Goal: Information Seeking & Learning: Learn about a topic

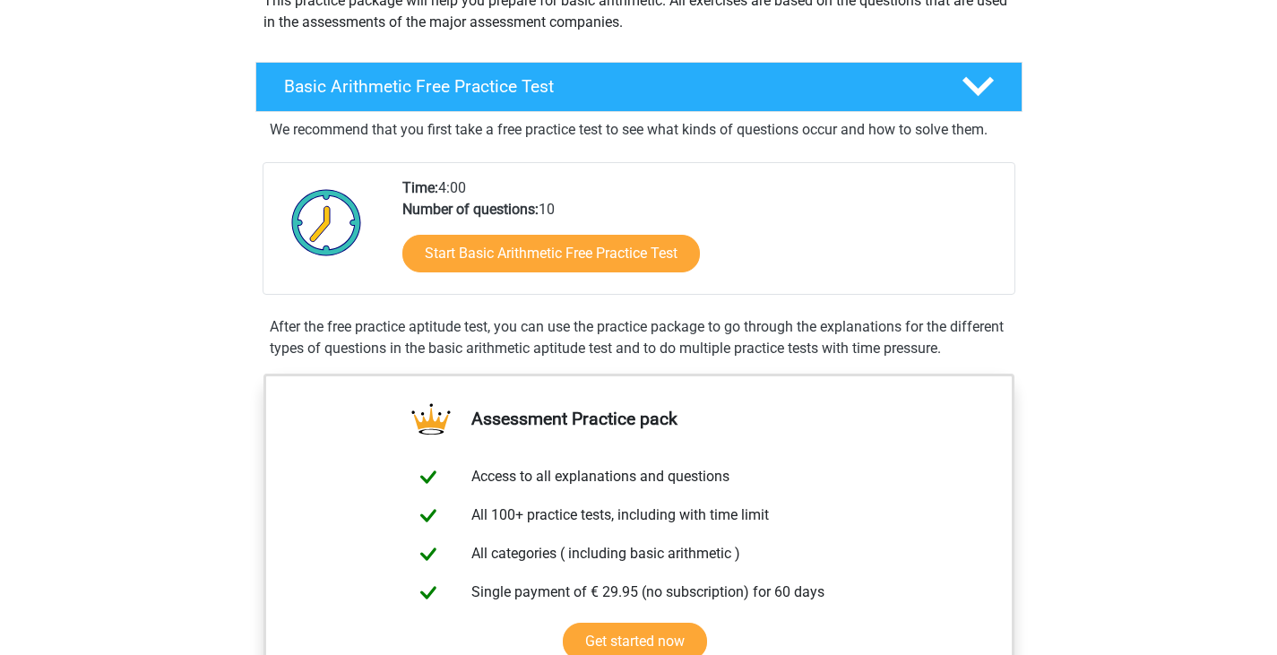
scroll to position [269, 0]
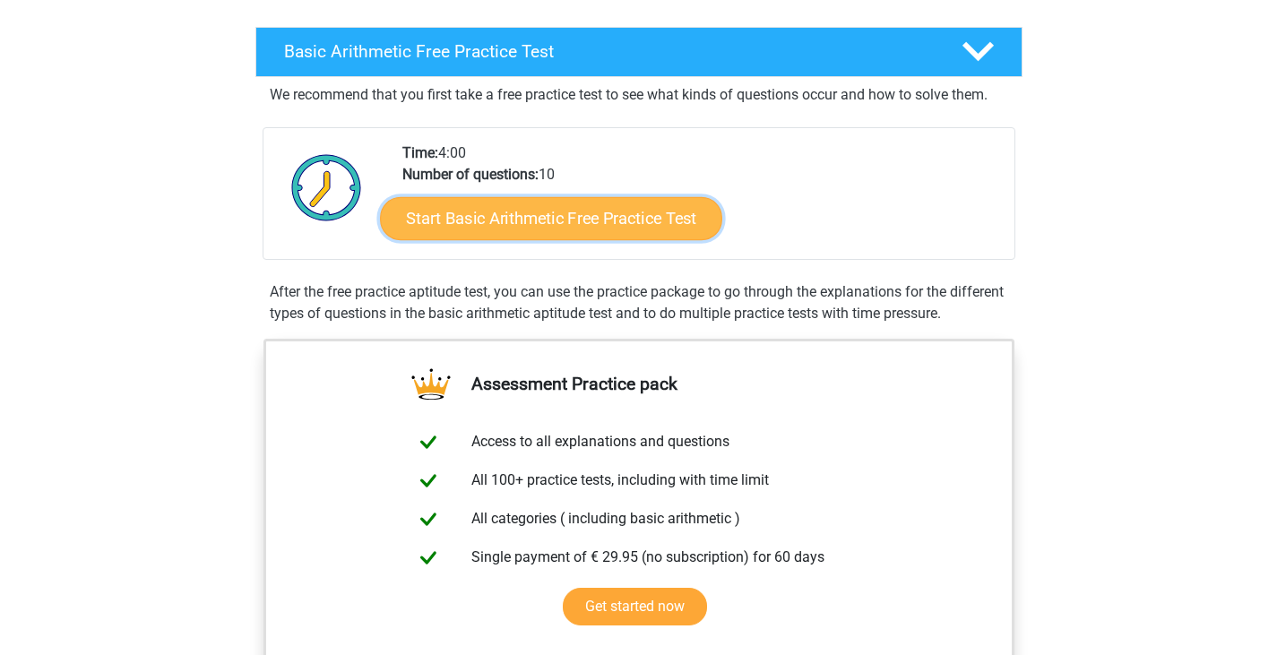
click at [562, 224] on link "Start Basic Arithmetic Free Practice Test" at bounding box center [551, 217] width 342 height 43
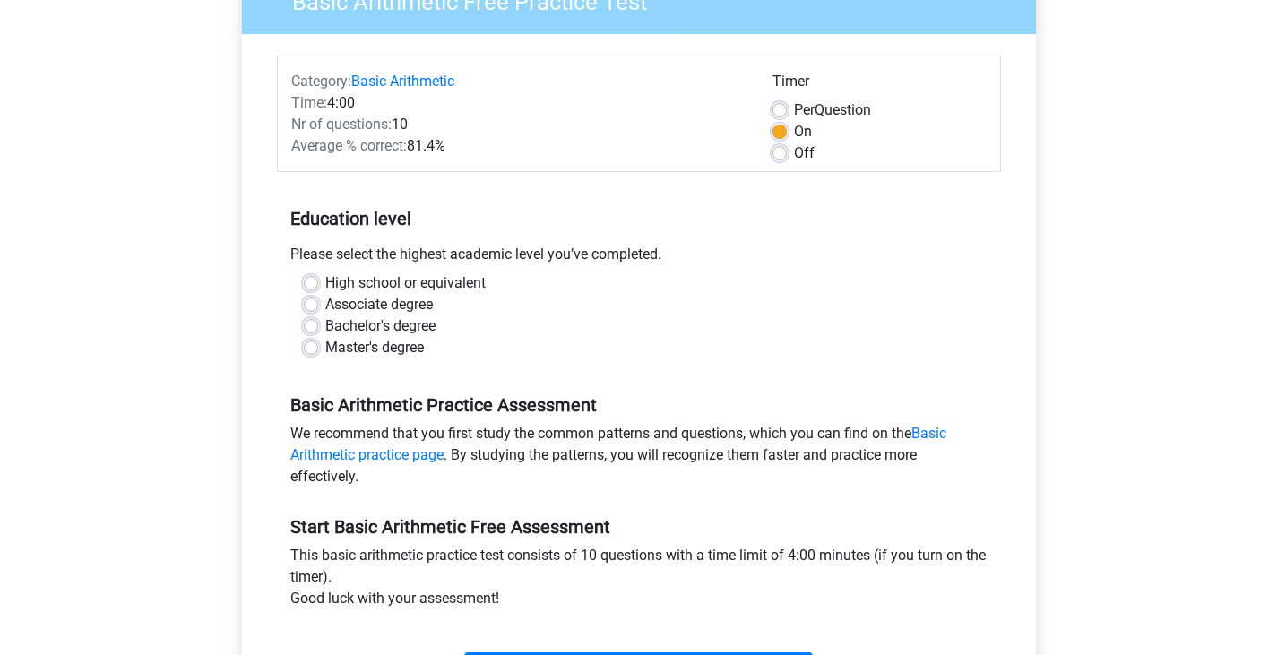
scroll to position [179, 0]
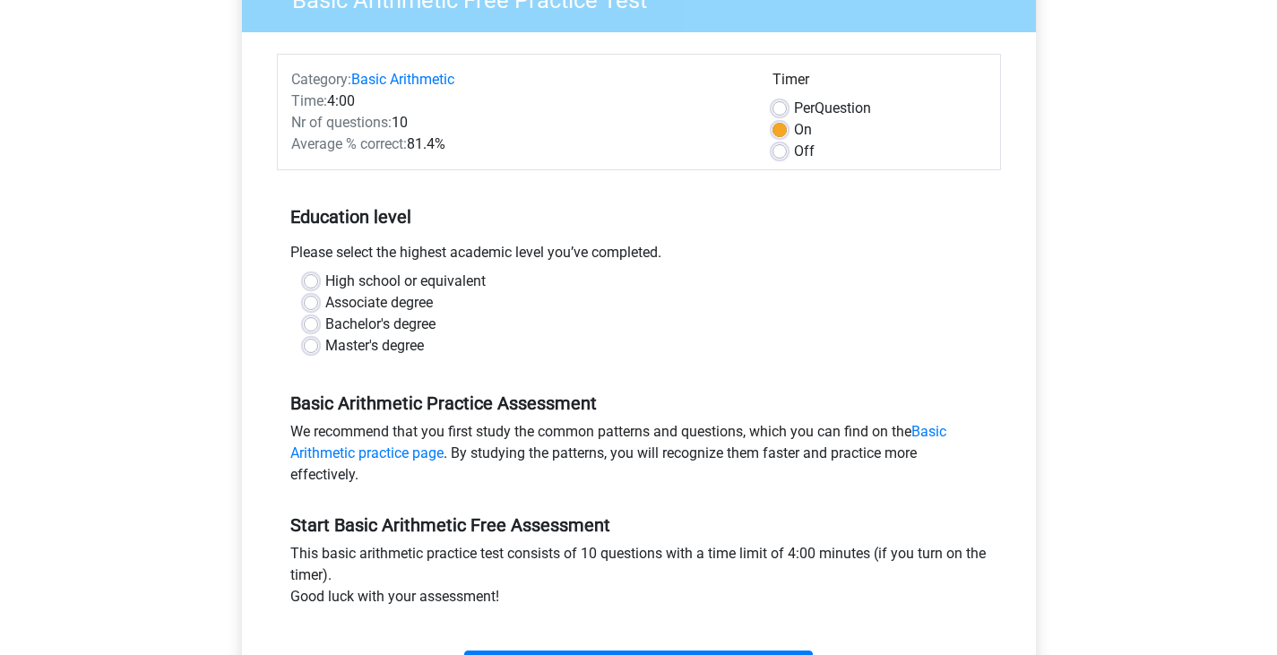
click at [435, 288] on label "High school or equivalent" at bounding box center [405, 282] width 160 height 22
click at [318, 288] on input "High school or equivalent" at bounding box center [311, 280] width 14 height 18
radio input "true"
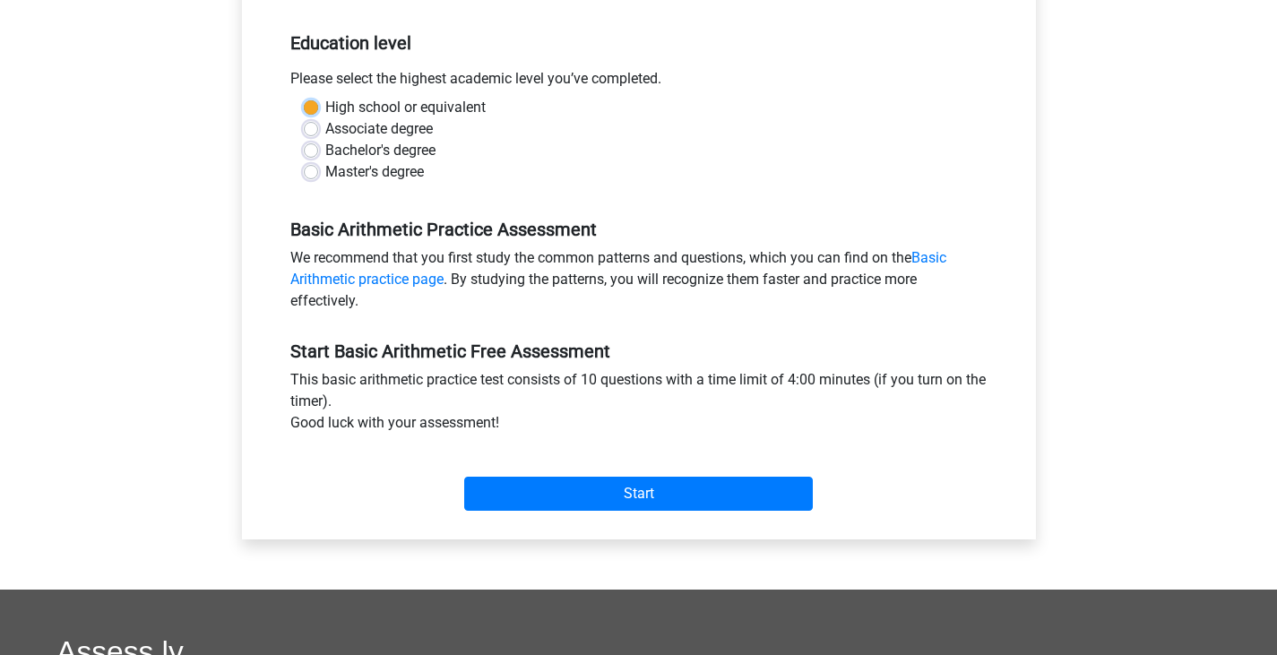
scroll to position [358, 0]
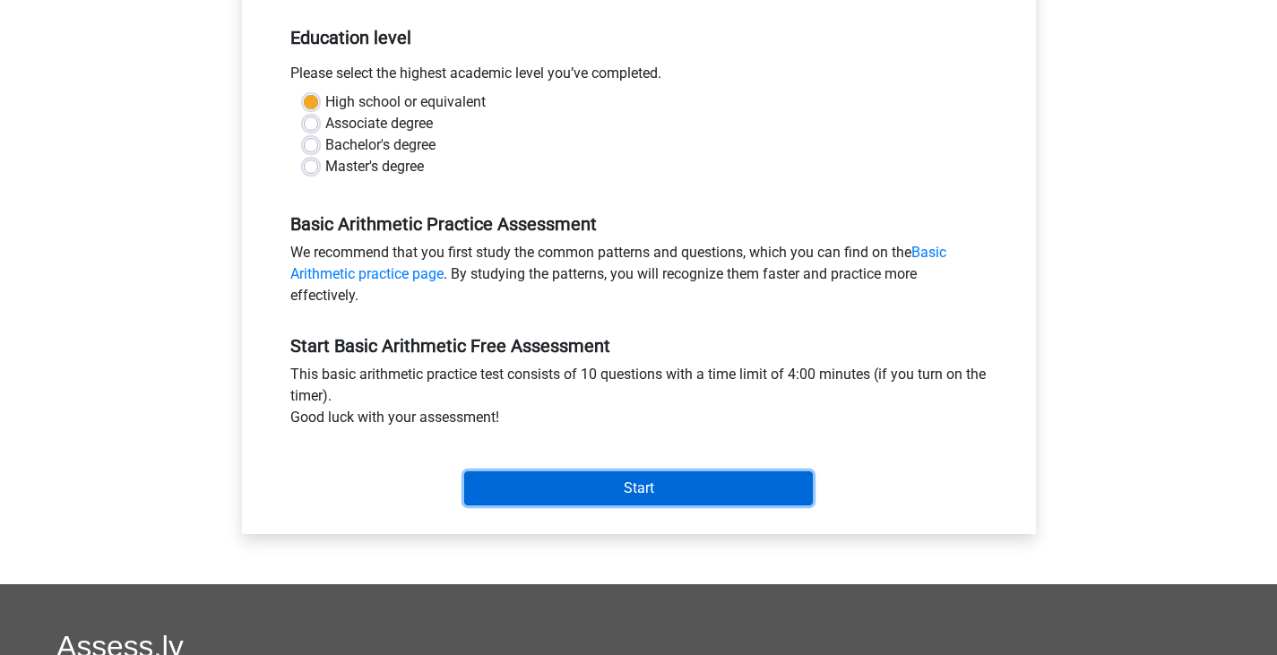
click at [610, 477] on input "Start" at bounding box center [638, 488] width 349 height 34
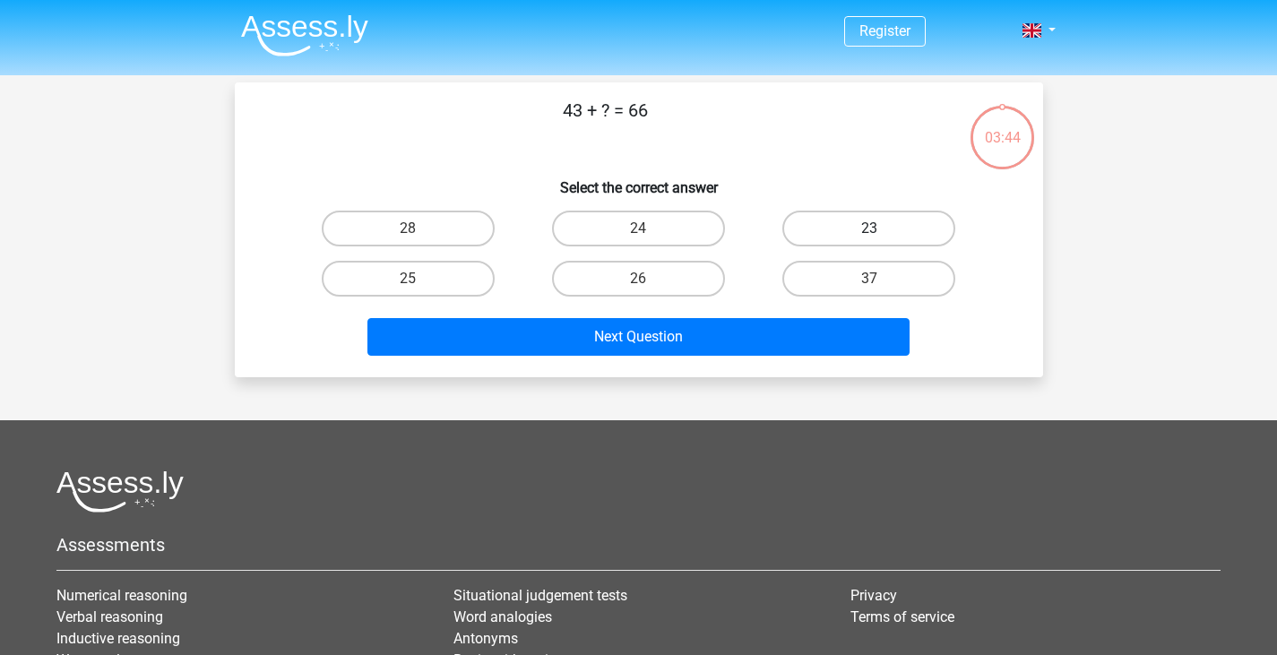
click at [882, 224] on label "23" at bounding box center [868, 229] width 173 height 36
click at [881, 229] on input "23" at bounding box center [875, 235] width 12 height 12
radio input "true"
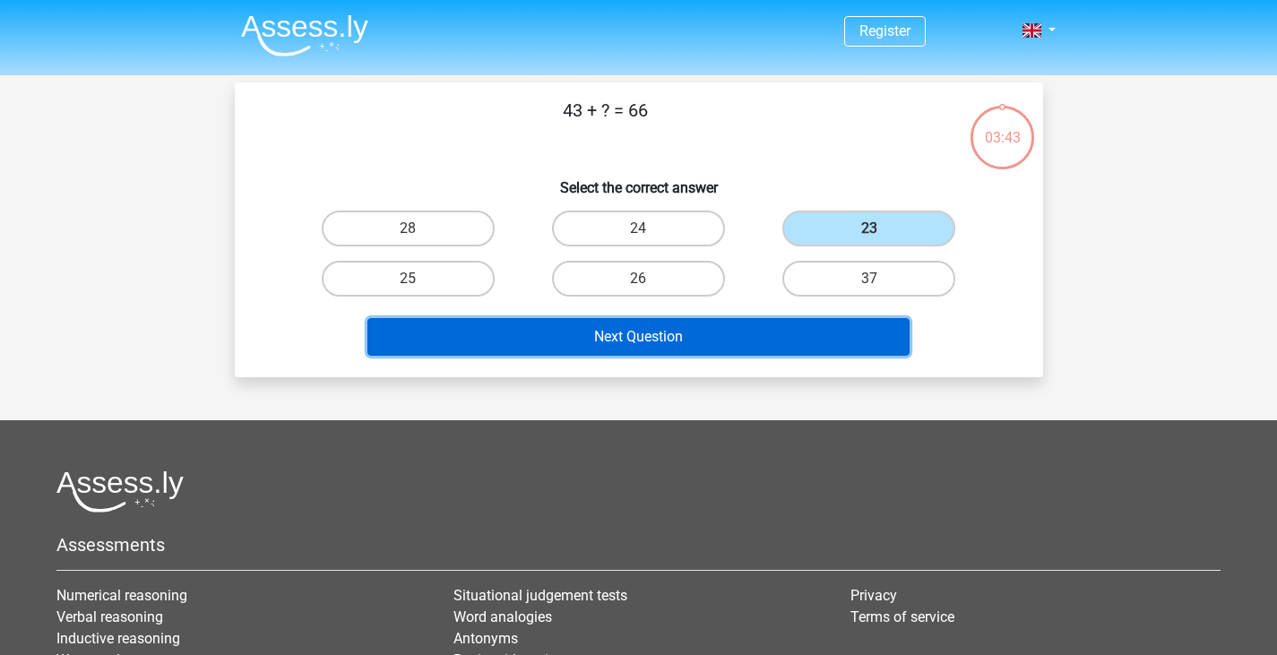
click at [728, 329] on button "Next Question" at bounding box center [638, 337] width 542 height 38
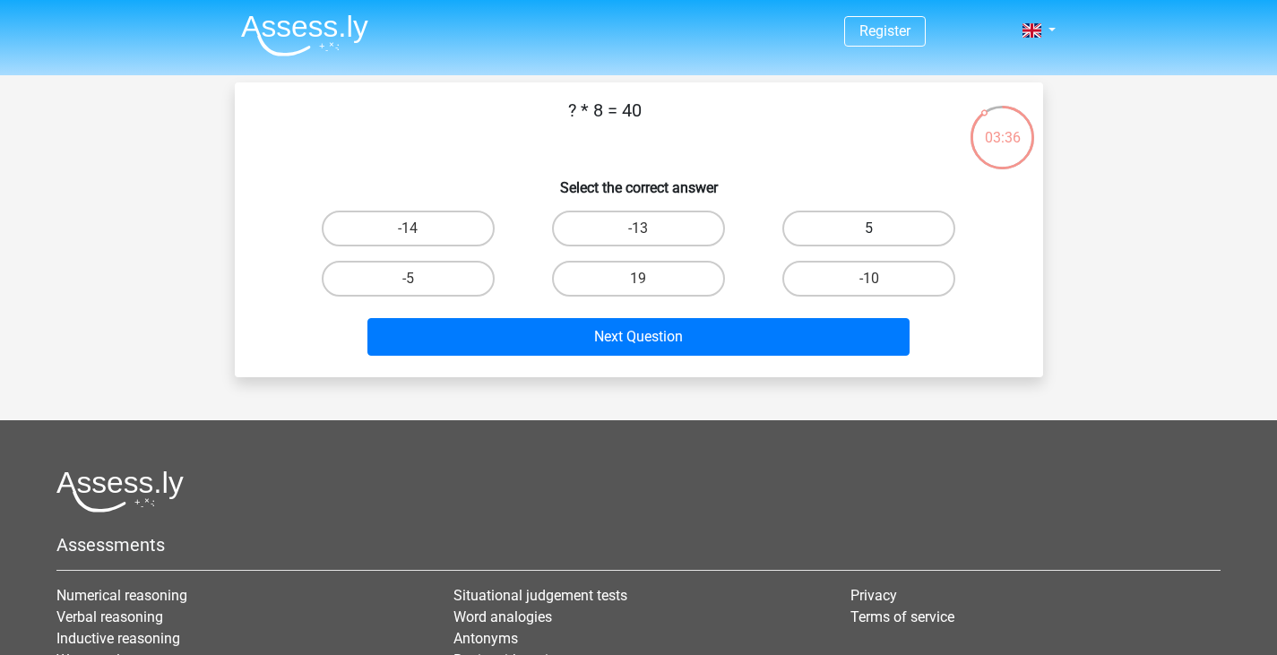
click at [890, 219] on label "5" at bounding box center [868, 229] width 173 height 36
click at [881, 229] on input "5" at bounding box center [875, 235] width 12 height 12
radio input "true"
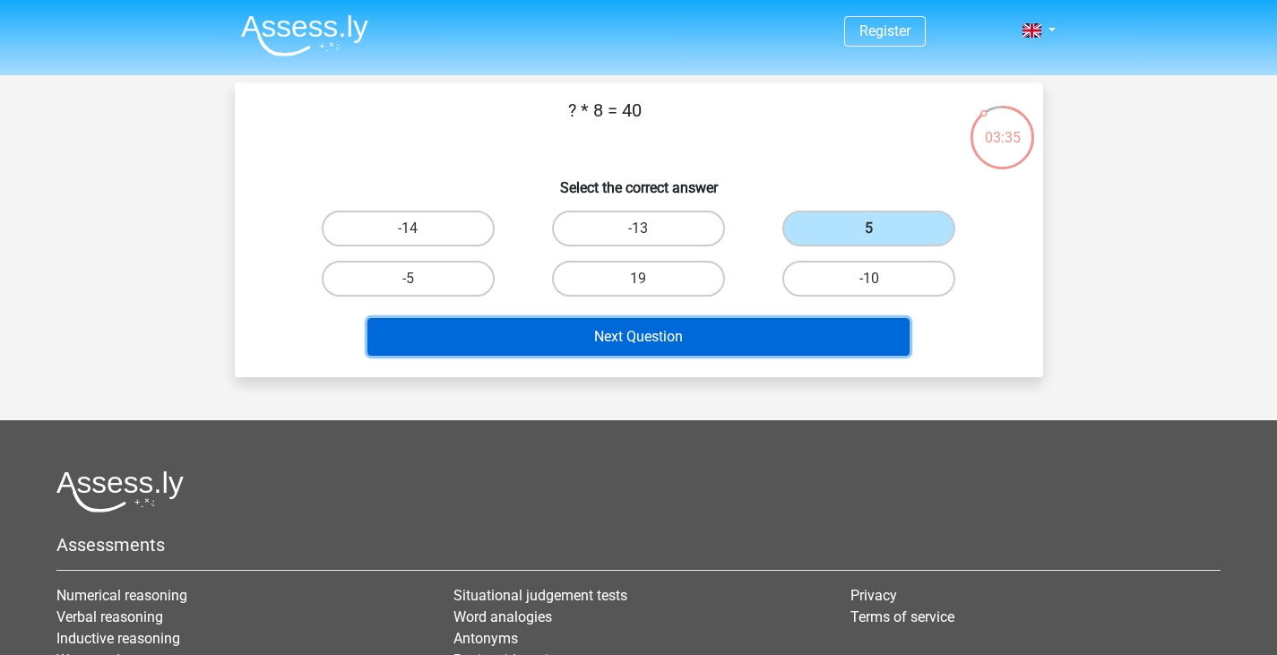
click at [673, 337] on button "Next Question" at bounding box center [638, 337] width 542 height 38
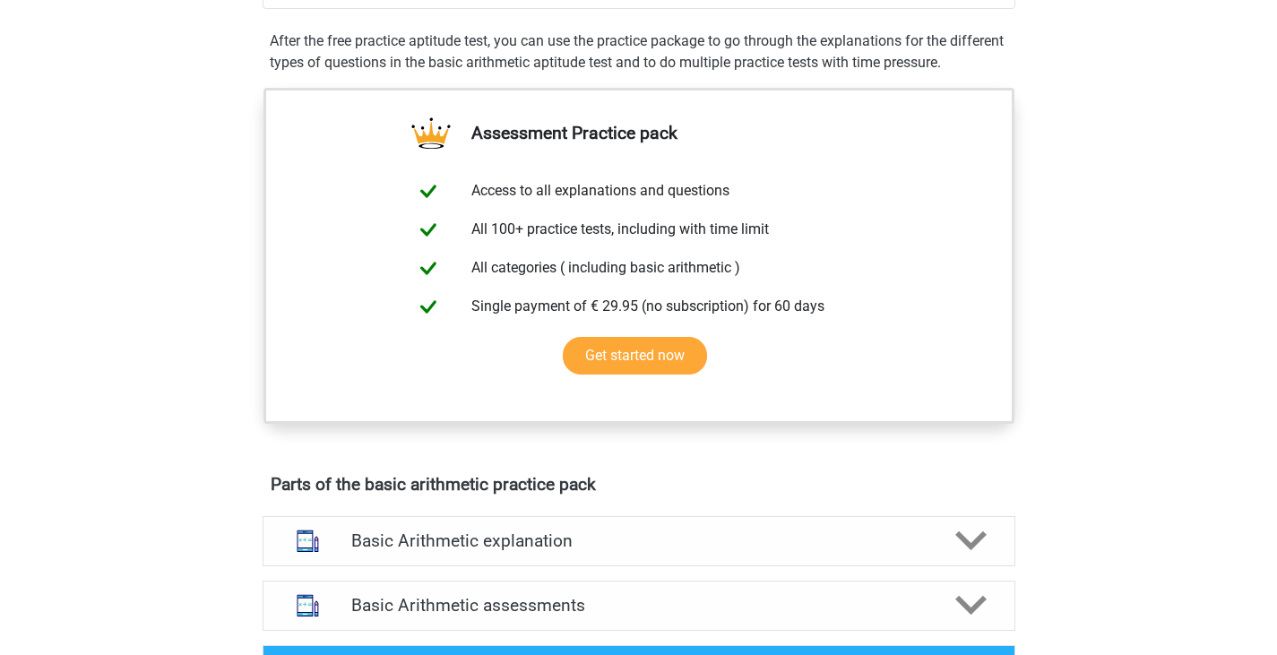
scroll to position [179, 0]
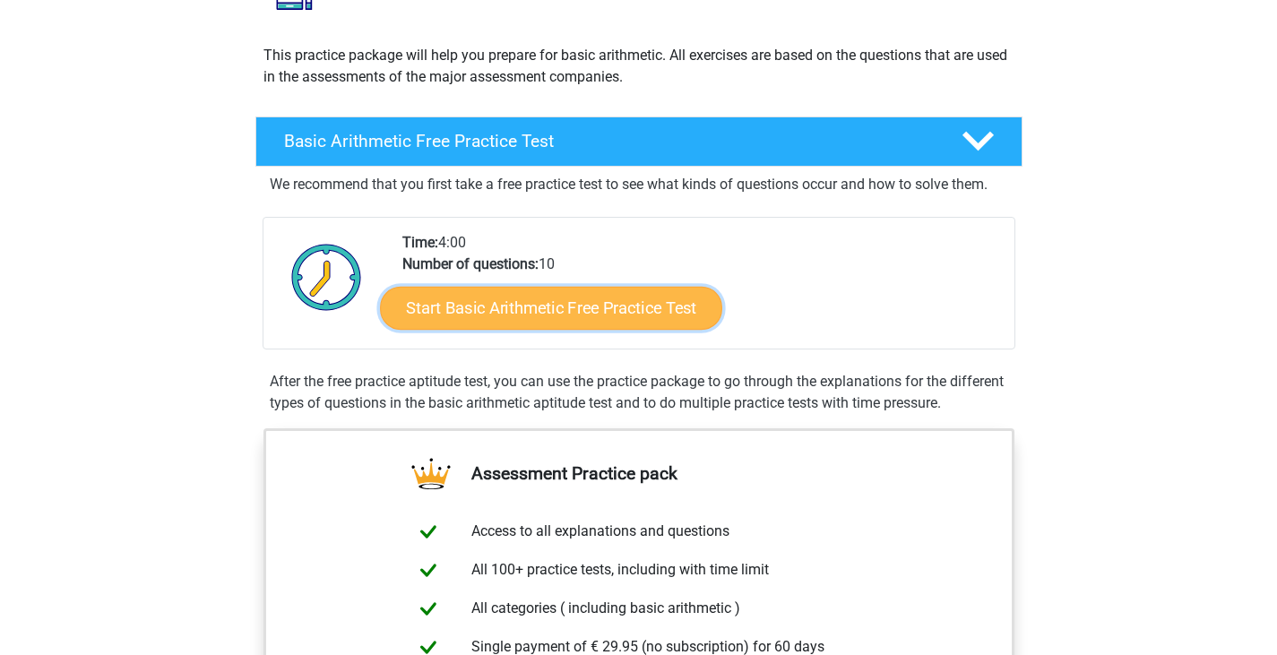
click at [526, 311] on link "Start Basic Arithmetic Free Practice Test" at bounding box center [551, 307] width 342 height 43
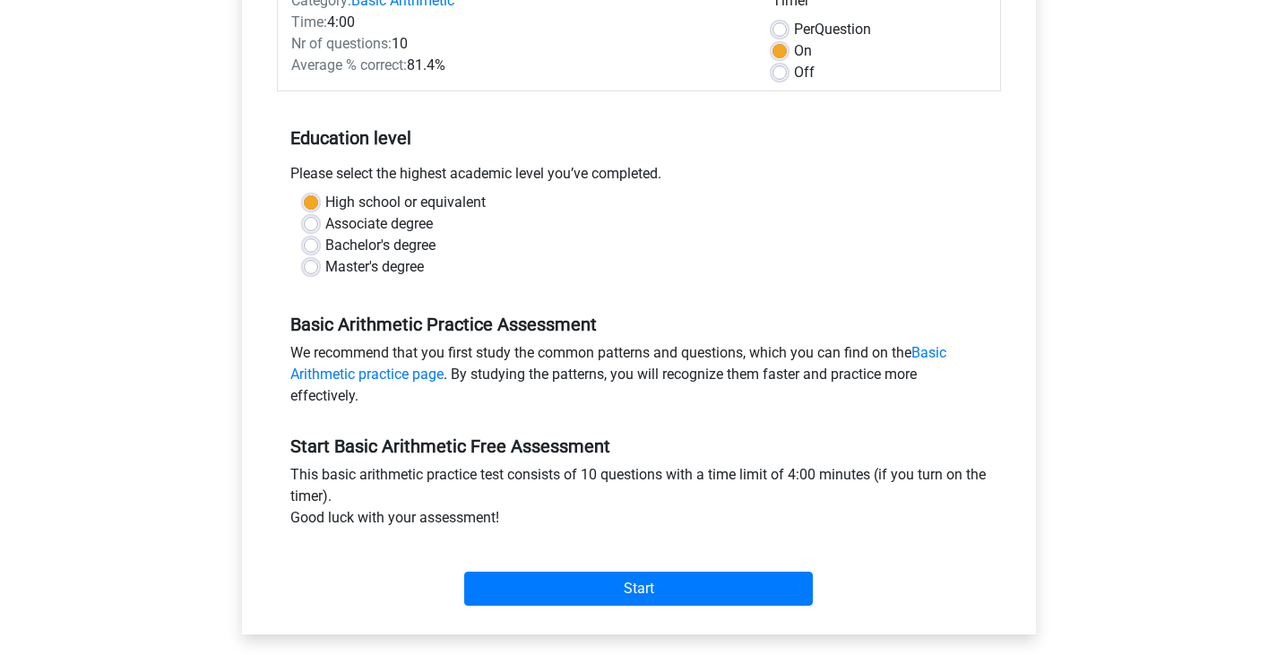
scroll to position [269, 0]
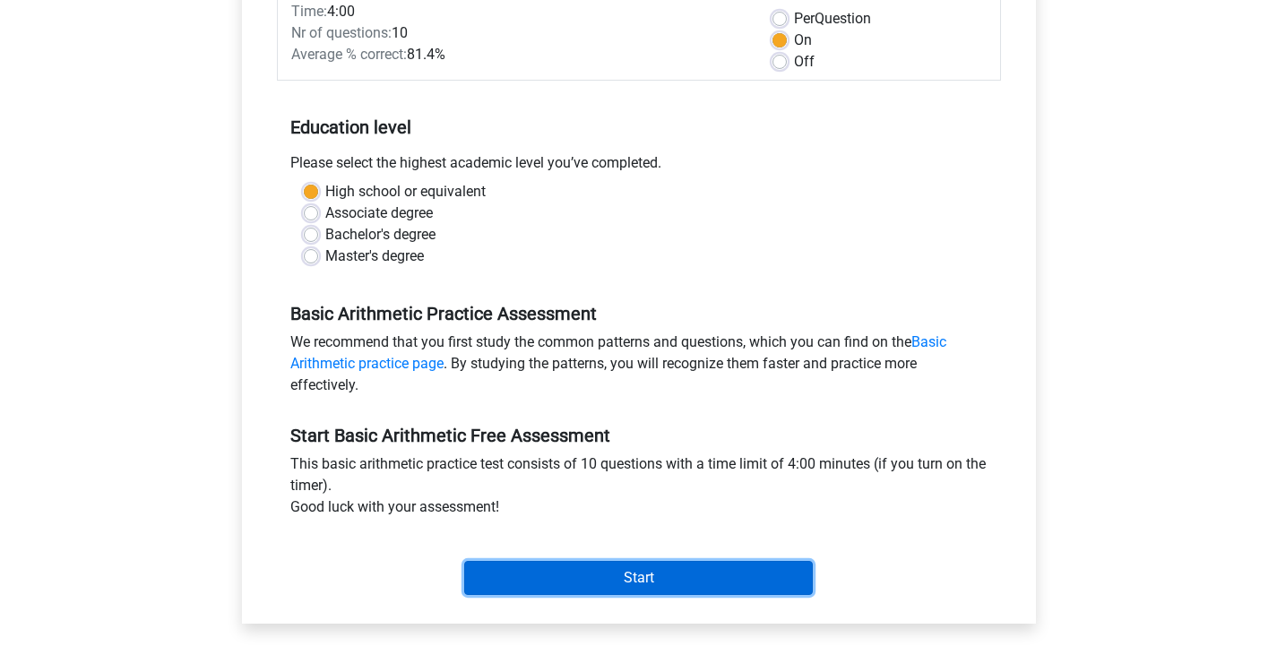
click at [555, 565] on input "Start" at bounding box center [638, 578] width 349 height 34
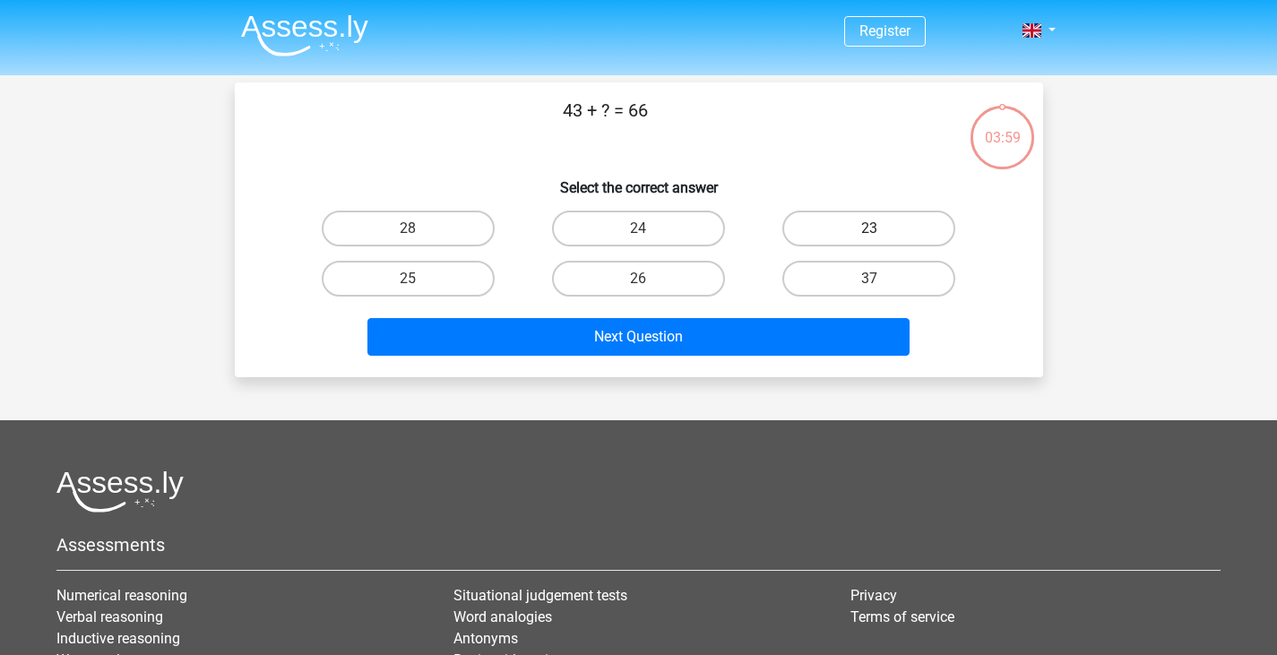
click at [909, 217] on label "23" at bounding box center [868, 229] width 173 height 36
click at [881, 229] on input "23" at bounding box center [875, 235] width 12 height 12
radio input "true"
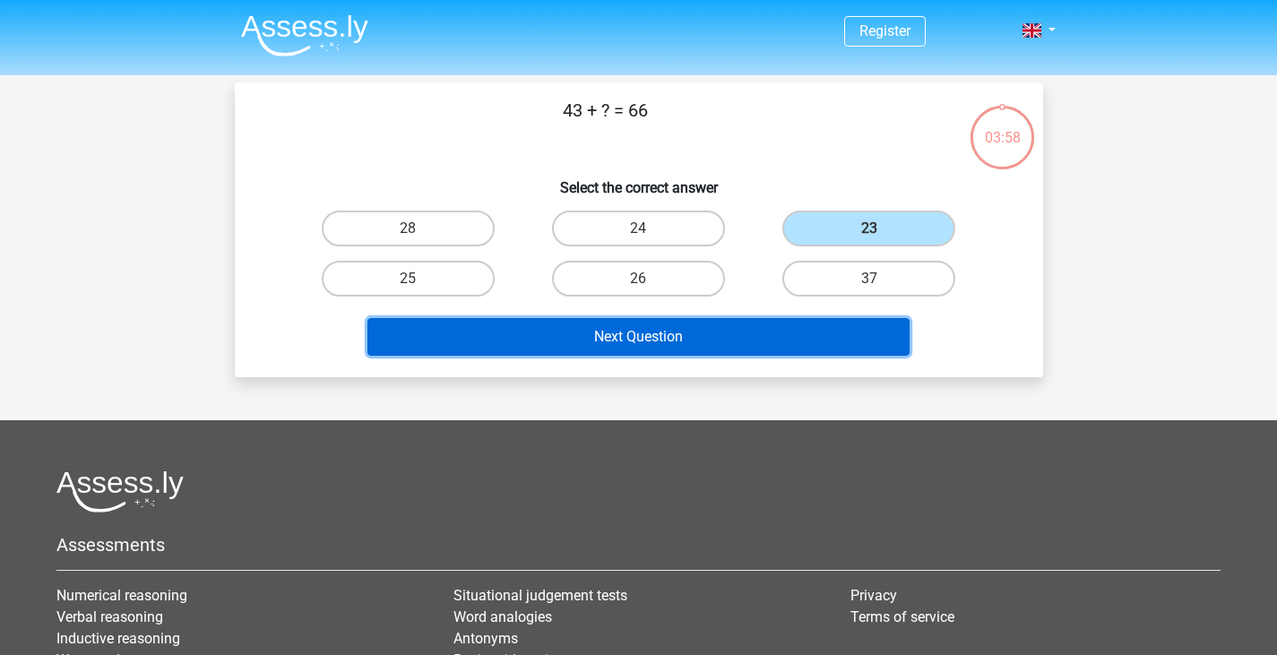
click at [740, 323] on button "Next Question" at bounding box center [638, 337] width 542 height 38
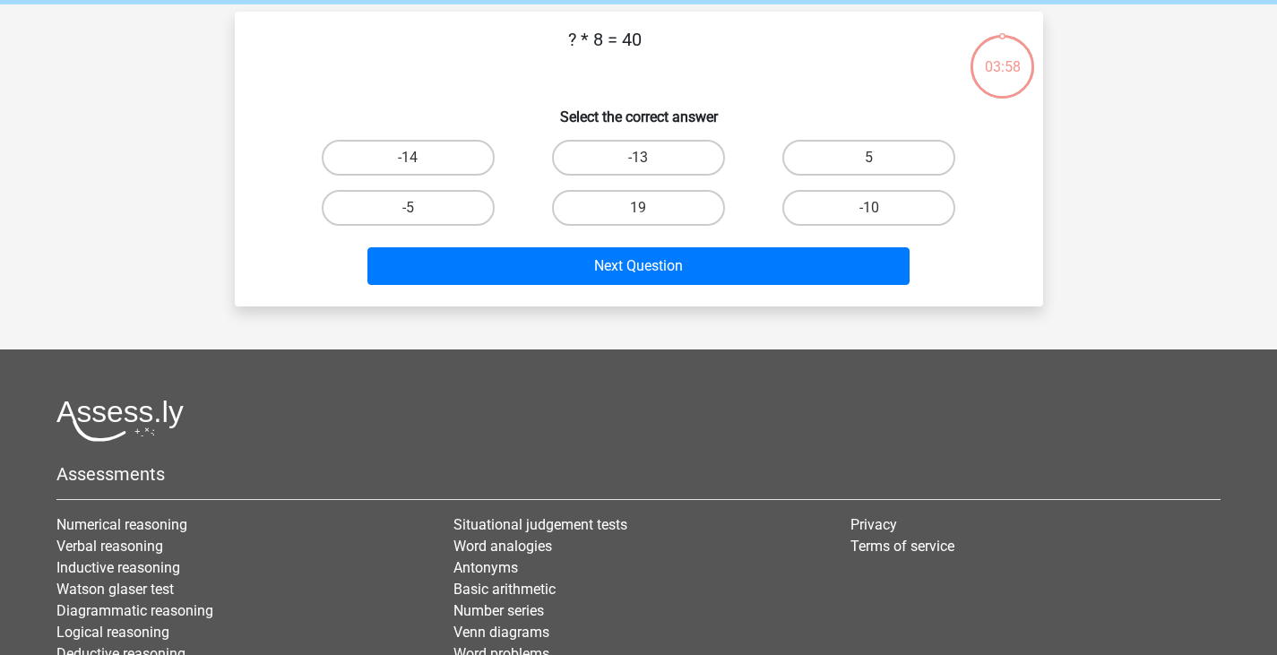
scroll to position [82, 0]
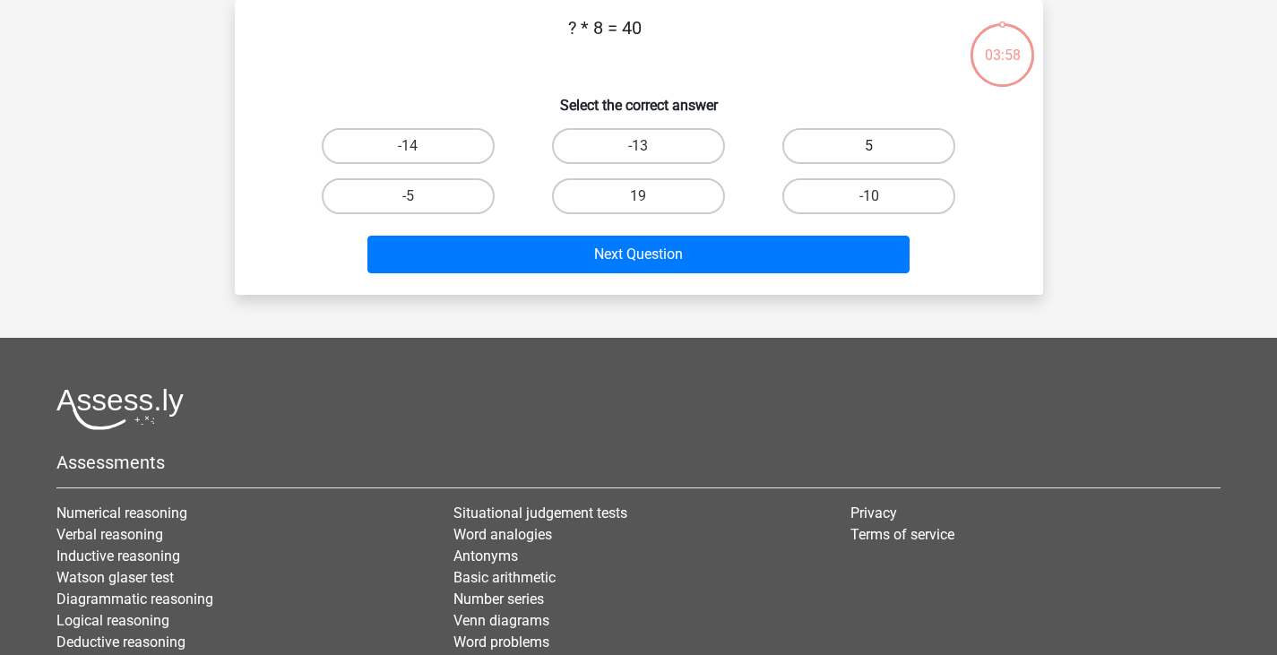
click at [865, 145] on label "5" at bounding box center [868, 146] width 173 height 36
click at [869, 146] on input "5" at bounding box center [875, 152] width 12 height 12
radio input "true"
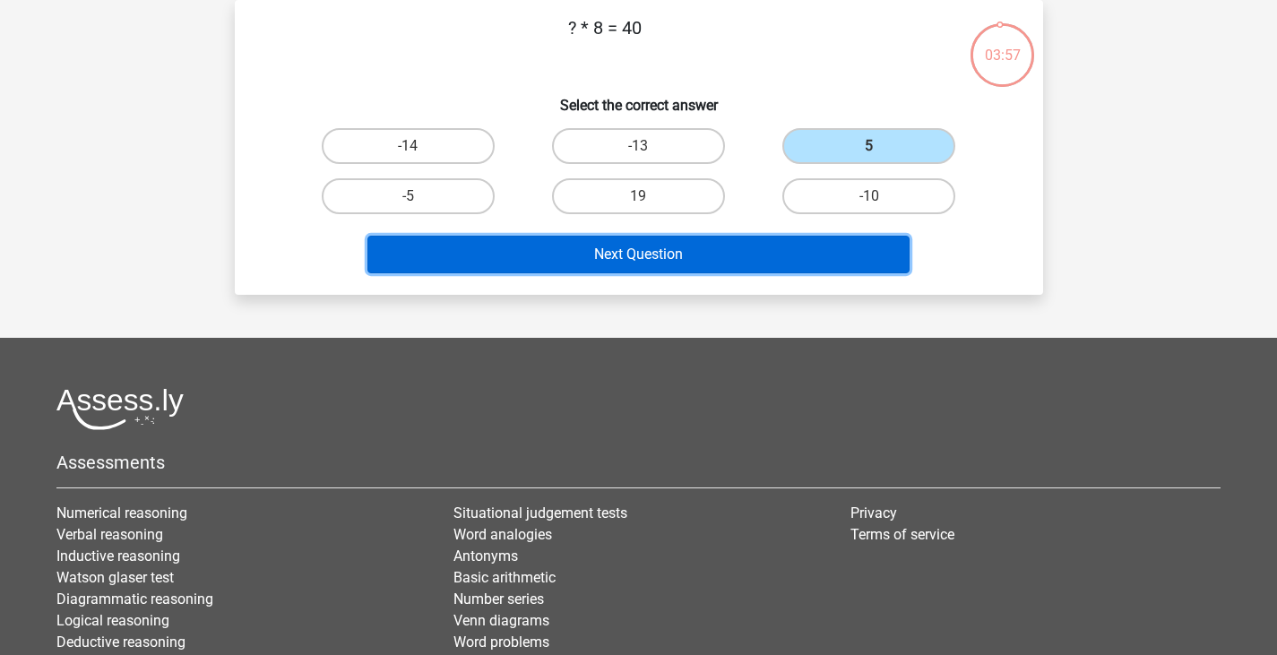
click at [752, 254] on button "Next Question" at bounding box center [638, 255] width 542 height 38
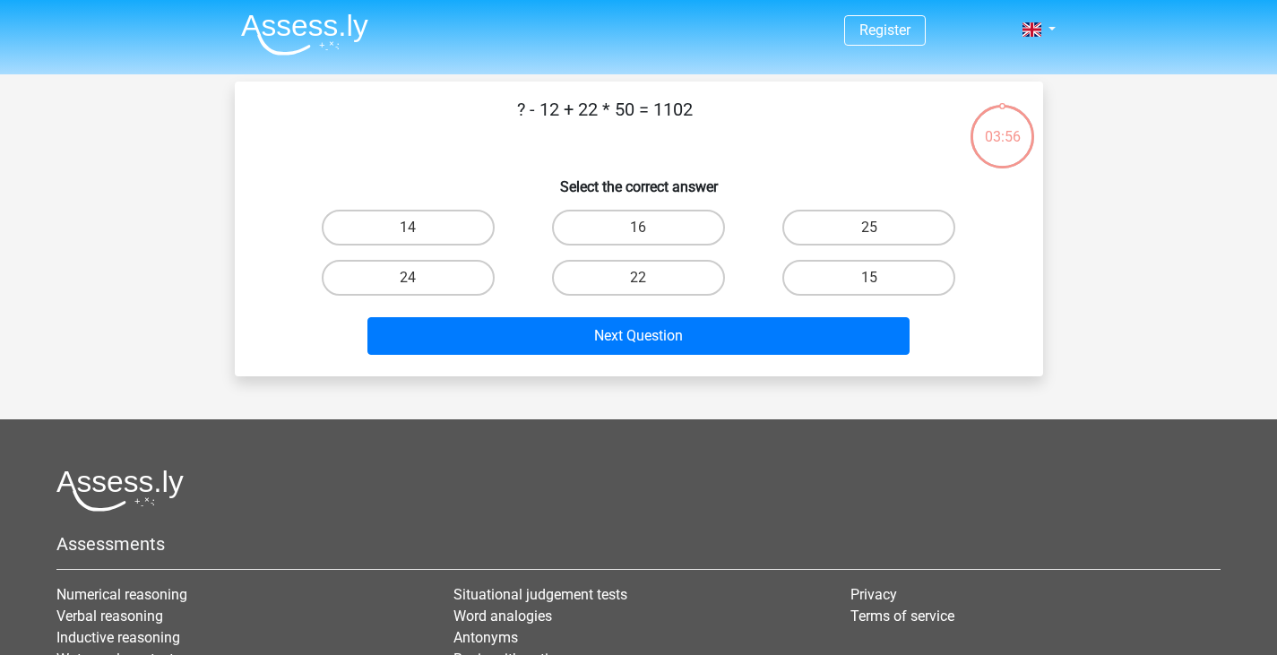
scroll to position [0, 0]
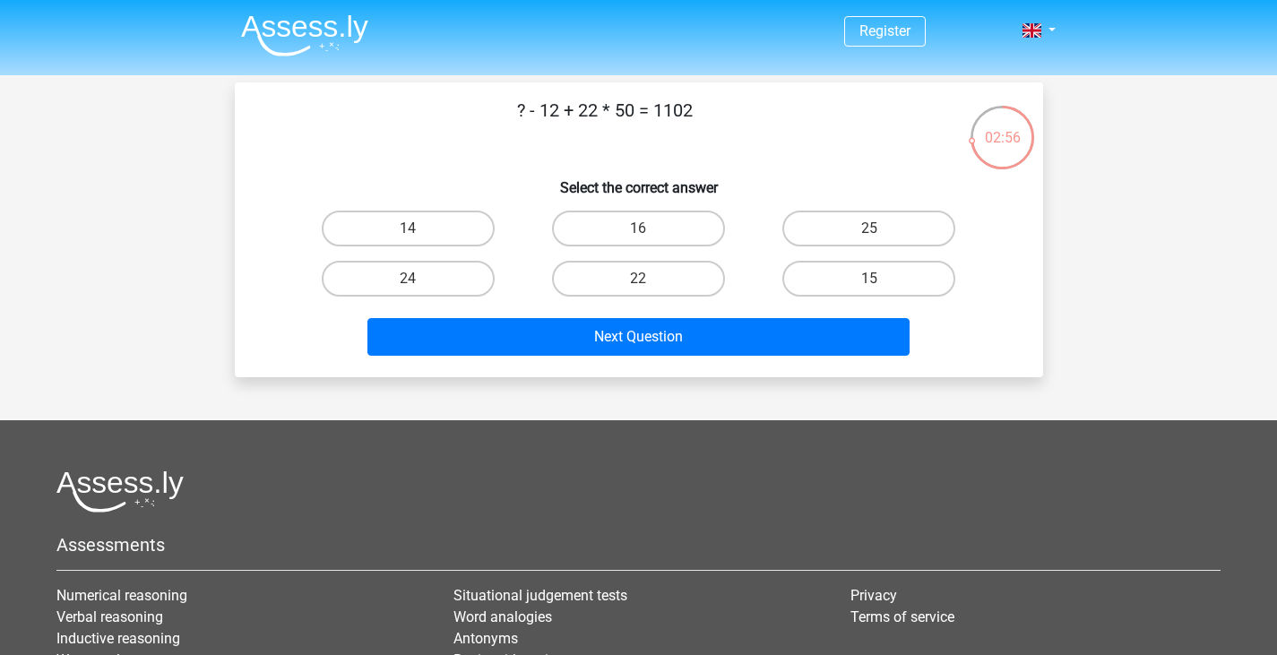
click at [649, 287] on input "22" at bounding box center [644, 285] width 12 height 12
radio input "true"
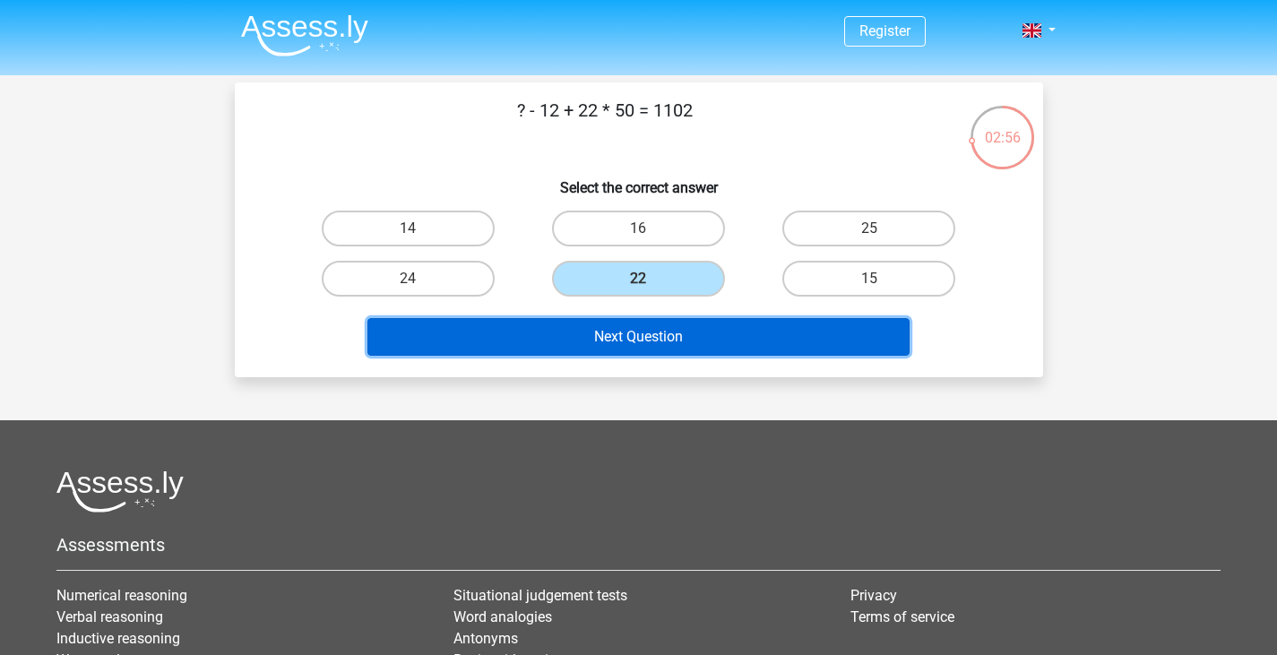
click at [660, 345] on button "Next Question" at bounding box center [638, 337] width 542 height 38
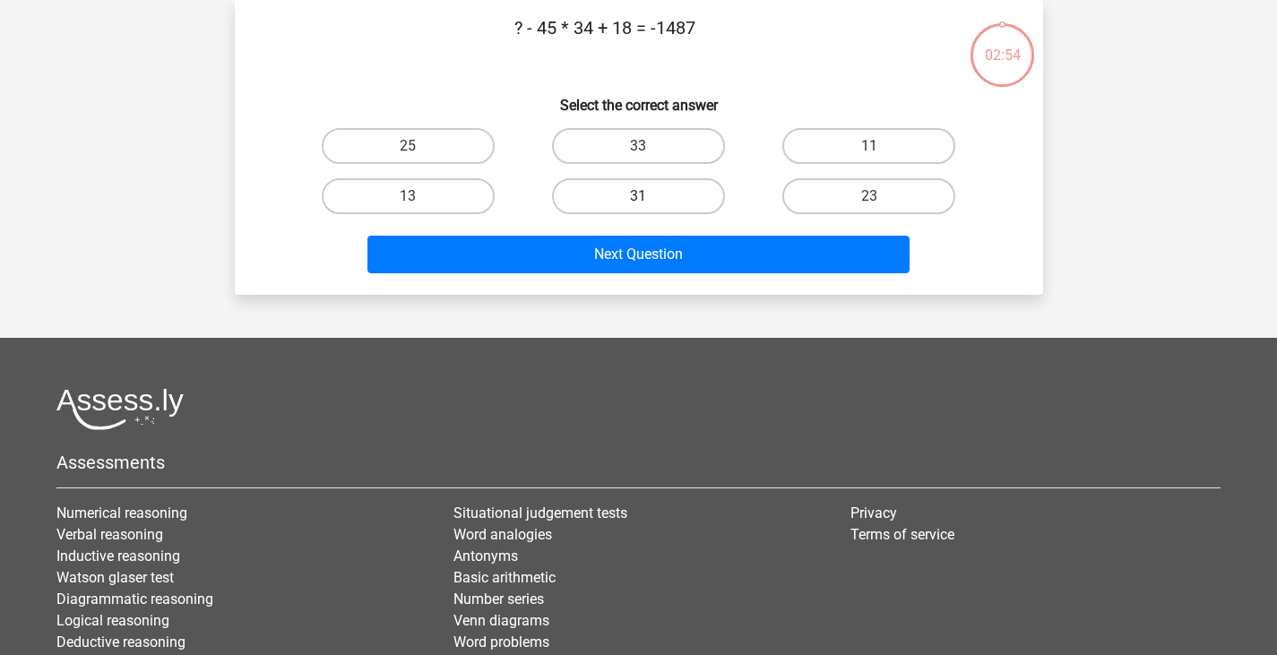
click at [654, 203] on label "31" at bounding box center [638, 196] width 173 height 36
click at [650, 203] on input "31" at bounding box center [644, 202] width 12 height 12
radio input "true"
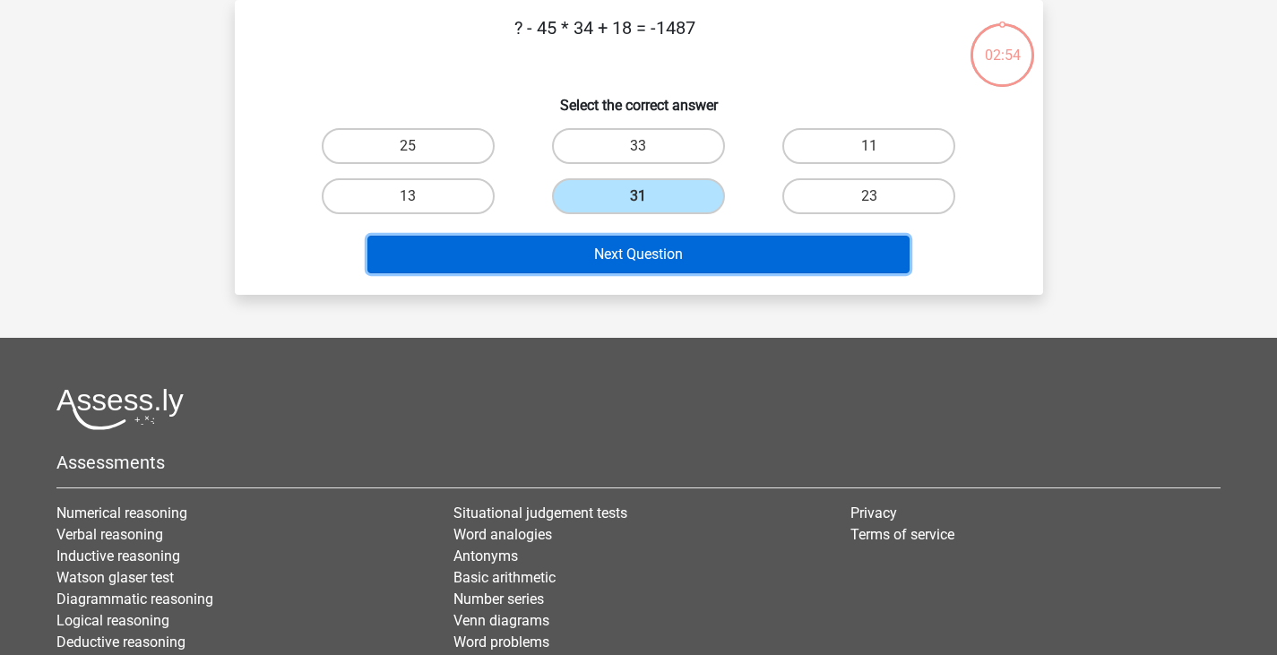
click at [657, 258] on button "Next Question" at bounding box center [638, 255] width 542 height 38
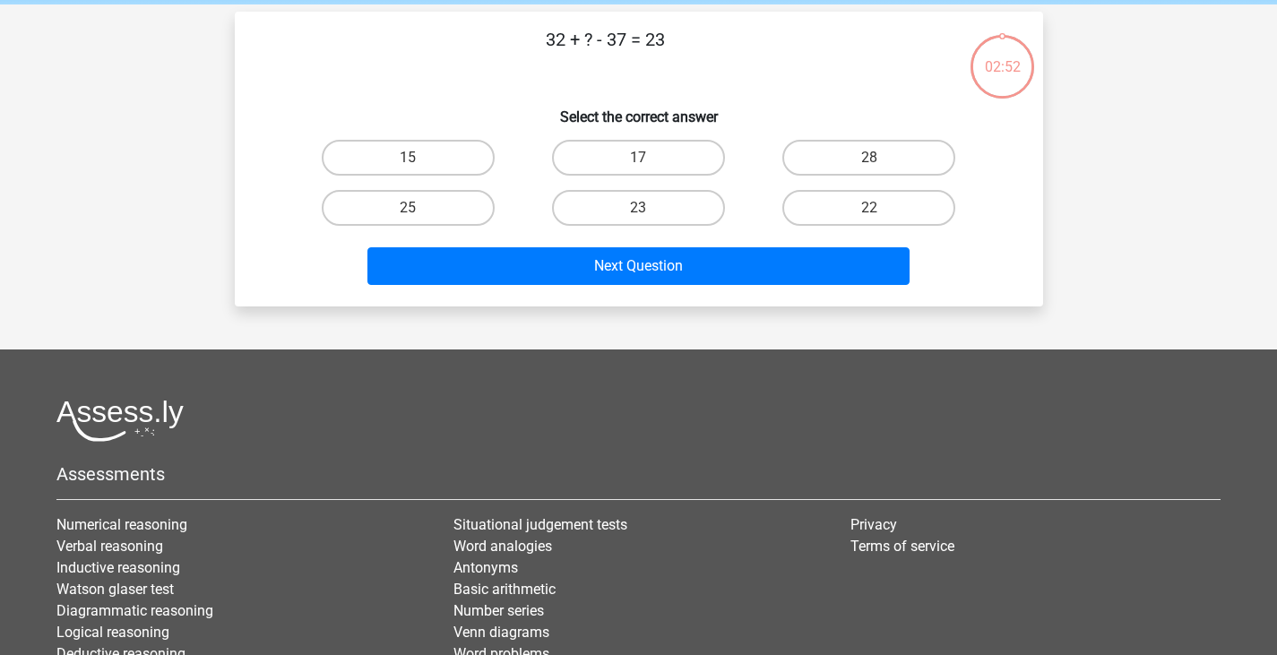
scroll to position [82, 0]
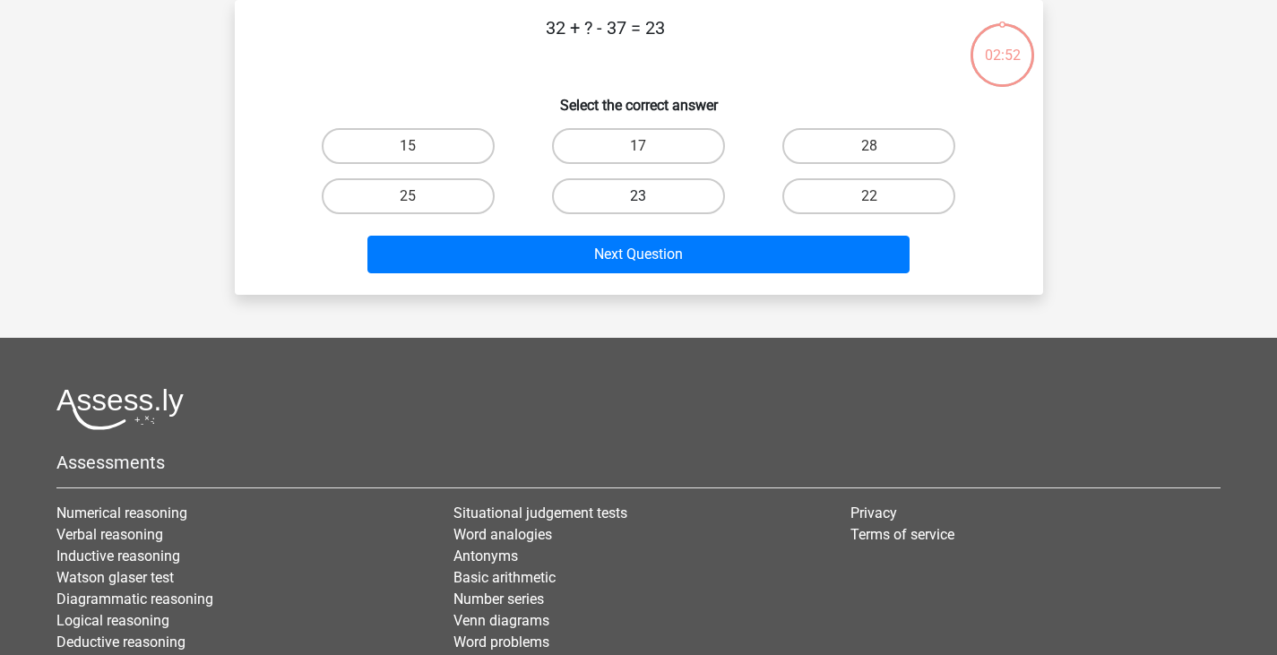
click at [656, 182] on label "23" at bounding box center [638, 196] width 173 height 36
click at [650, 196] on input "23" at bounding box center [644, 202] width 12 height 12
radio input "true"
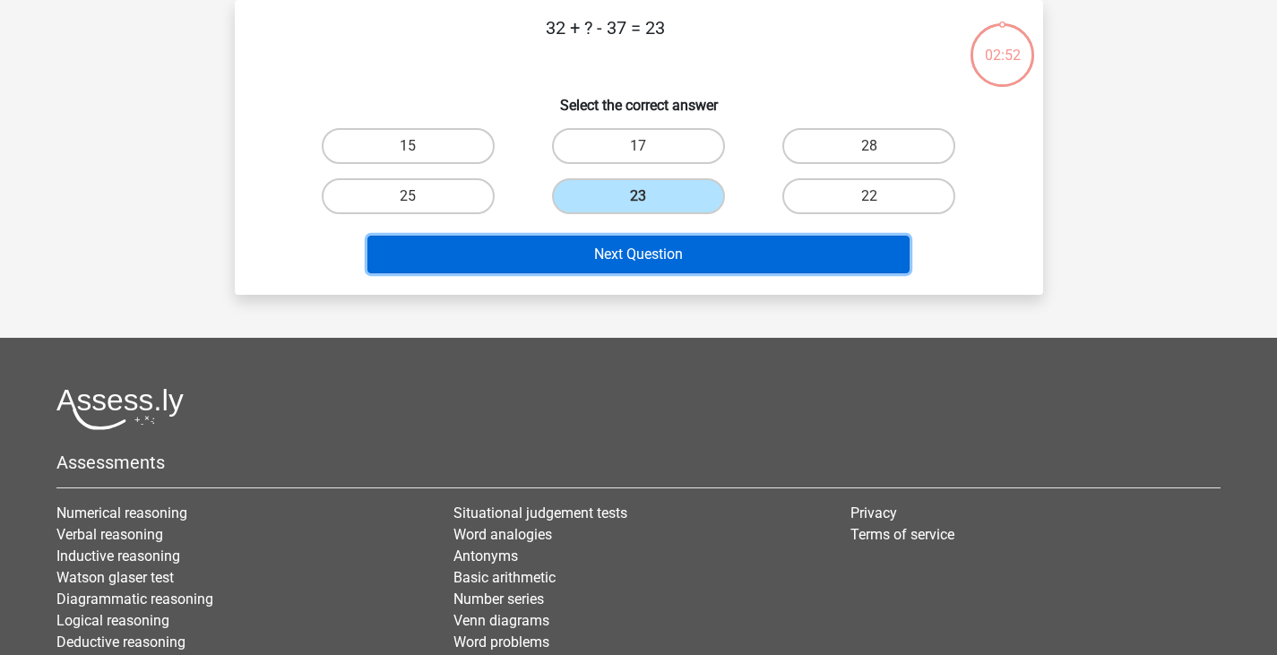
click at [654, 260] on button "Next Question" at bounding box center [638, 255] width 542 height 38
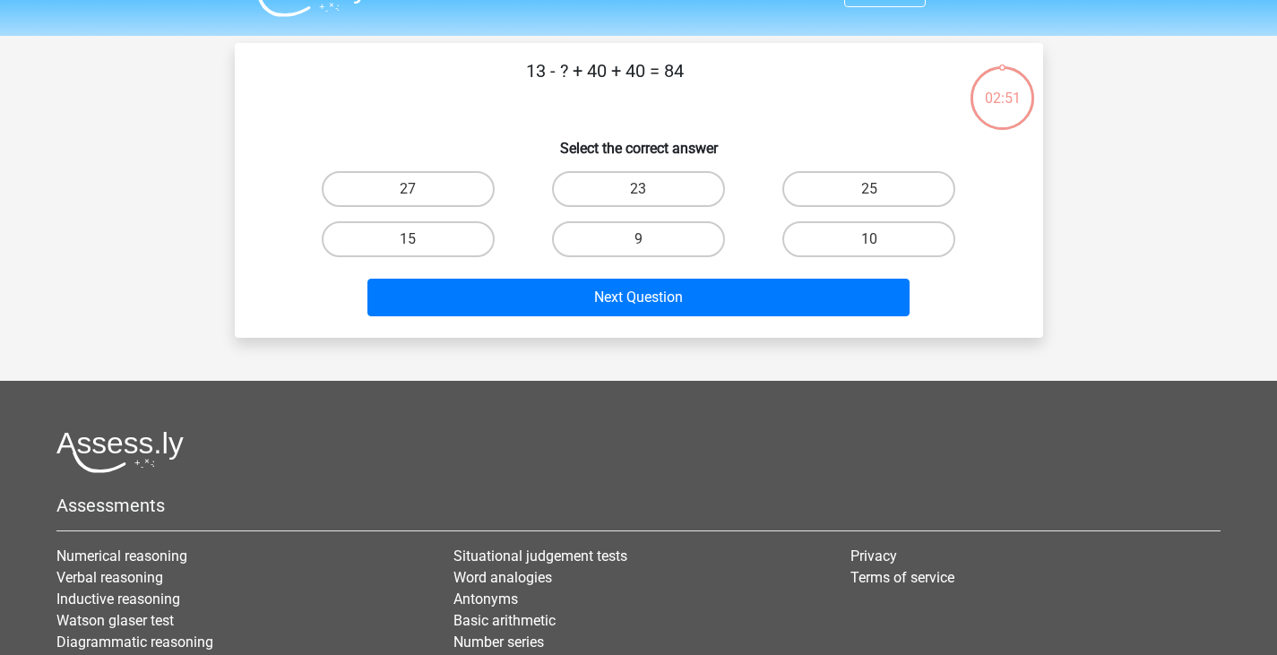
scroll to position [0, 0]
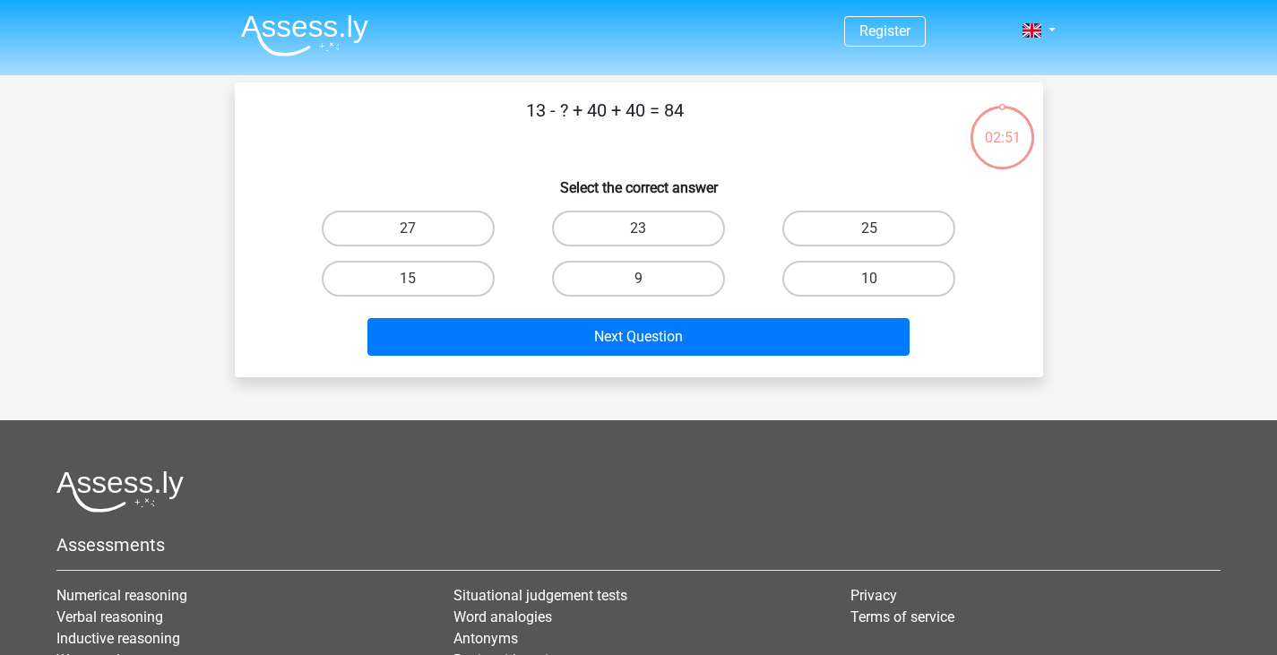
click at [654, 259] on div "9" at bounding box center [638, 279] width 230 height 50
click at [657, 285] on label "9" at bounding box center [638, 279] width 173 height 36
click at [650, 285] on input "9" at bounding box center [644, 285] width 12 height 12
radio input "true"
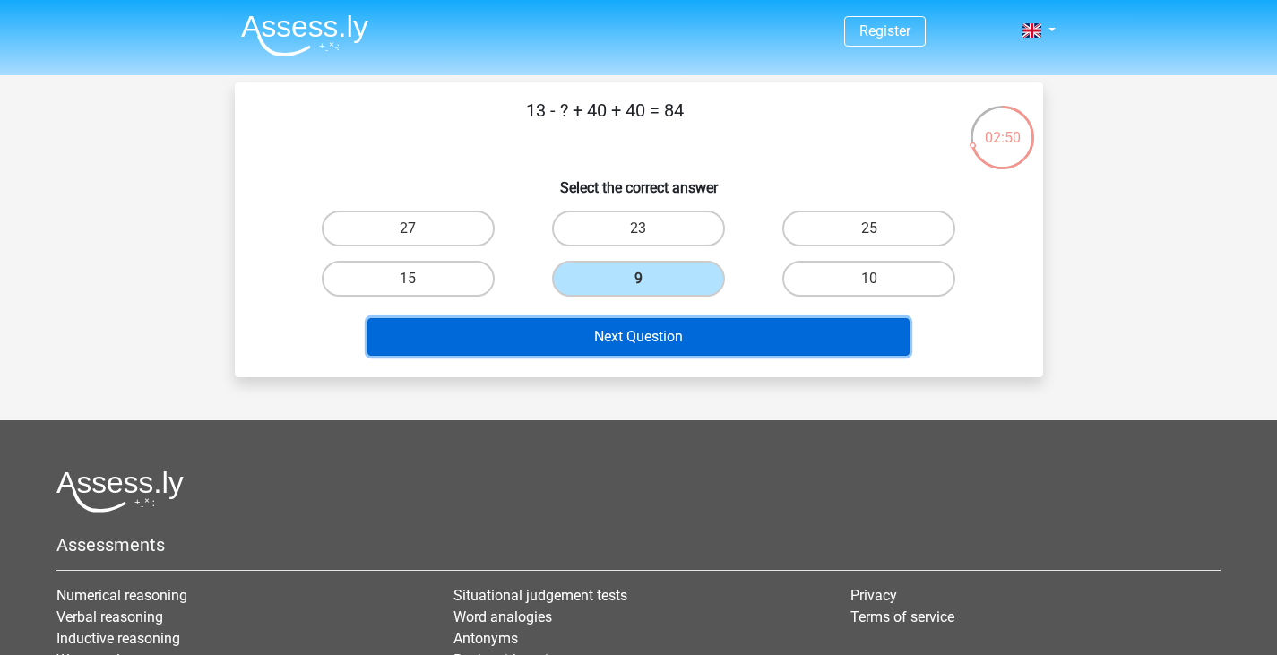
click at [671, 319] on button "Next Question" at bounding box center [638, 337] width 542 height 38
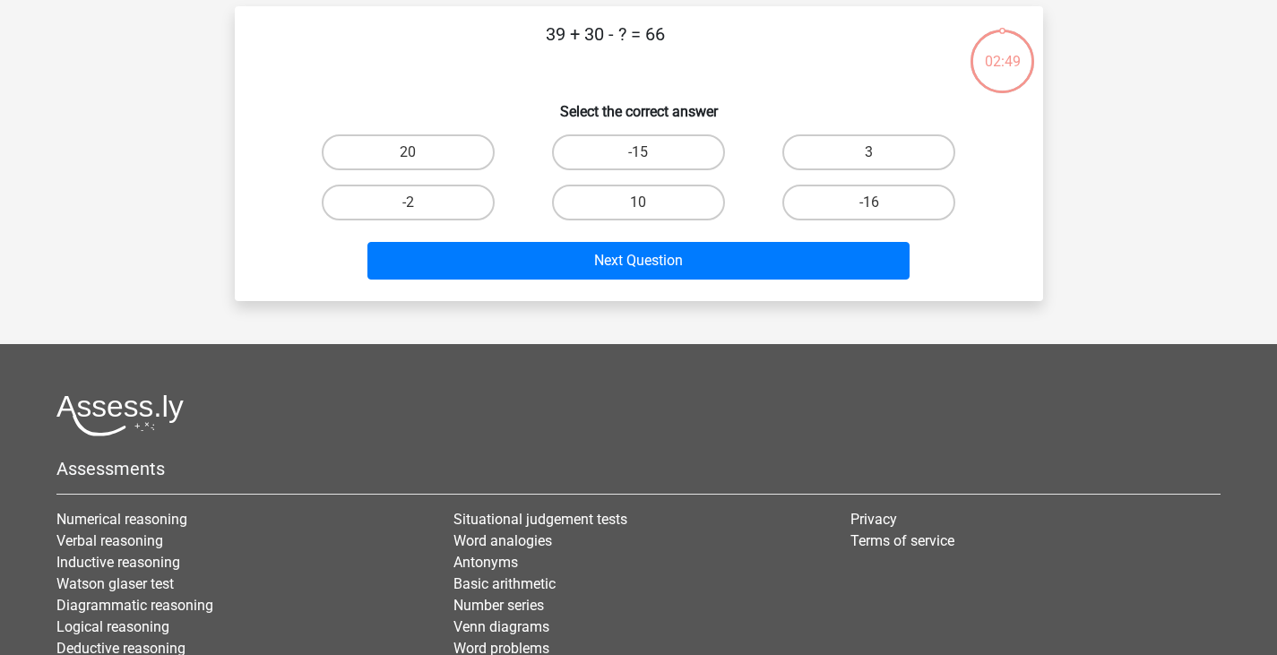
scroll to position [82, 0]
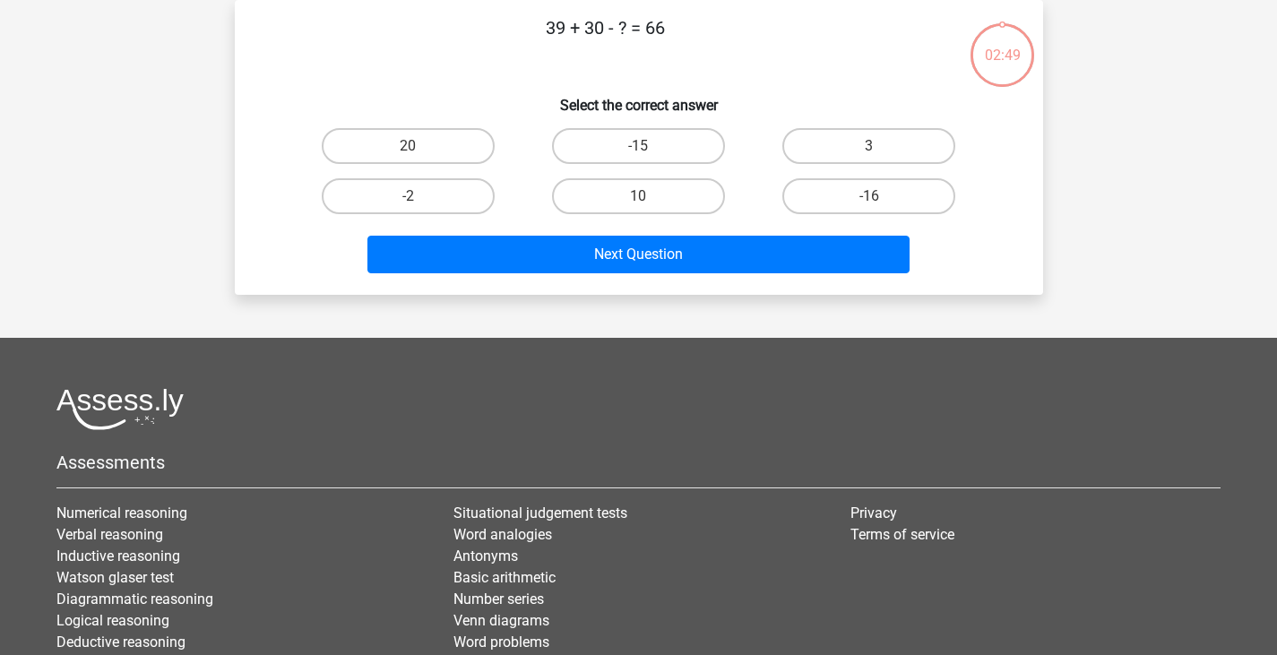
click at [643, 174] on div "10" at bounding box center [638, 196] width 230 height 50
click at [638, 192] on label "10" at bounding box center [638, 196] width 173 height 36
click at [638, 196] on input "10" at bounding box center [644, 202] width 12 height 12
radio input "true"
click at [640, 274] on div "Next Question" at bounding box center [639, 258] width 692 height 45
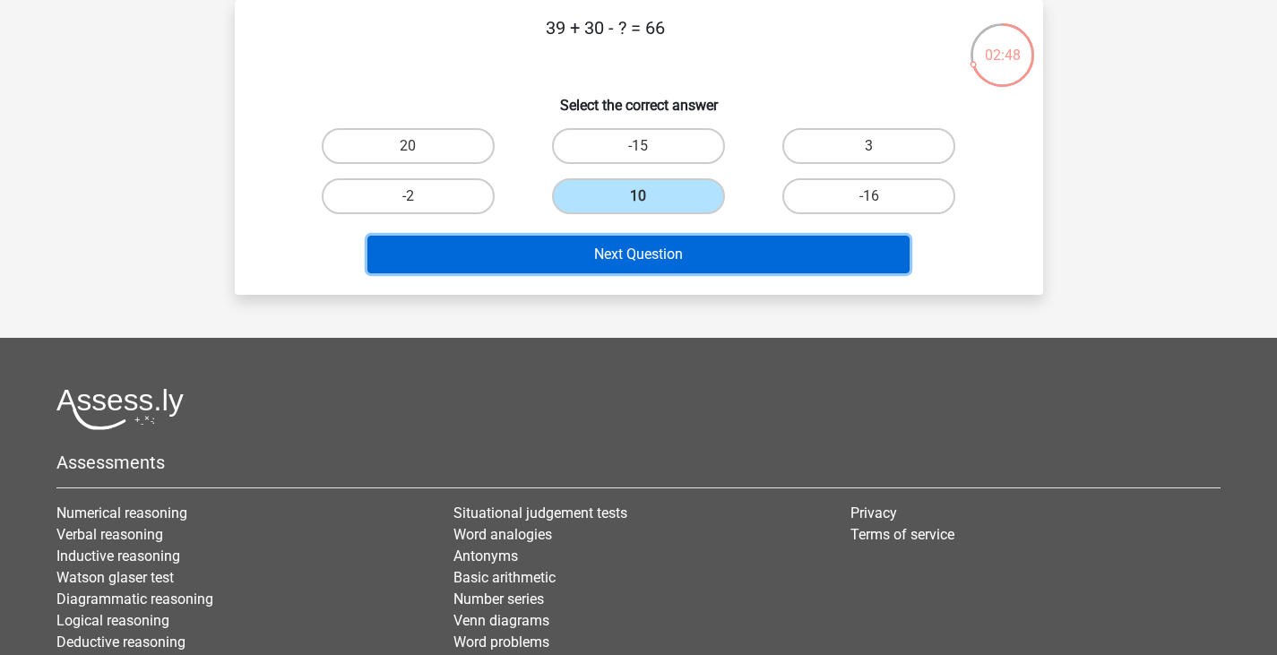
click at [640, 263] on button "Next Question" at bounding box center [638, 255] width 542 height 38
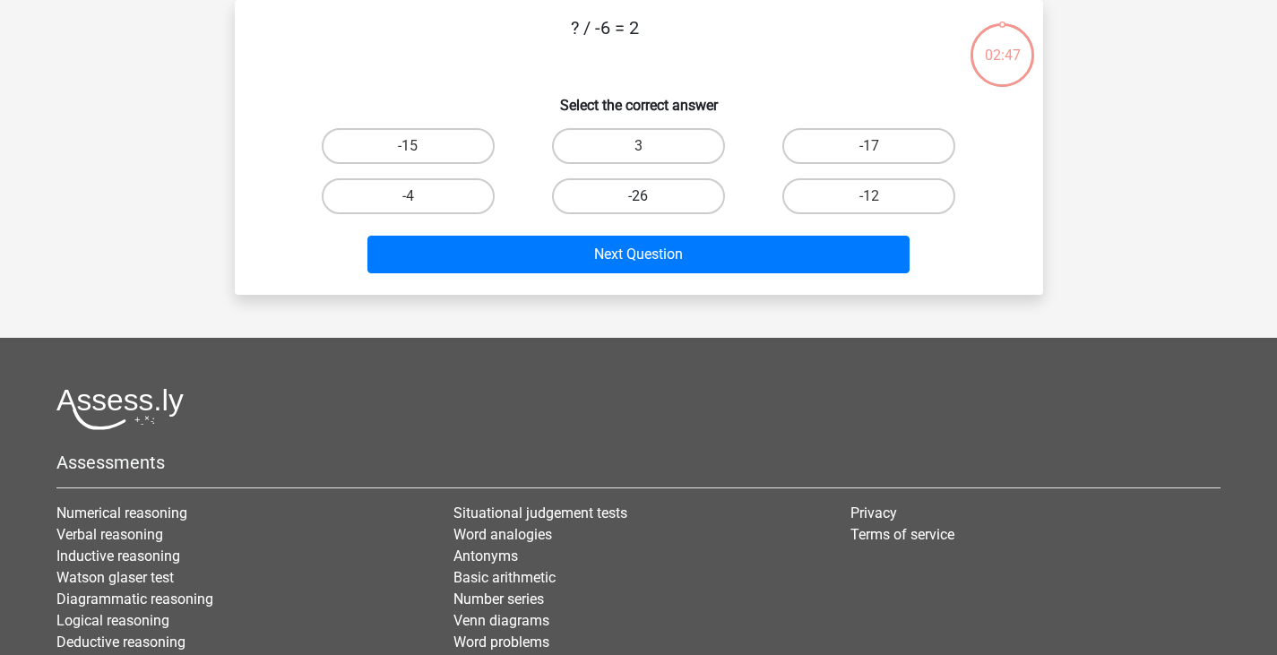
click at [640, 191] on label "-26" at bounding box center [638, 196] width 173 height 36
click at [640, 196] on input "-26" at bounding box center [644, 202] width 12 height 12
radio input "true"
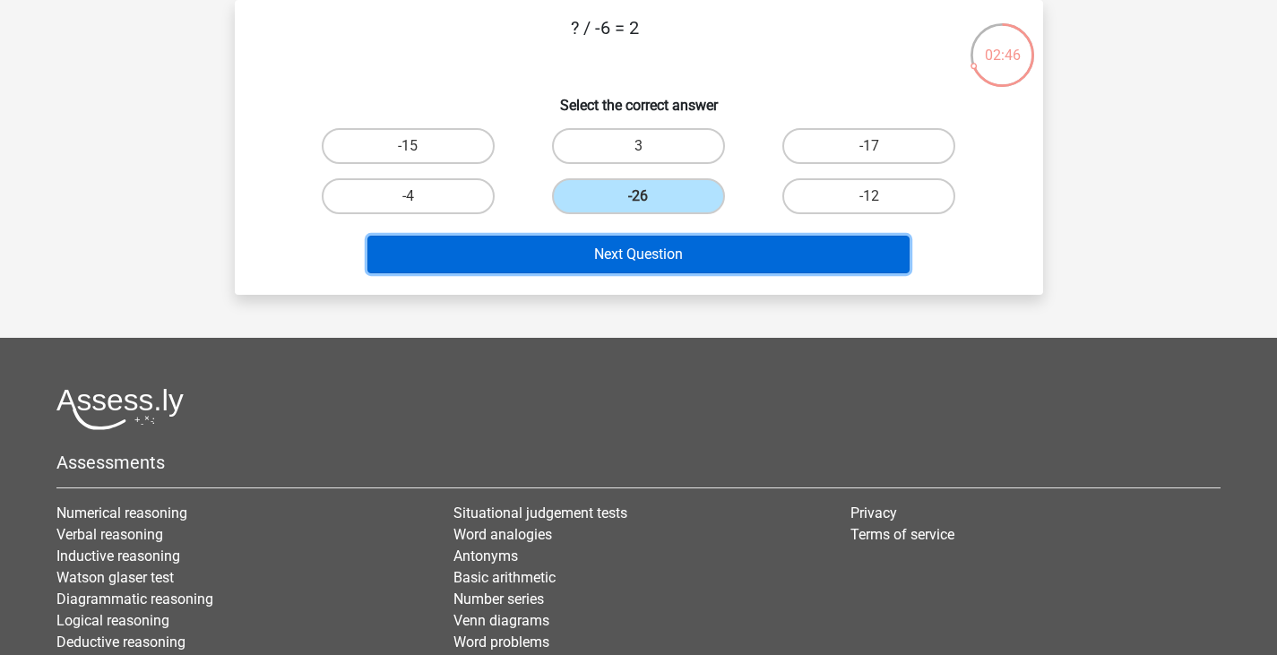
drag, startPoint x: 642, startPoint y: 261, endPoint x: 642, endPoint y: 223, distance: 37.6
click at [642, 260] on button "Next Question" at bounding box center [638, 255] width 542 height 38
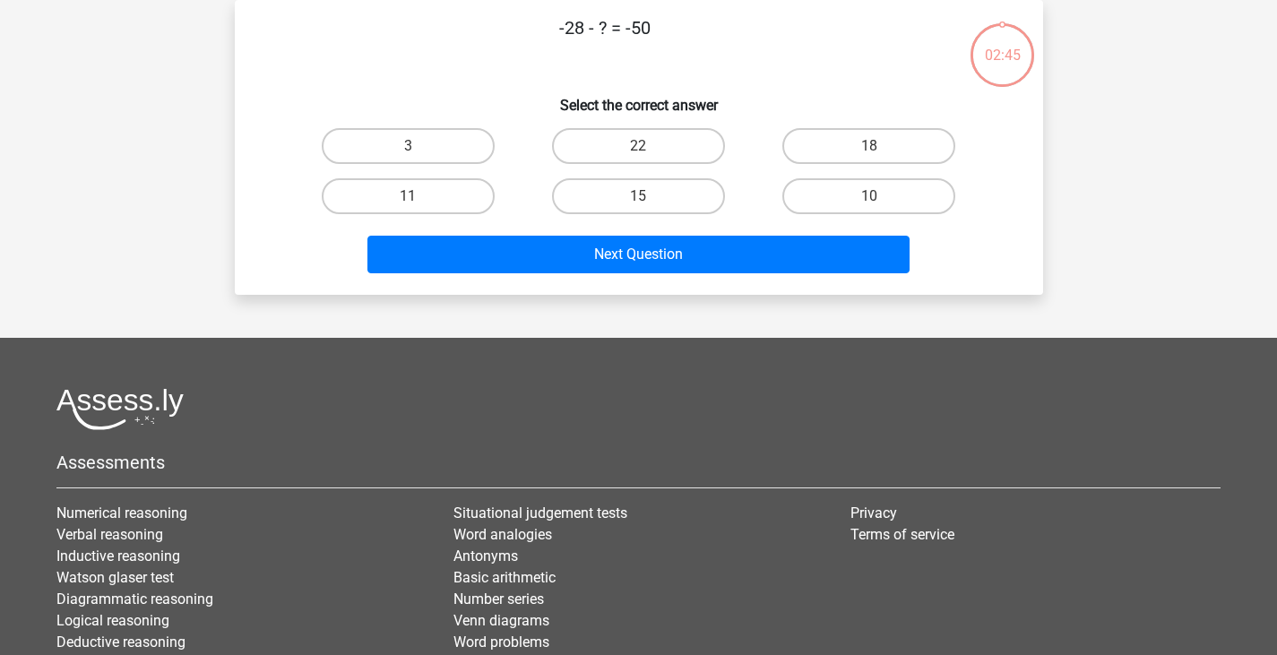
click at [642, 198] on input "15" at bounding box center [644, 202] width 12 height 12
radio input "true"
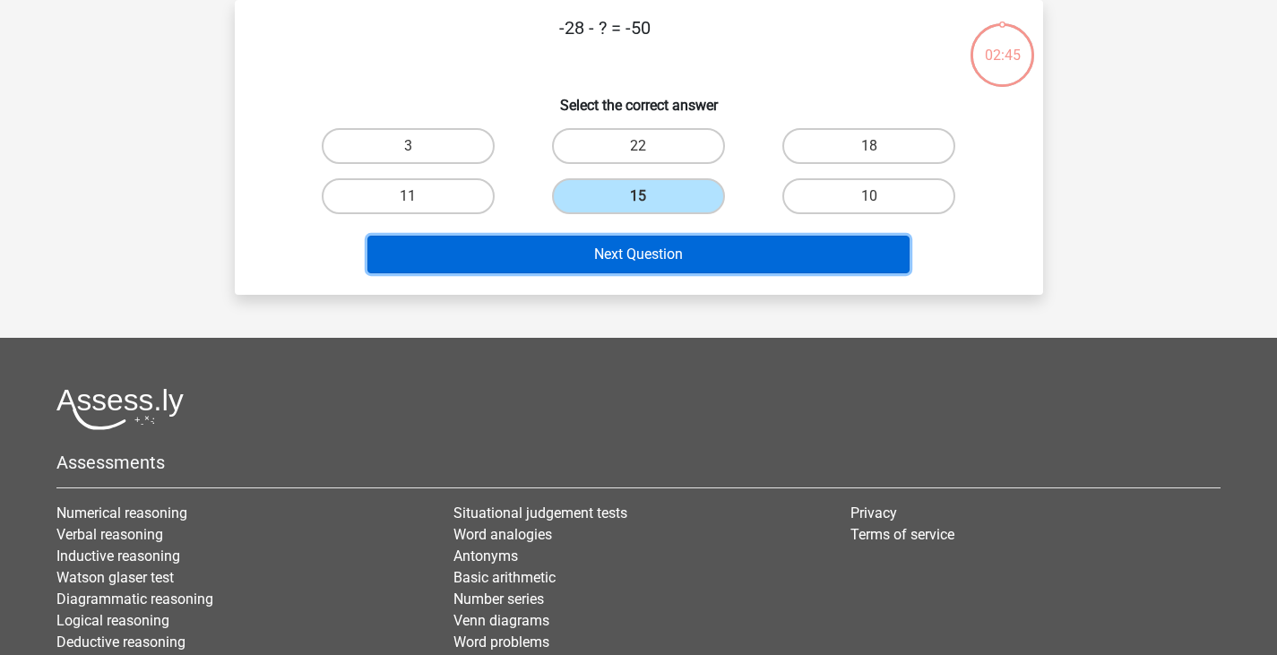
click at [642, 256] on button "Next Question" at bounding box center [638, 255] width 542 height 38
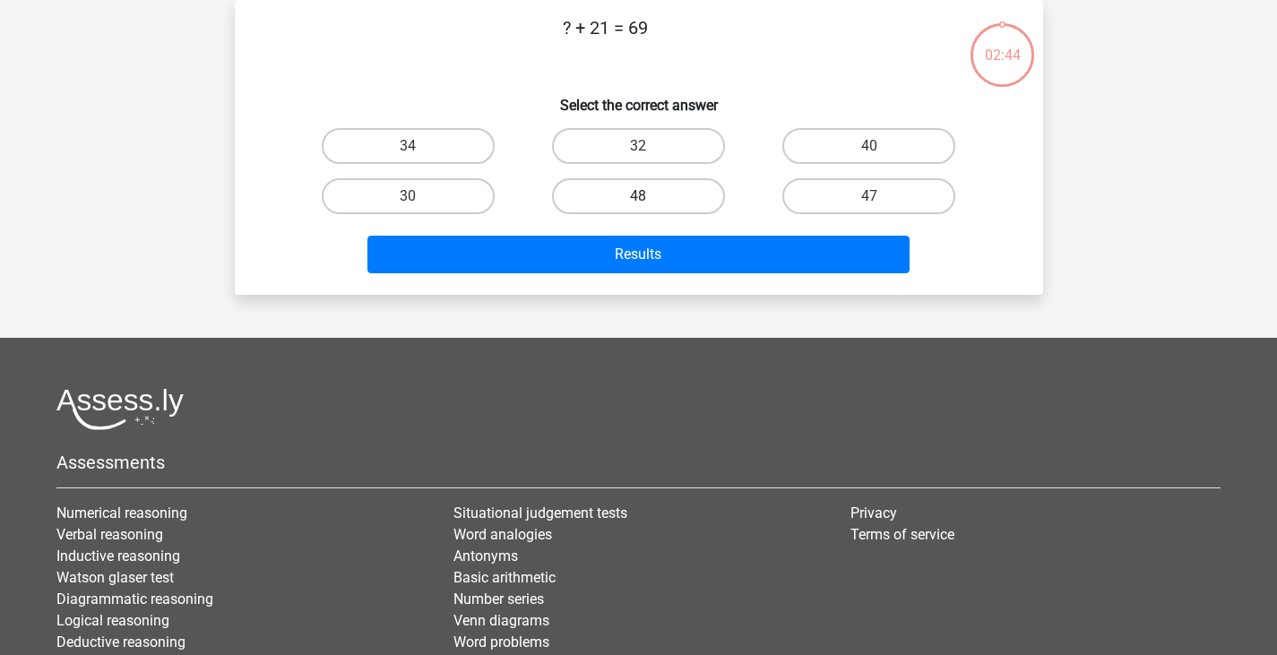
click at [578, 179] on label "48" at bounding box center [638, 196] width 173 height 36
click at [638, 196] on input "48" at bounding box center [644, 202] width 12 height 12
radio input "true"
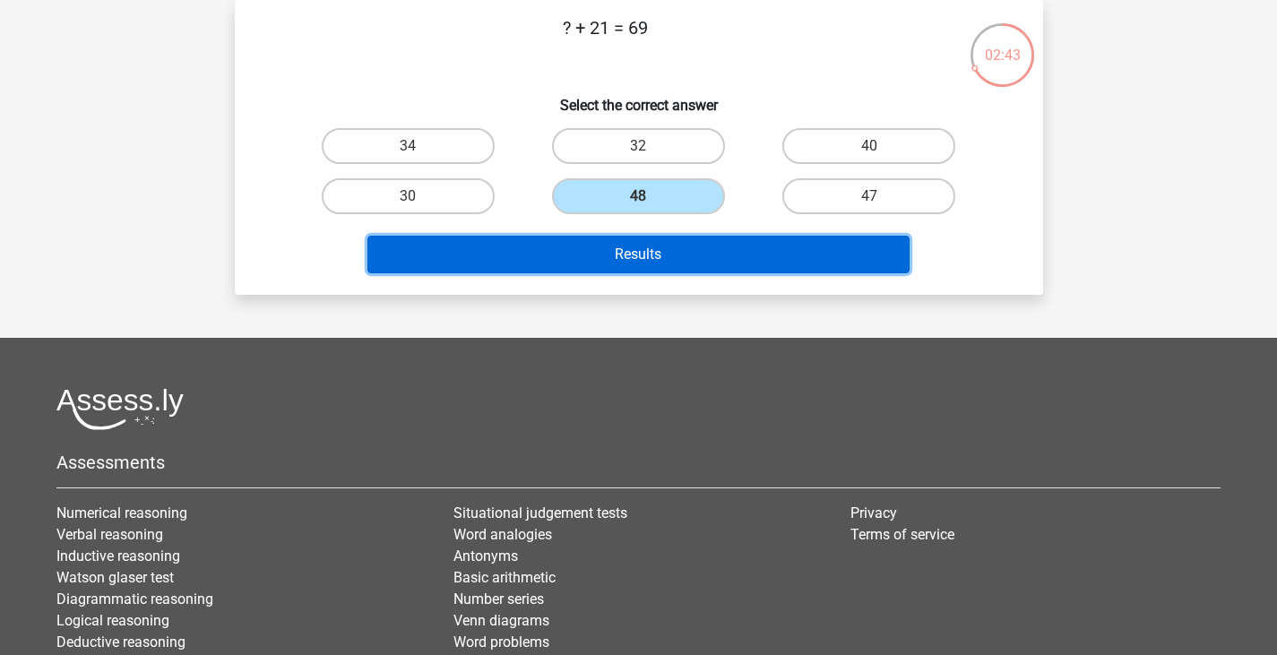
click at [612, 257] on button "Results" at bounding box center [638, 255] width 542 height 38
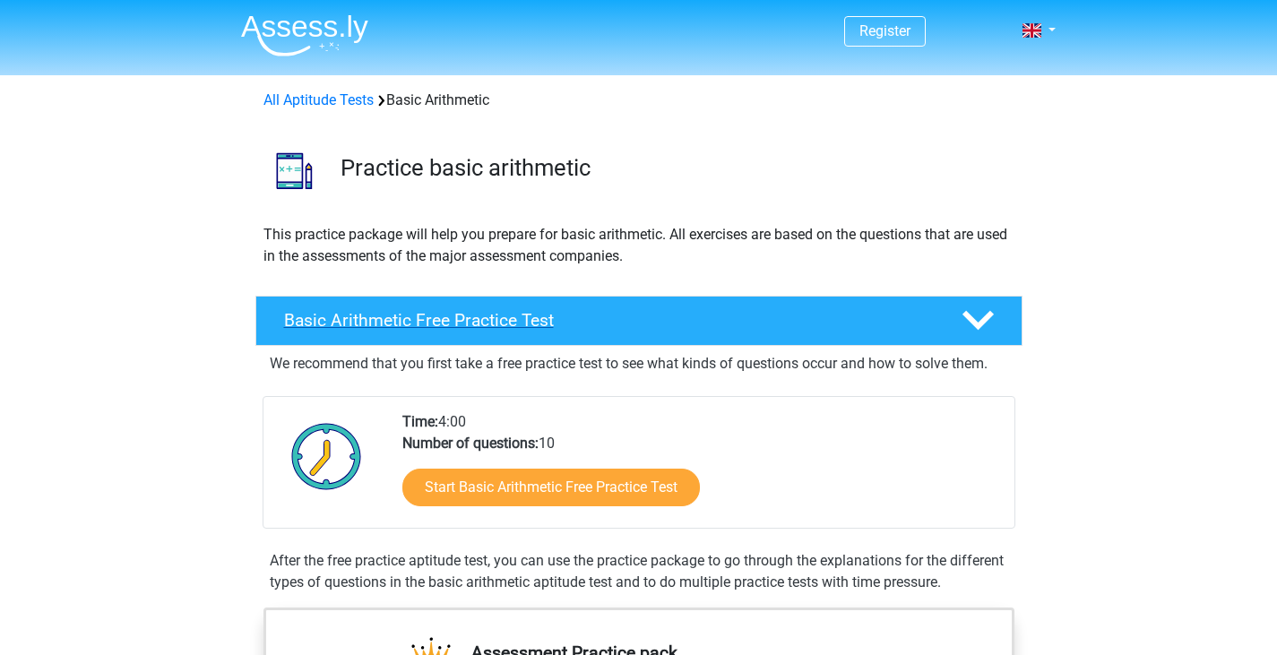
click at [387, 320] on h4 "Basic Arithmetic Free Practice Test" at bounding box center [608, 320] width 649 height 21
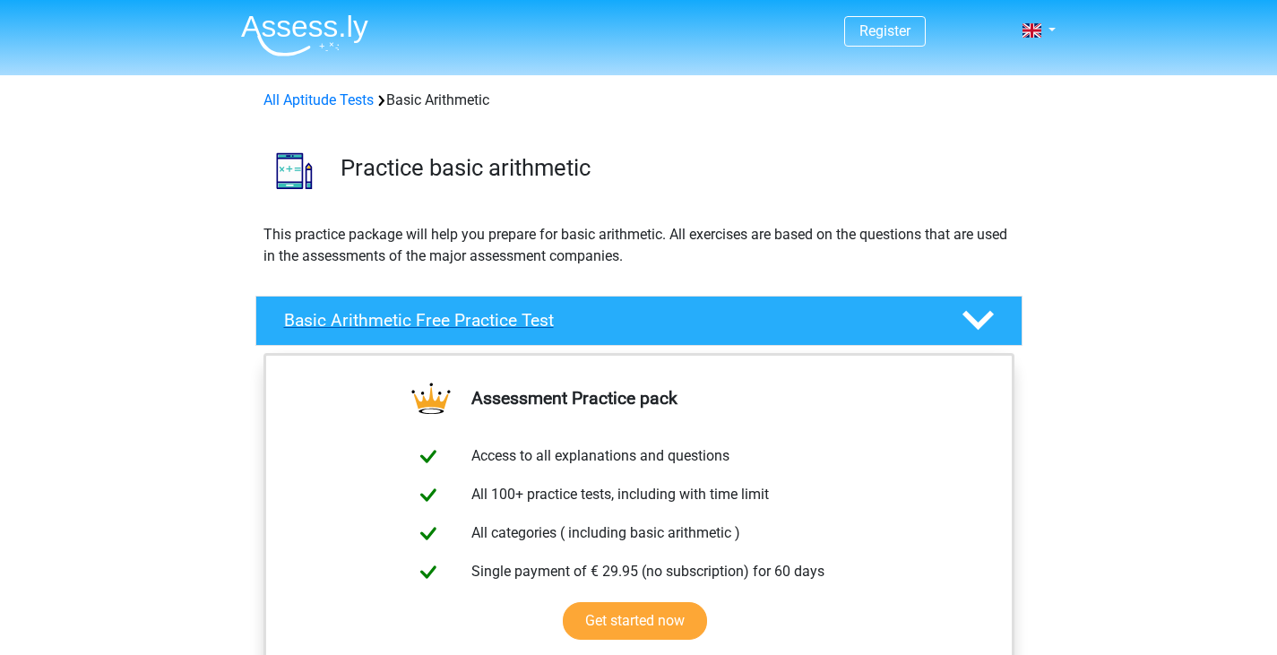
click at [387, 320] on h4 "Basic Arithmetic Free Practice Test" at bounding box center [608, 320] width 649 height 21
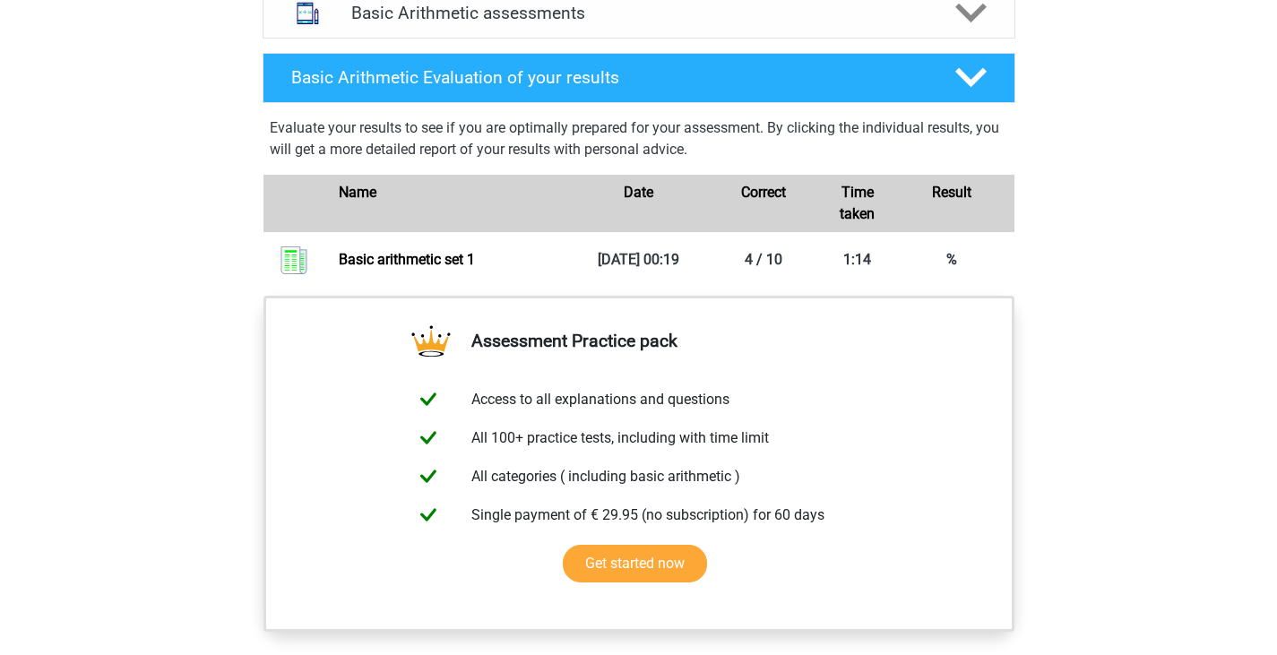
scroll to position [1165, 0]
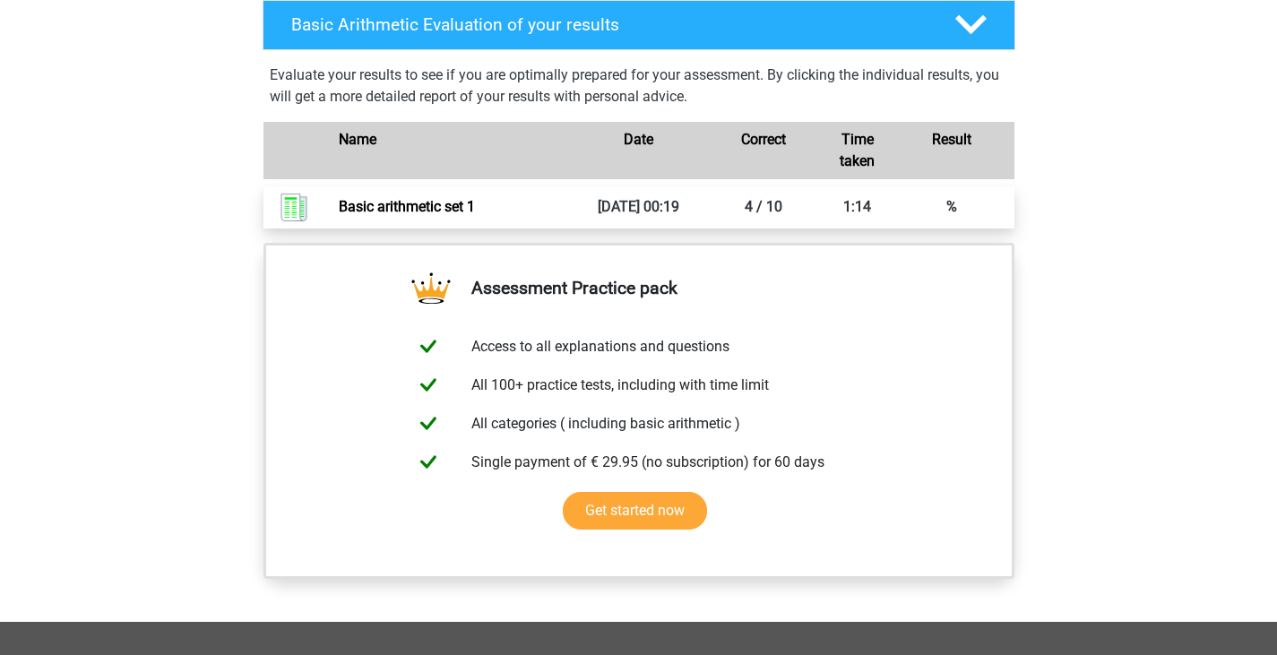
click at [475, 210] on link "Basic arithmetic set 1" at bounding box center [407, 206] width 136 height 17
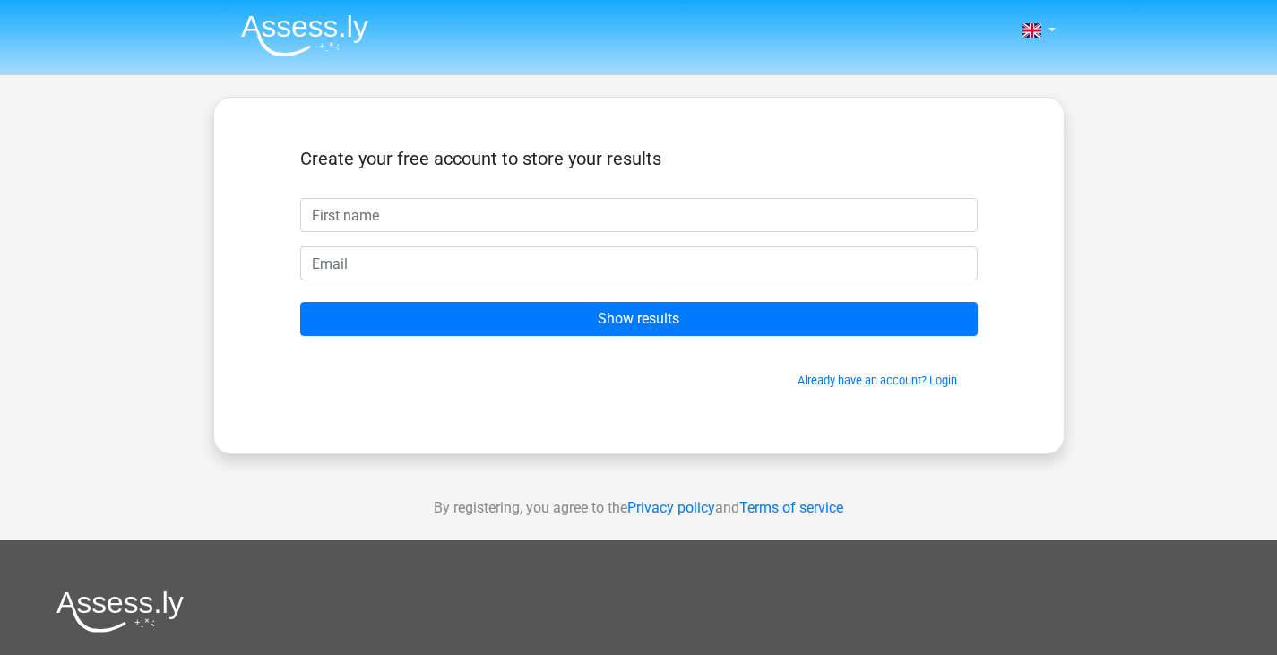
drag, startPoint x: 0, startPoint y: 0, endPoint x: 482, endPoint y: 210, distance: 525.7
click at [482, 210] on input "text" at bounding box center [638, 215] width 677 height 34
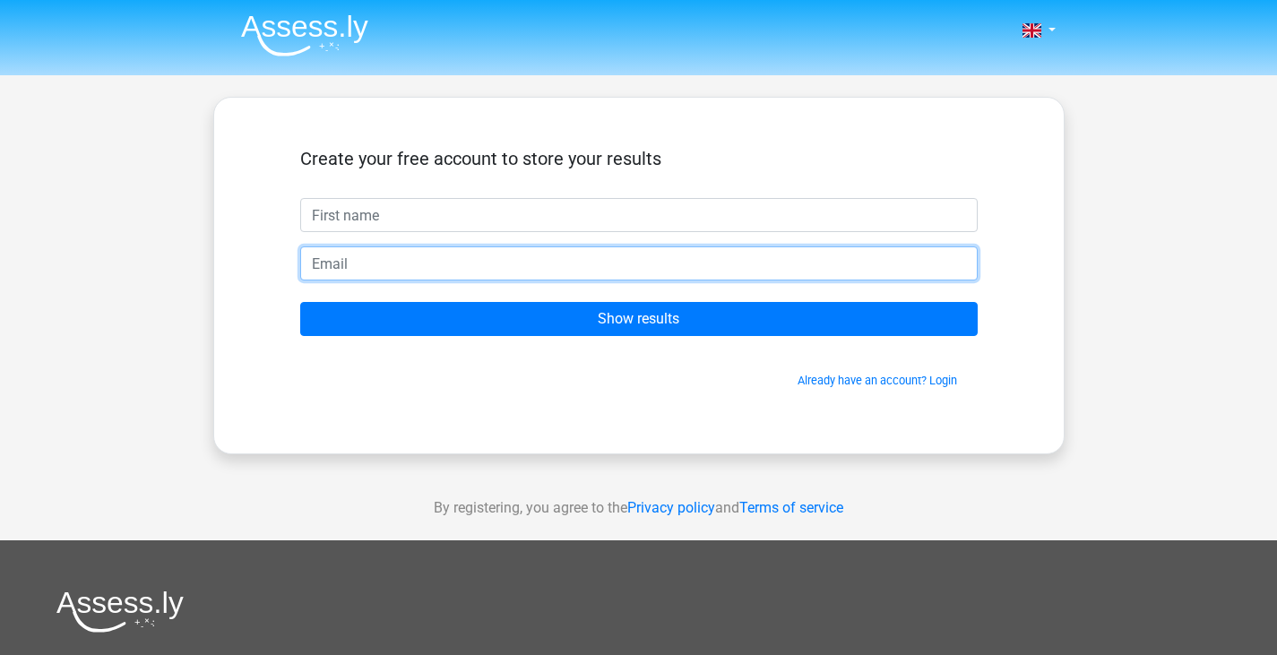
click at [694, 272] on input "email" at bounding box center [638, 263] width 677 height 34
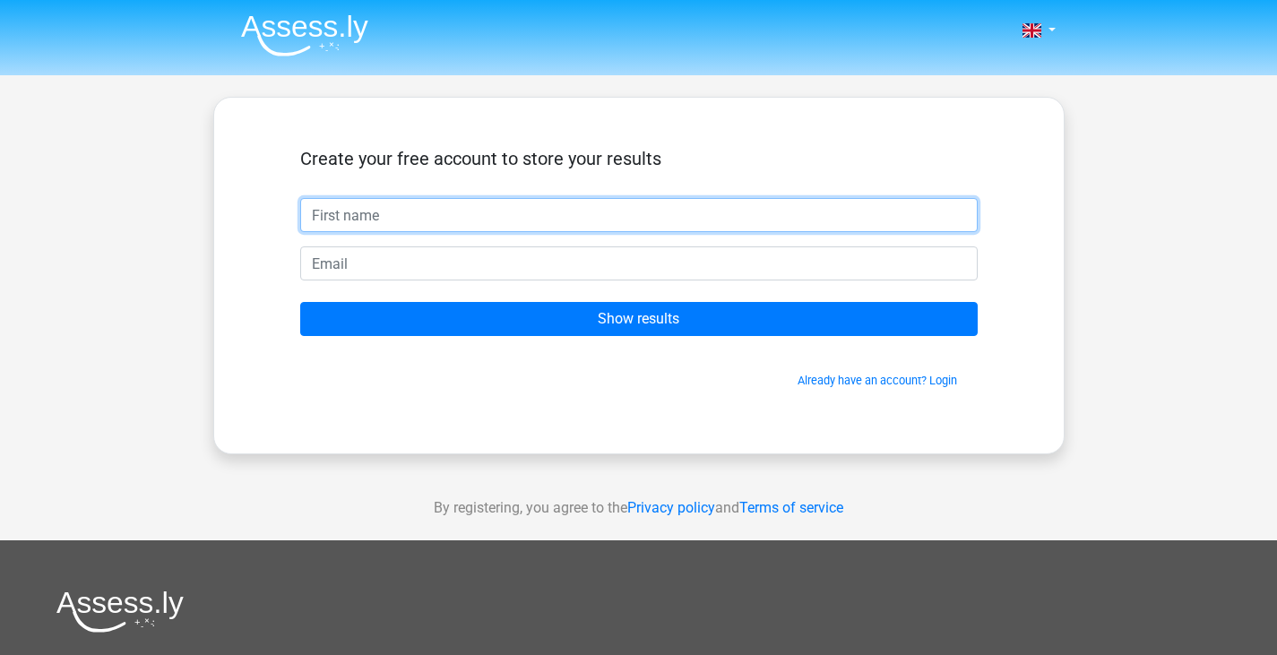
click at [659, 207] on input "text" at bounding box center [638, 215] width 677 height 34
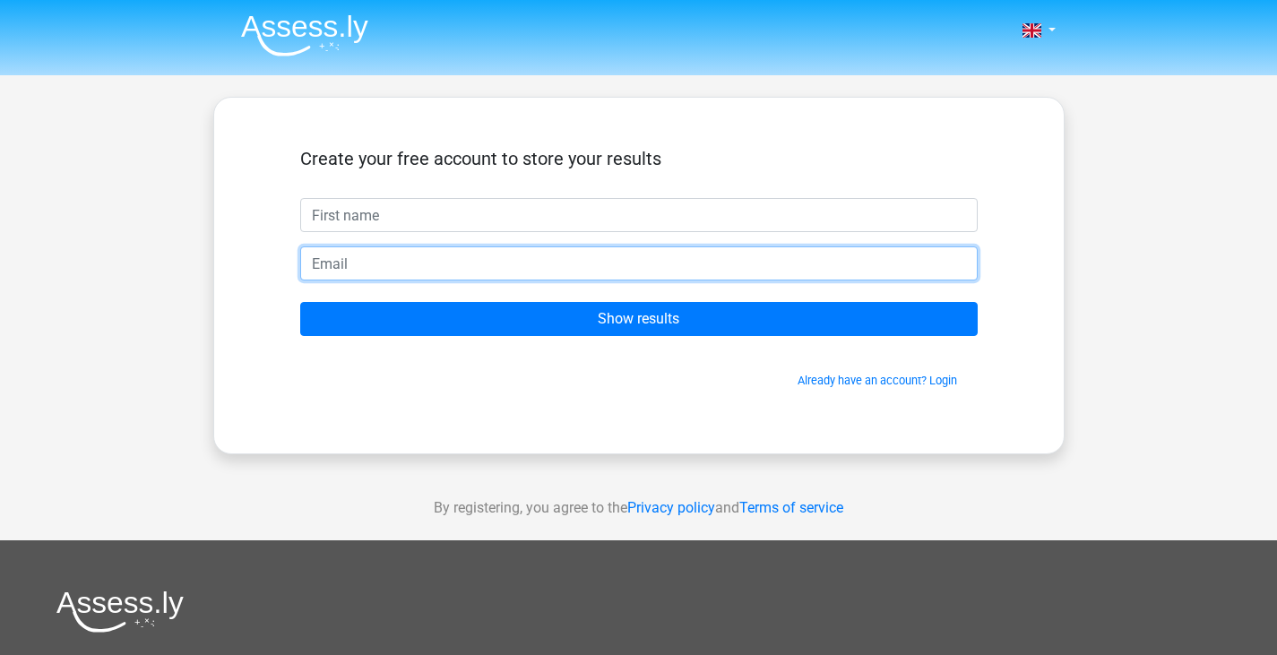
click at [647, 252] on input "email" at bounding box center [638, 263] width 677 height 34
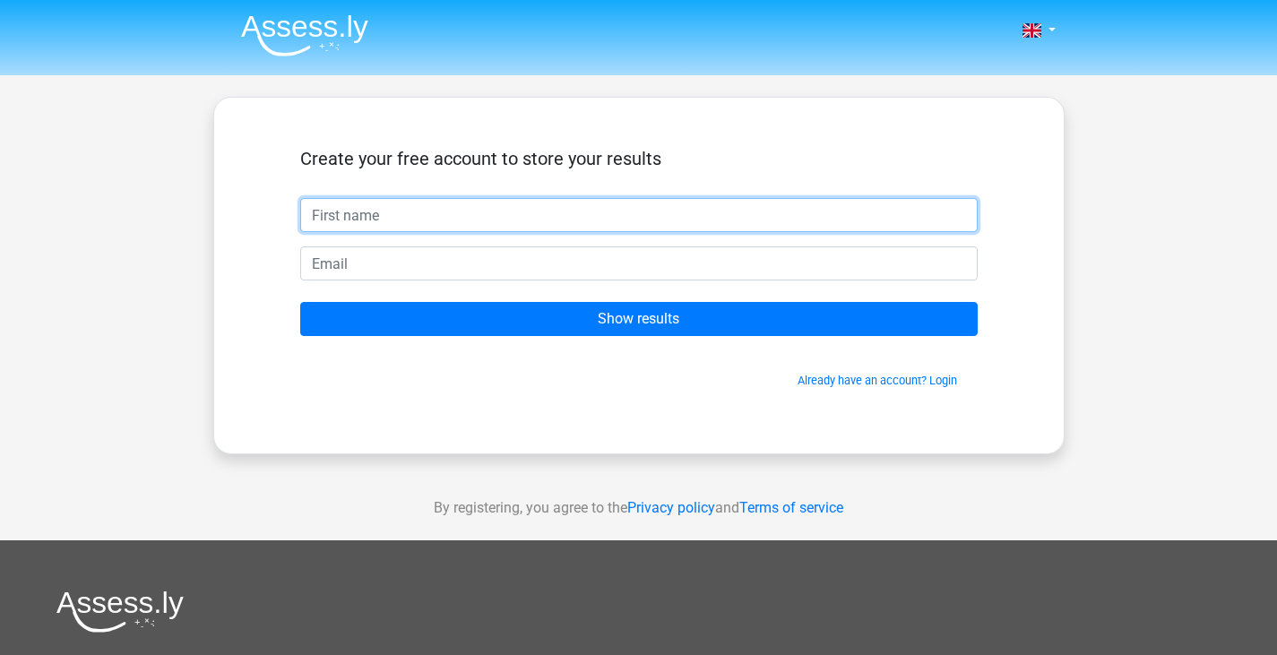
click at [652, 213] on input "text" at bounding box center [638, 215] width 677 height 34
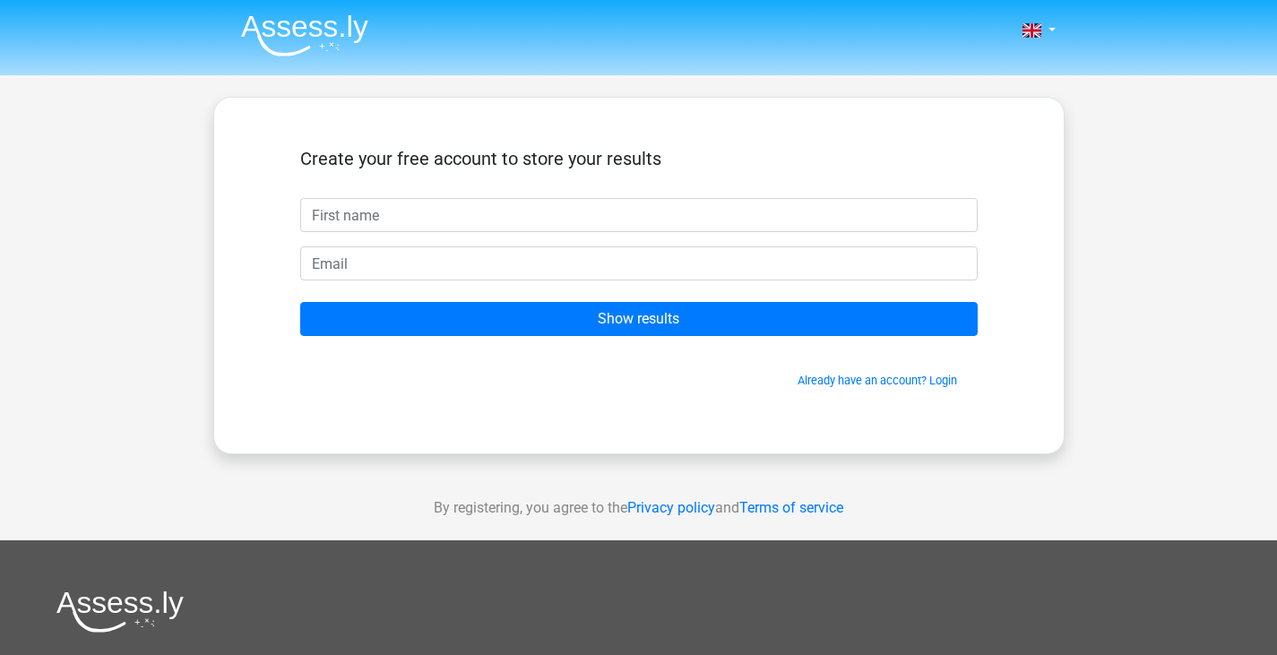
click at [653, 244] on form "Create your free account to store your results Show results Already have an acc…" at bounding box center [638, 268] width 677 height 241
click at [659, 299] on form "Create your free account to store your results Show results Already have an acc…" at bounding box center [638, 268] width 677 height 241
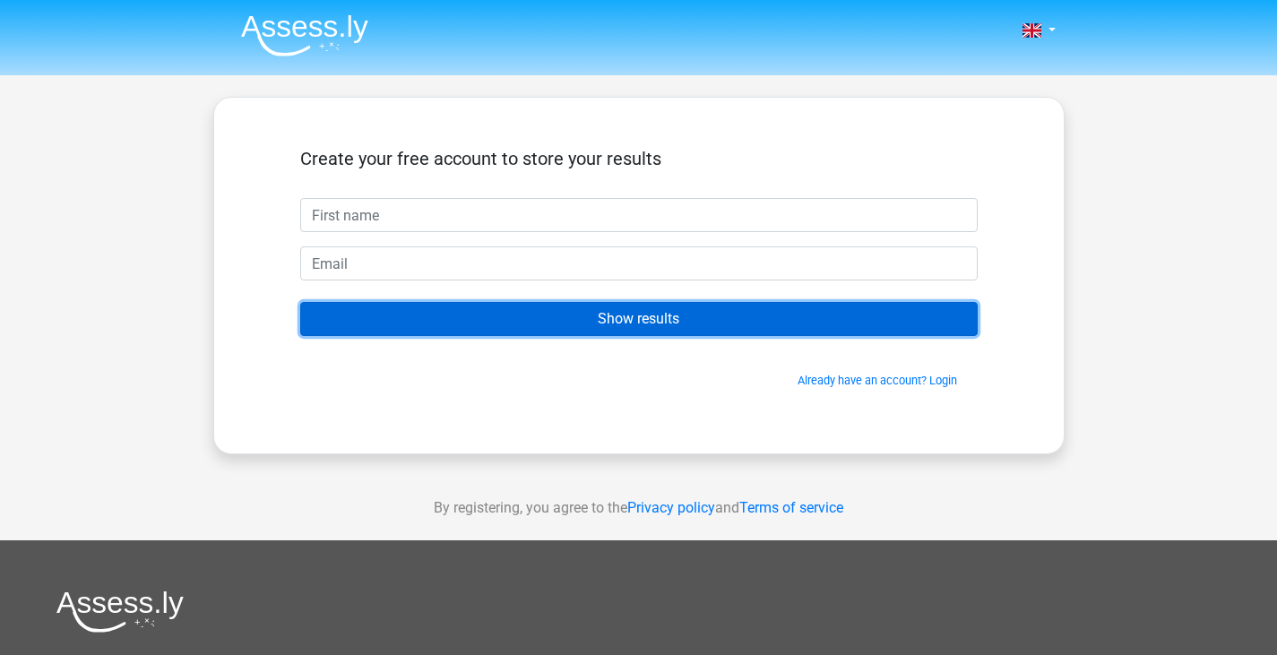
click at [659, 313] on input "Show results" at bounding box center [638, 319] width 677 height 34
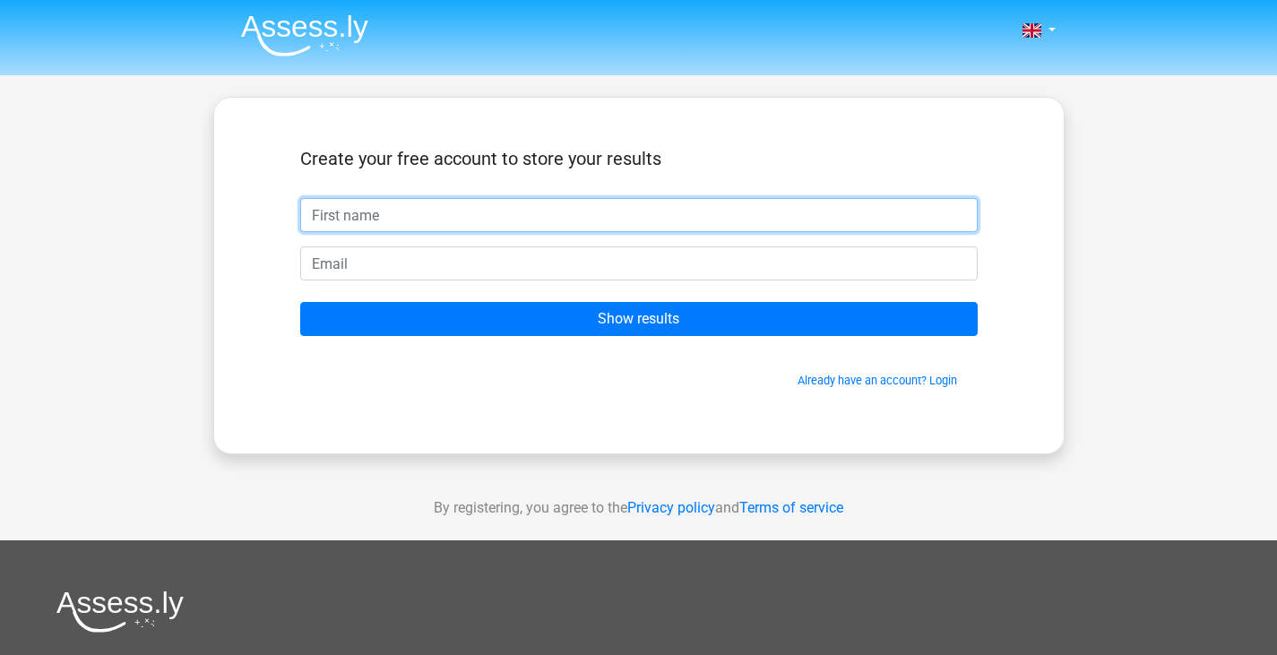
click at [625, 216] on input "text" at bounding box center [638, 215] width 677 height 34
type input "[PERSON_NAME]"
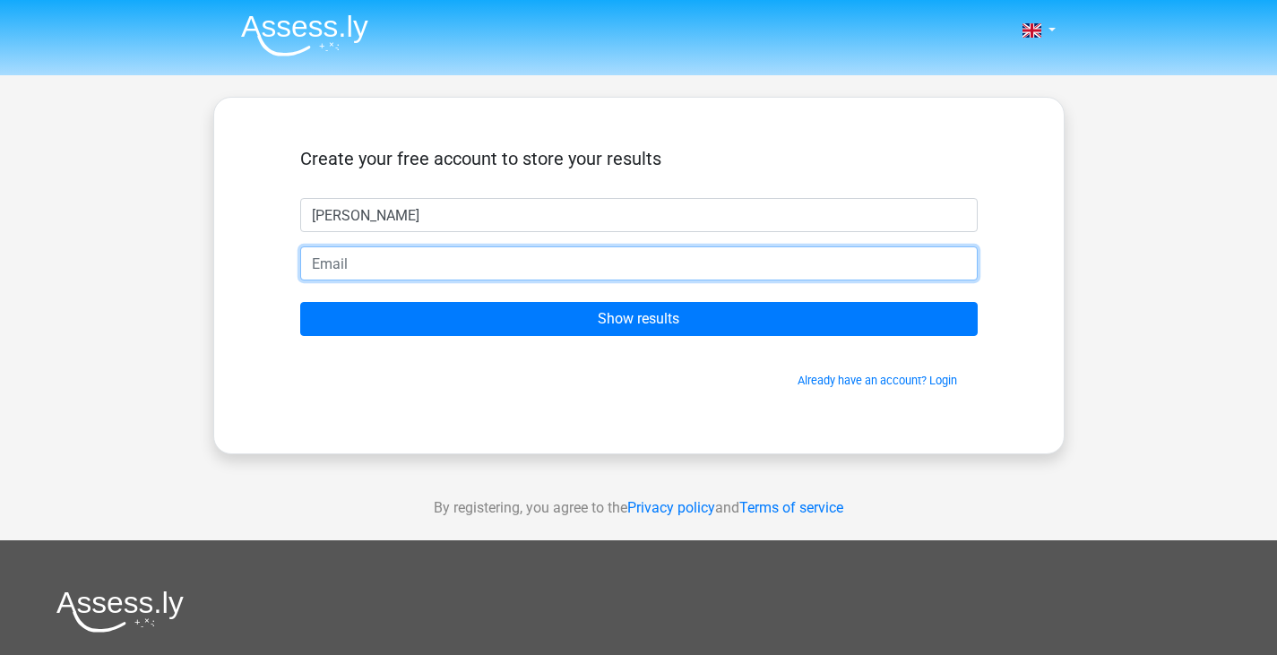
click at [420, 255] on input "email" at bounding box center [638, 263] width 677 height 34
type input "[EMAIL_ADDRESS][DOMAIN_NAME]"
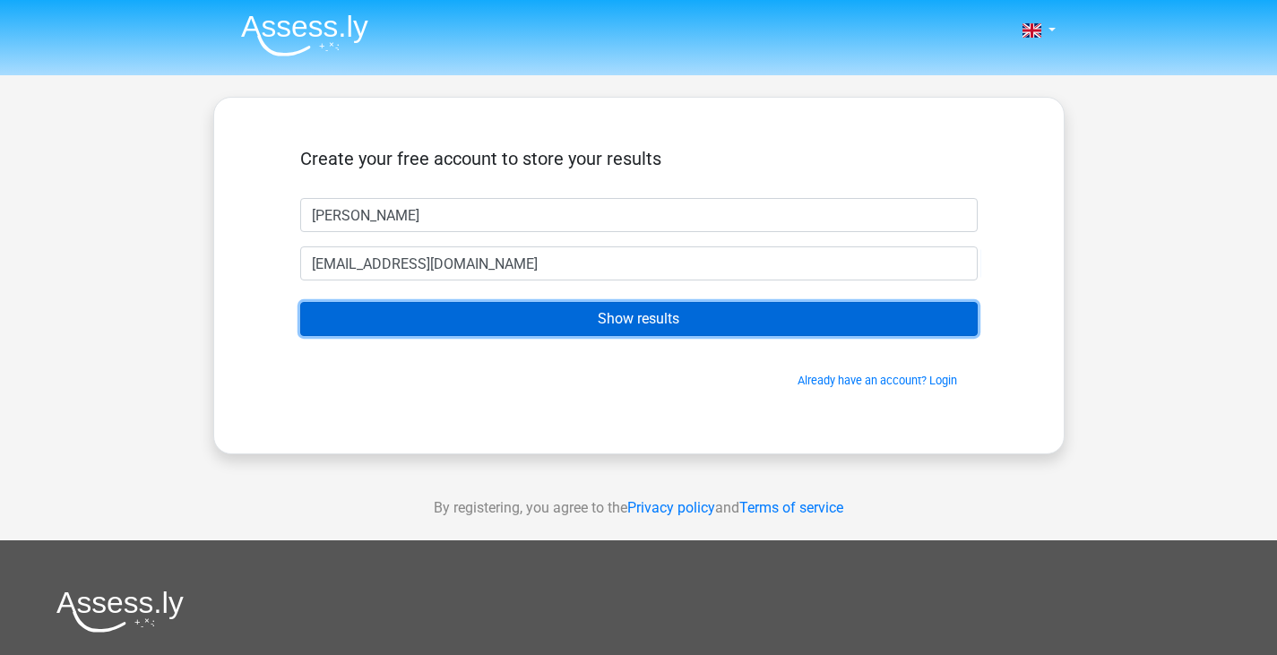
click at [513, 321] on input "Show results" at bounding box center [638, 319] width 677 height 34
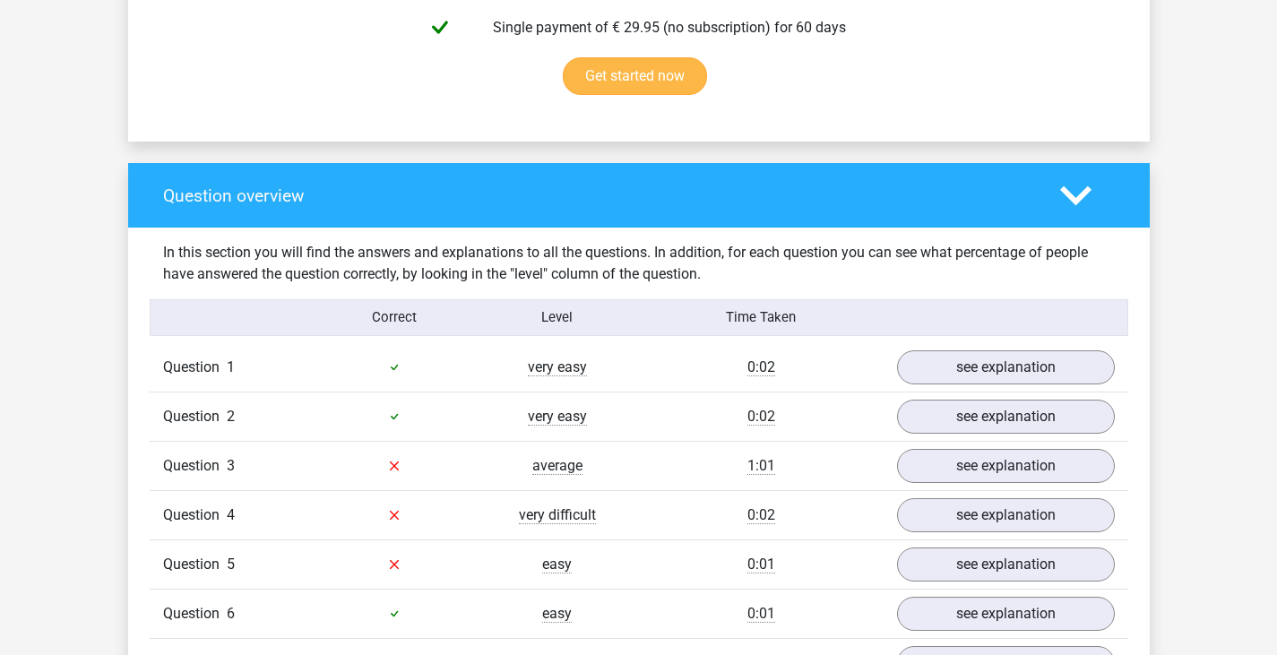
scroll to position [1434, 0]
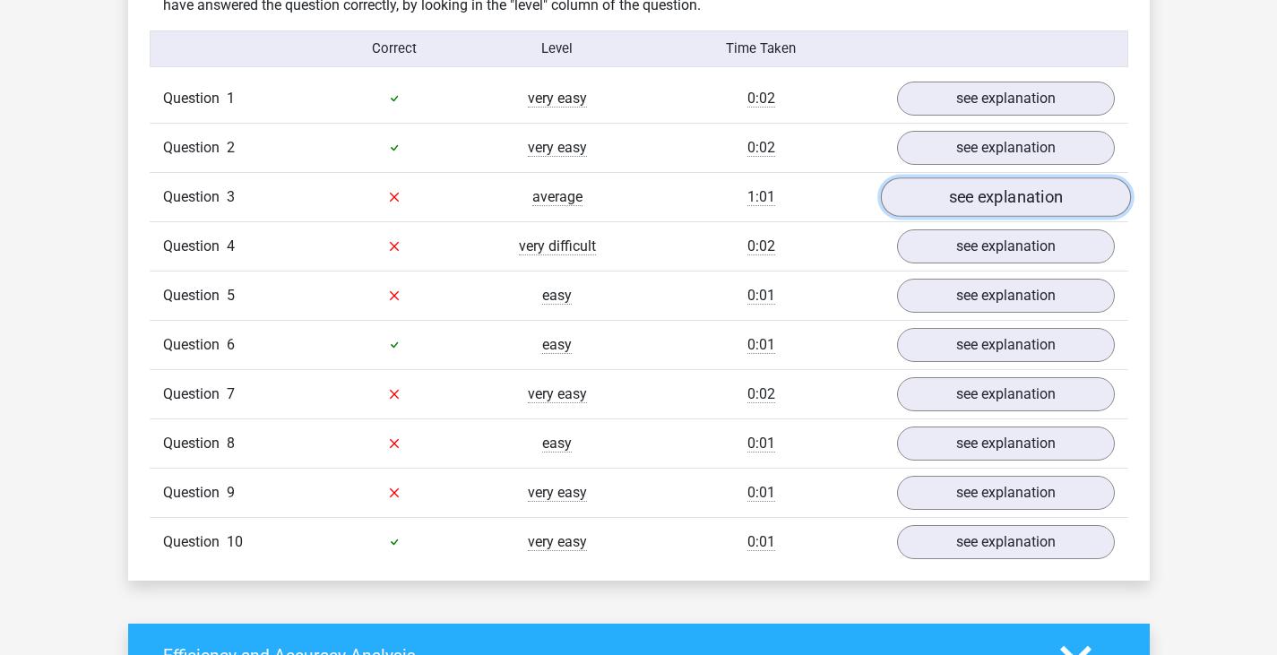
click at [955, 203] on link "see explanation" at bounding box center [1005, 196] width 250 height 39
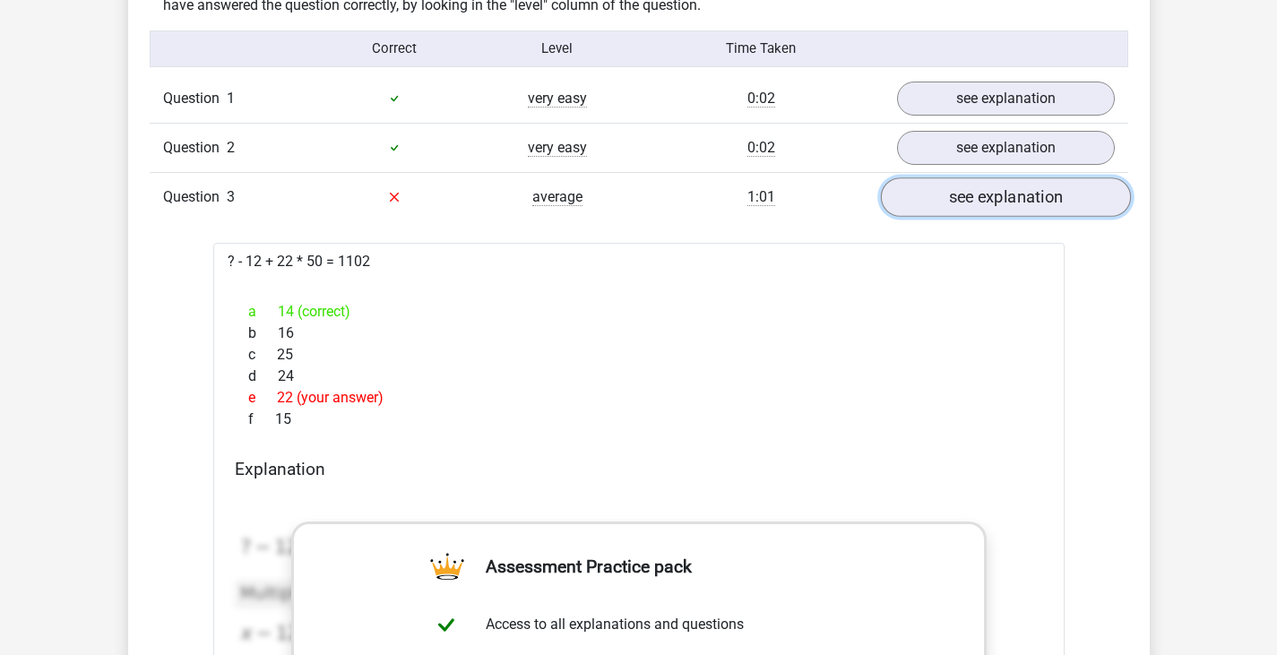
scroll to position [1344, 0]
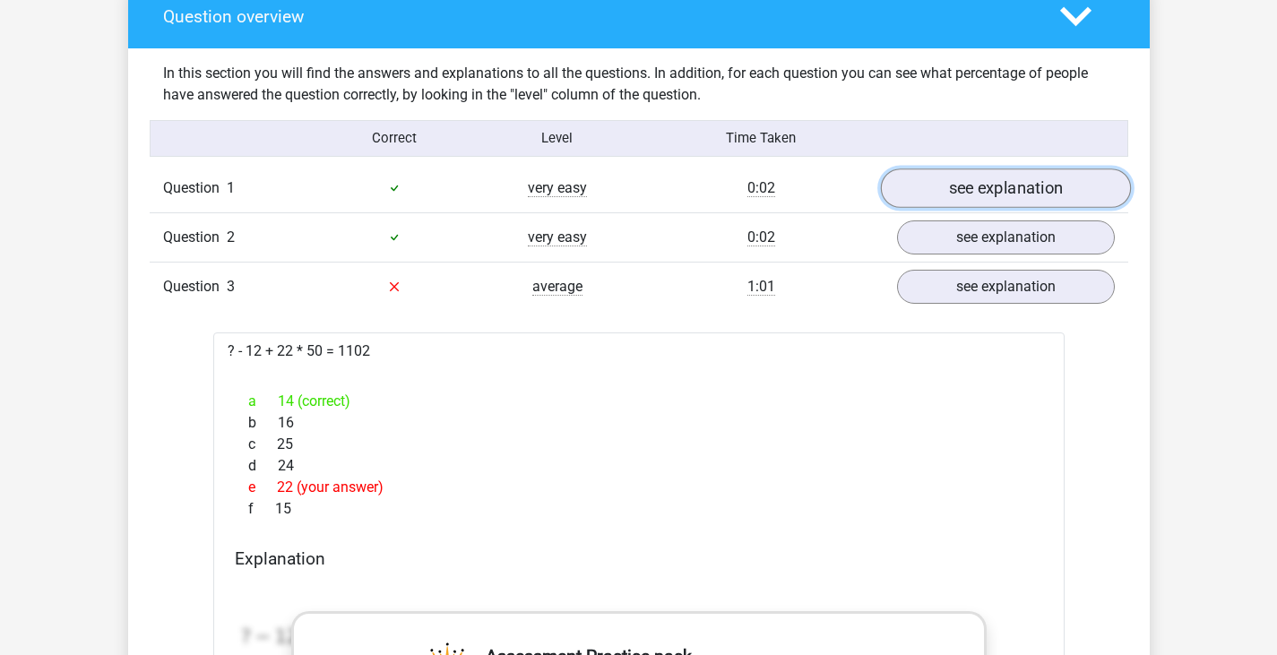
click at [971, 179] on link "see explanation" at bounding box center [1005, 187] width 250 height 39
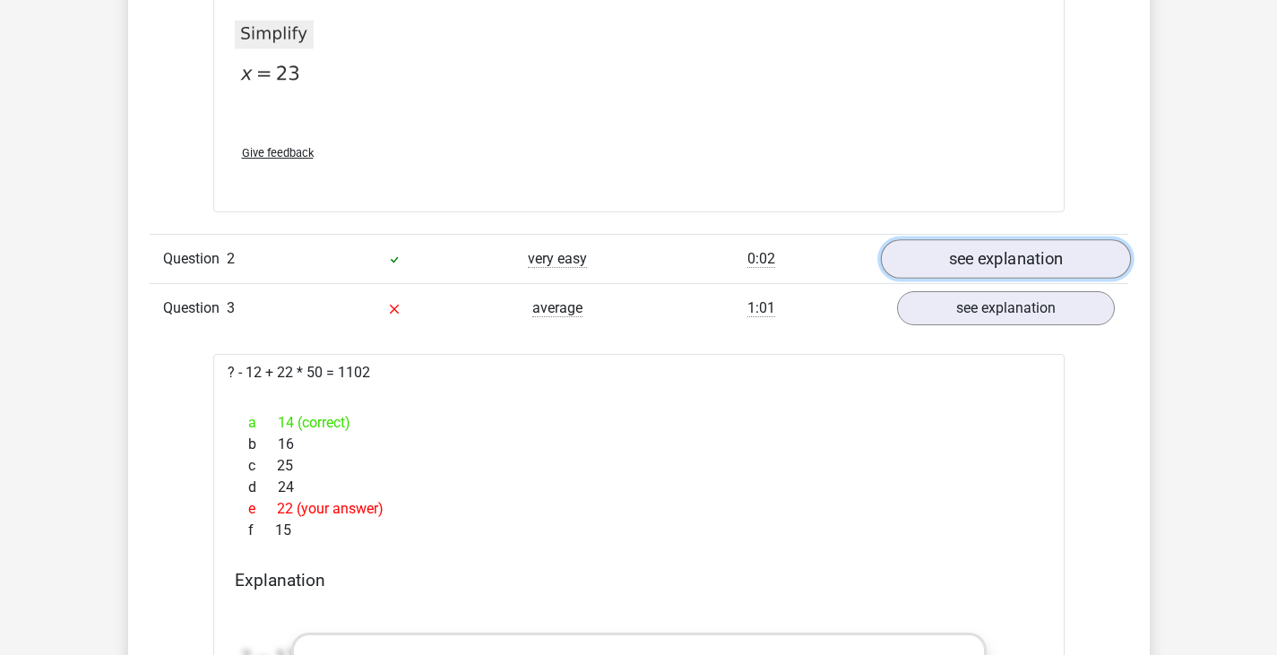
click at [985, 251] on link "see explanation" at bounding box center [1005, 258] width 250 height 39
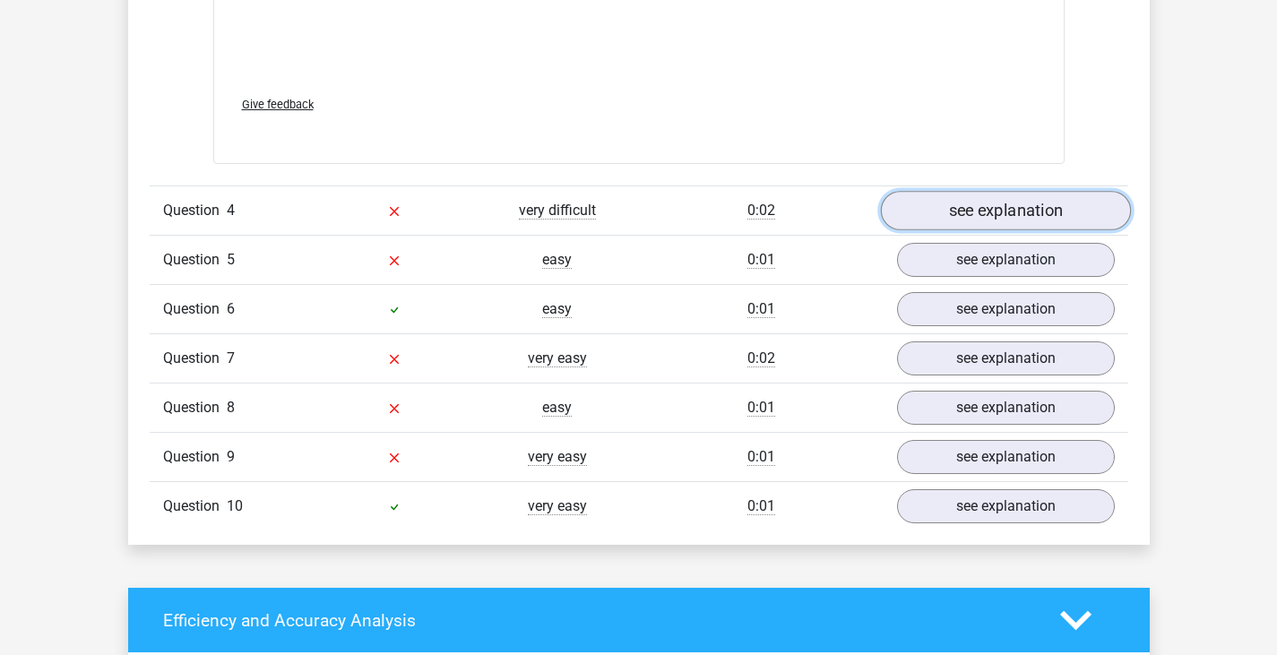
click at [996, 205] on link "see explanation" at bounding box center [1005, 210] width 250 height 39
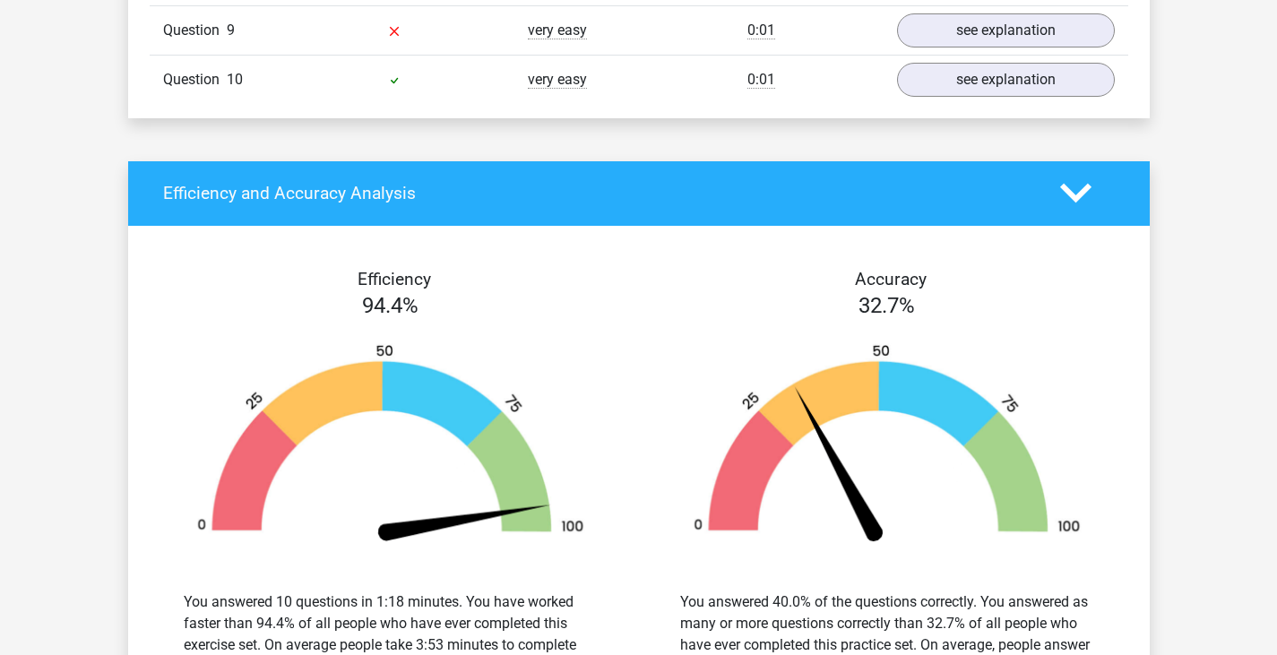
scroll to position [4928, 0]
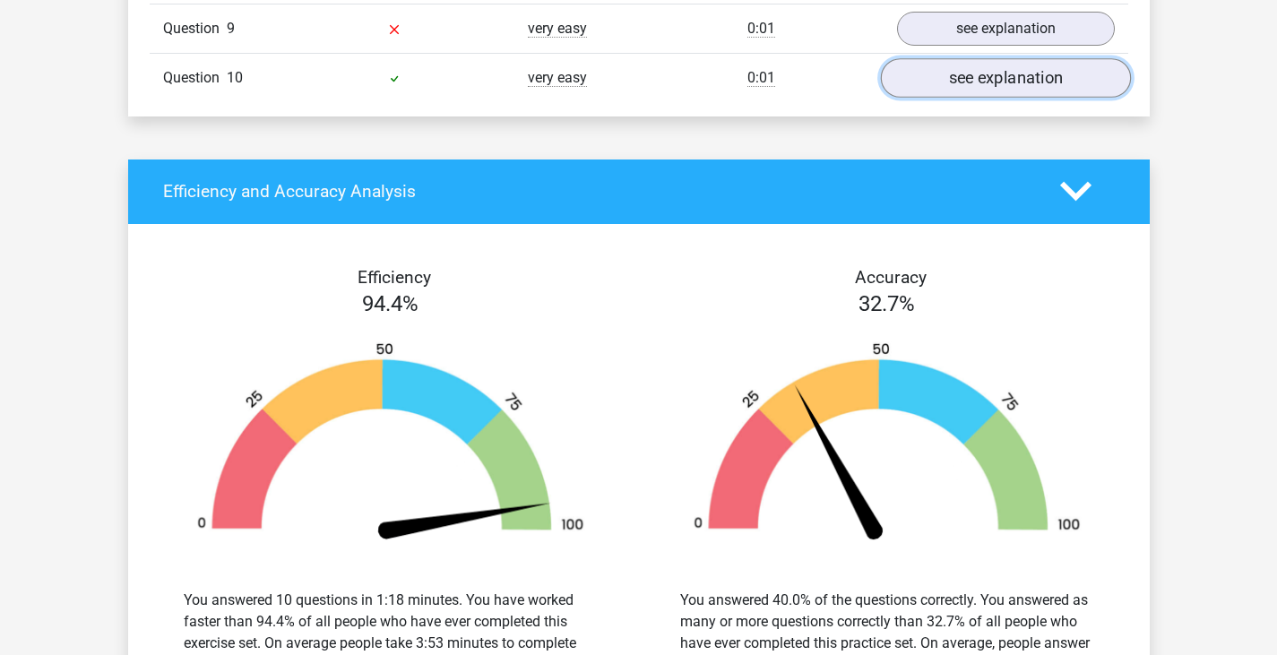
click at [1010, 76] on link "see explanation" at bounding box center [1005, 77] width 250 height 39
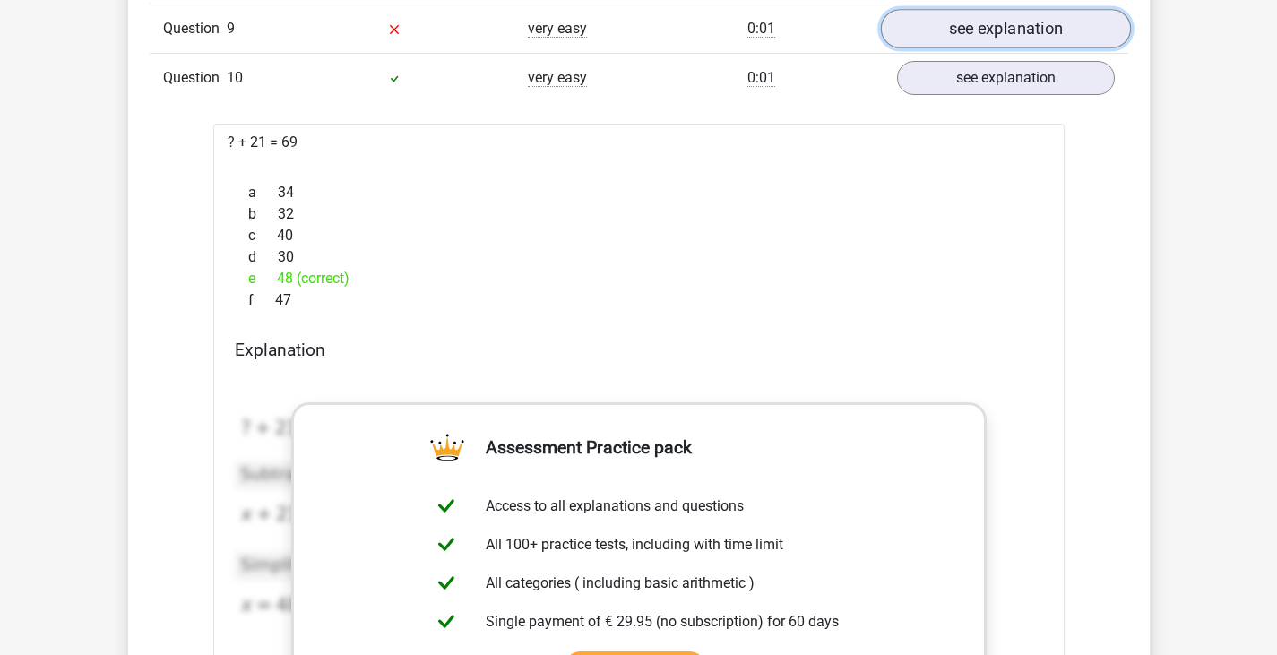
click at [1010, 44] on link "see explanation" at bounding box center [1005, 28] width 250 height 39
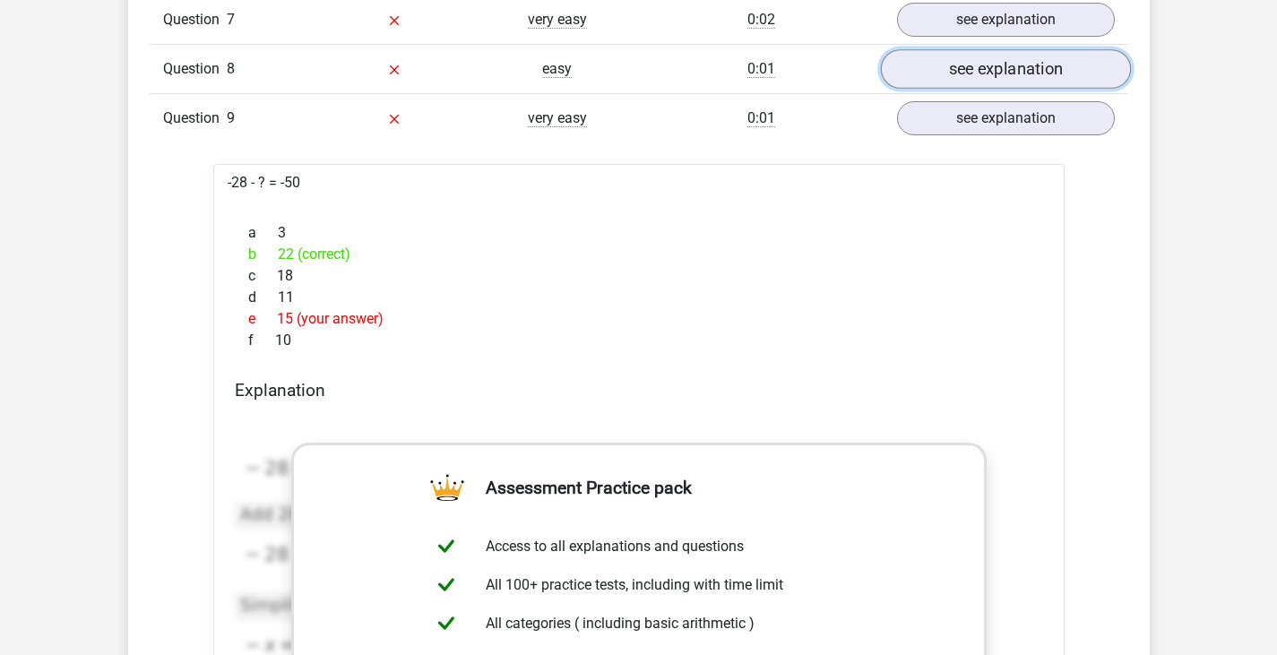
click at [1008, 78] on link "see explanation" at bounding box center [1005, 68] width 250 height 39
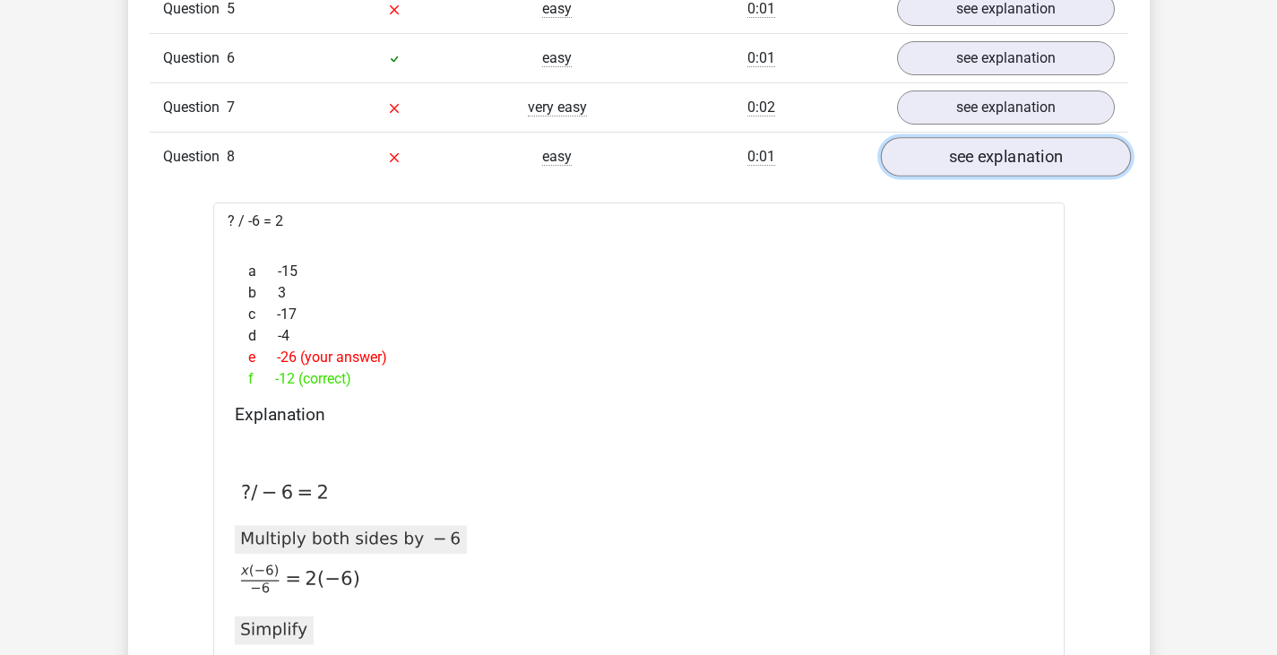
scroll to position [4749, 0]
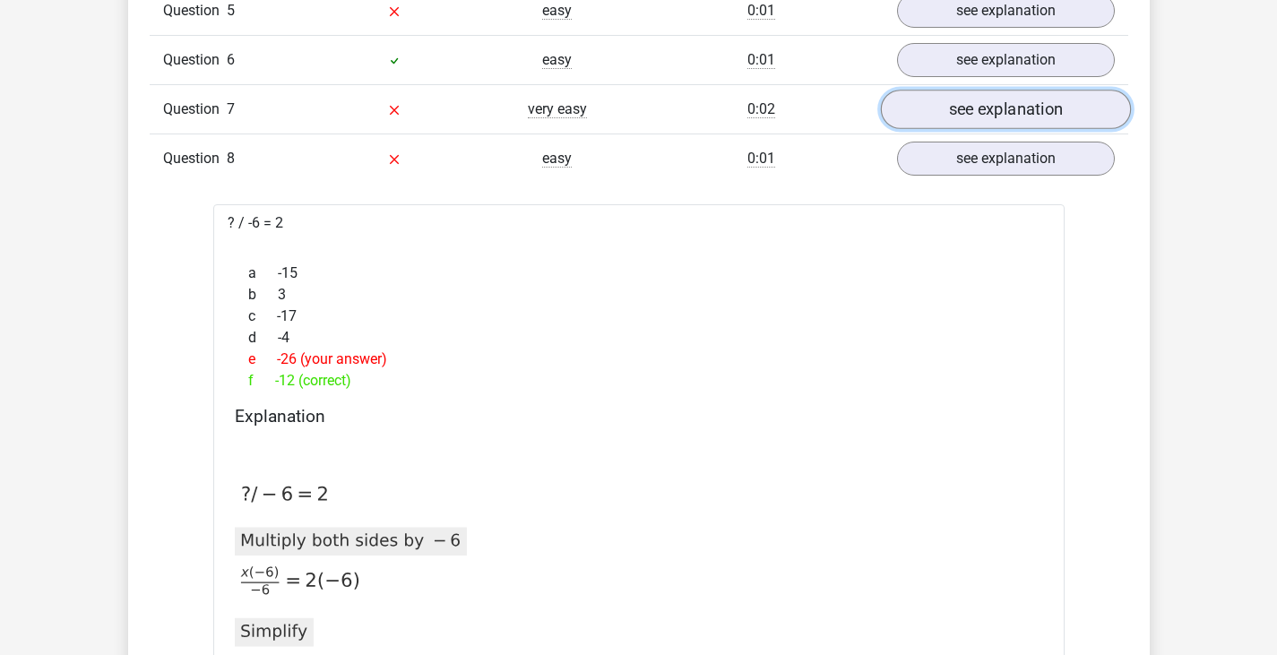
click at [999, 110] on link "see explanation" at bounding box center [1005, 109] width 250 height 39
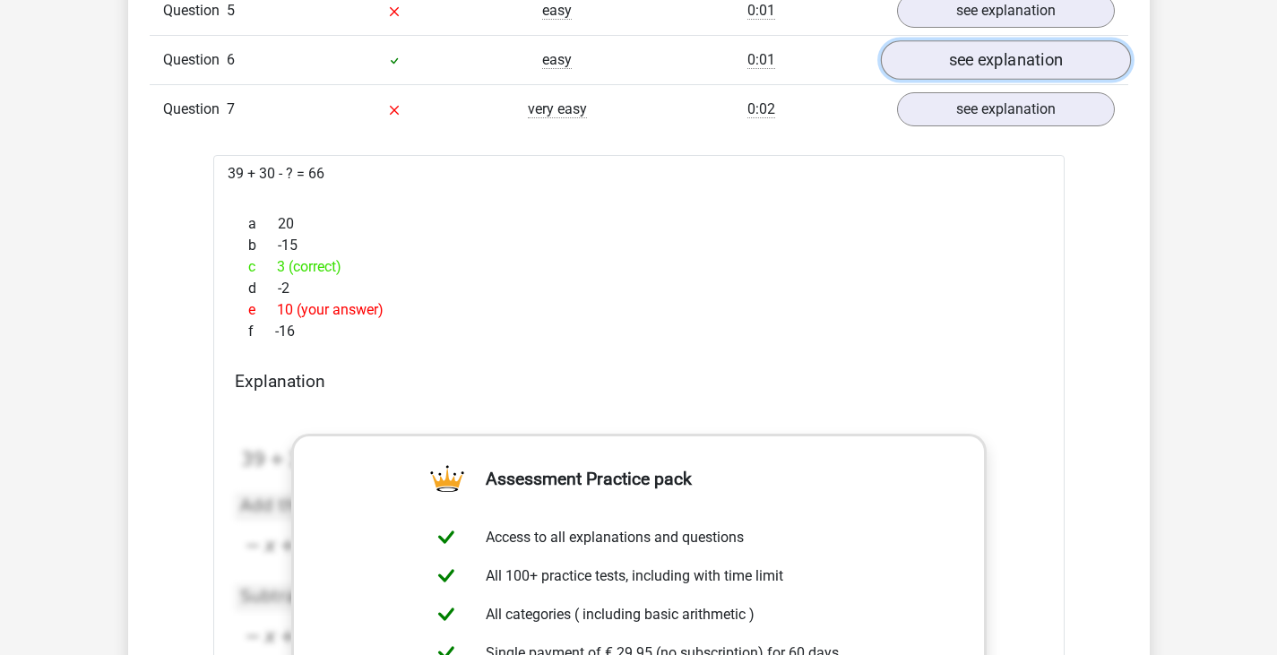
click at [1000, 70] on link "see explanation" at bounding box center [1005, 59] width 250 height 39
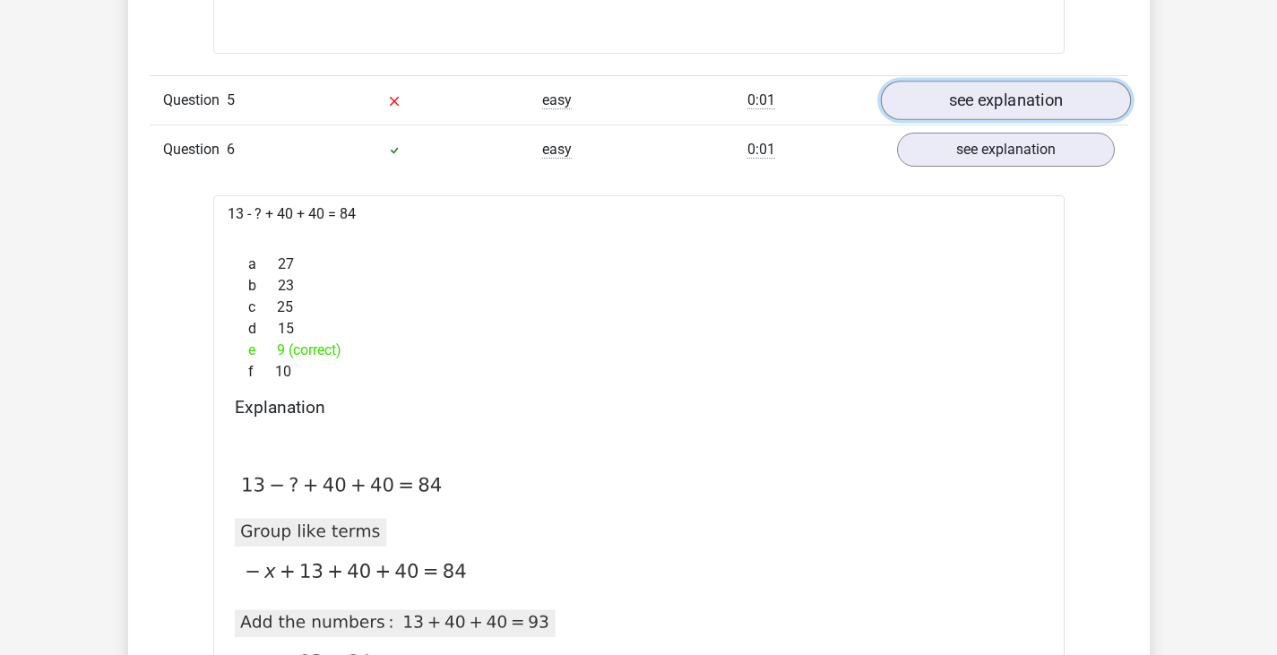
click at [1000, 89] on link "see explanation" at bounding box center [1005, 100] width 250 height 39
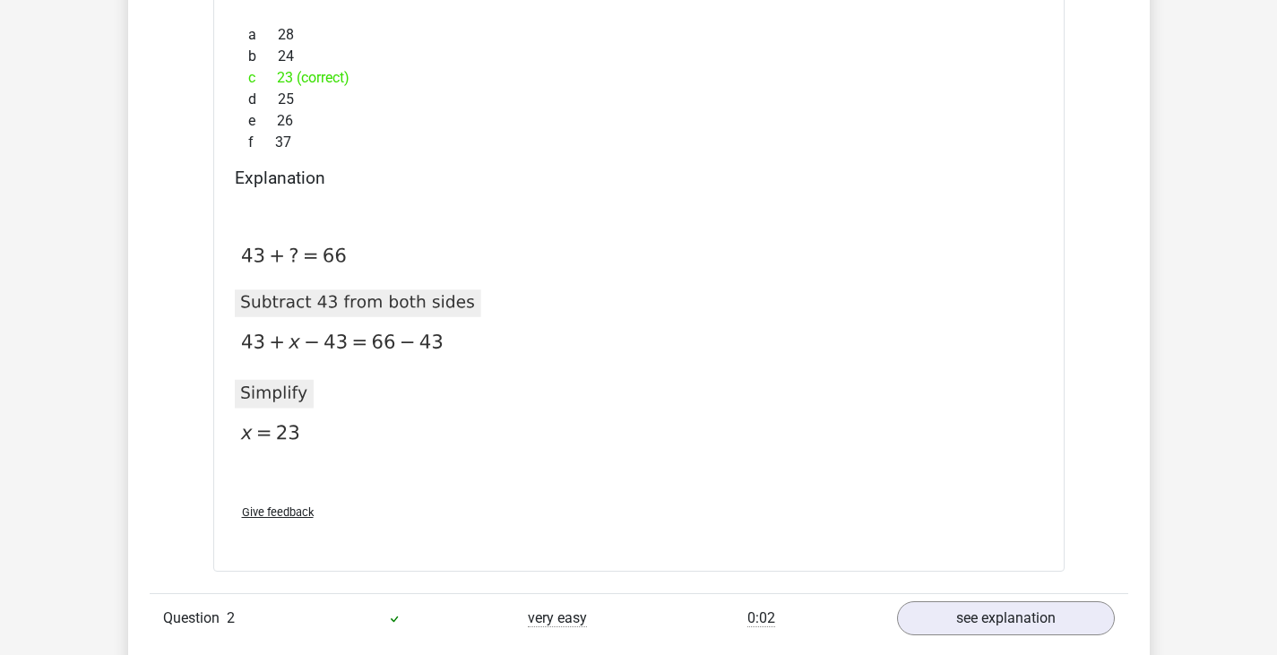
scroll to position [1613, 0]
drag, startPoint x: 247, startPoint y: 76, endPoint x: 395, endPoint y: 78, distance: 147.9
click at [395, 78] on div "c 23 (correct)" at bounding box center [639, 77] width 808 height 22
click at [374, 80] on div "c 23 (correct)" at bounding box center [639, 77] width 808 height 22
drag, startPoint x: 250, startPoint y: 78, endPoint x: 371, endPoint y: 75, distance: 121.0
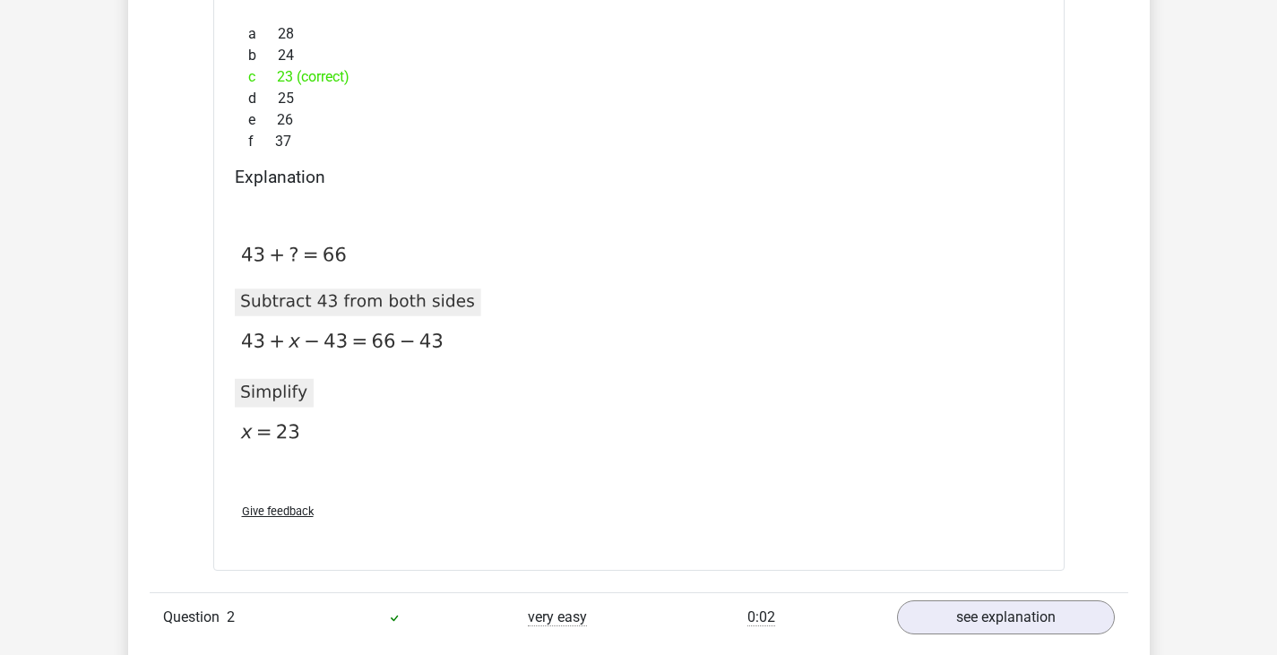
click at [371, 75] on div "c 23 (correct)" at bounding box center [639, 77] width 808 height 22
copy div "c 23 (correct)"
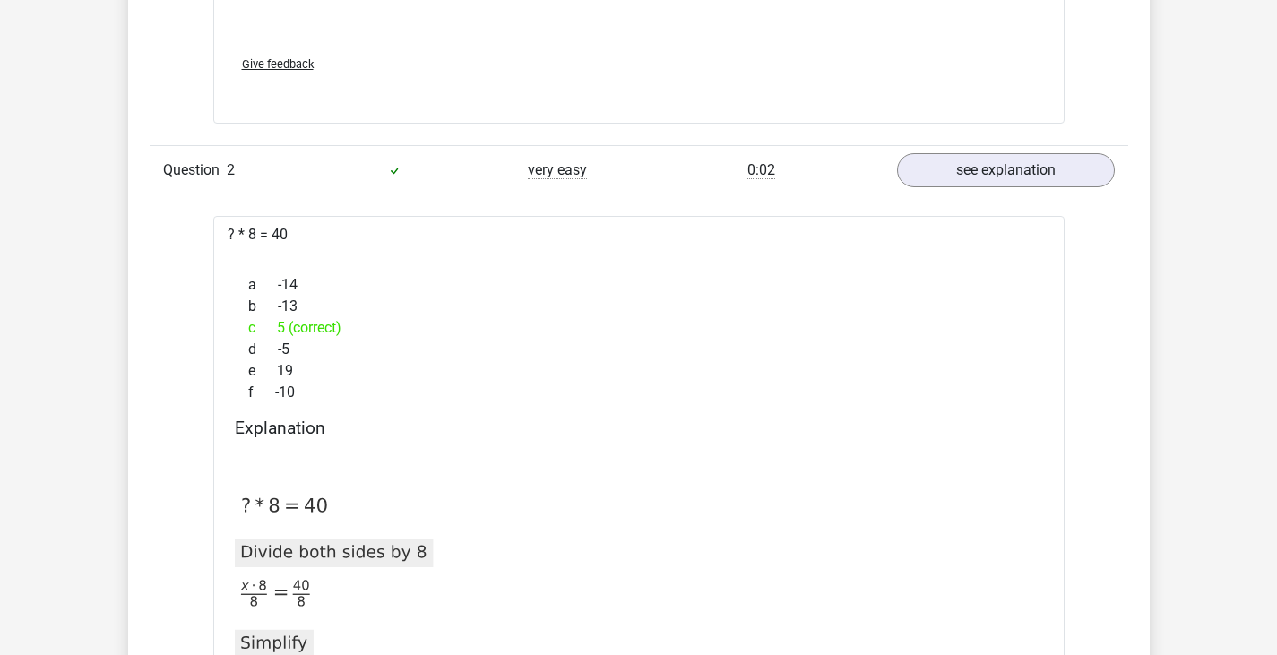
scroll to position [2061, 0]
drag, startPoint x: 246, startPoint y: 325, endPoint x: 359, endPoint y: 330, distance: 113.0
click at [359, 330] on div "c 5 (correct)" at bounding box center [639, 327] width 808 height 22
copy div "5 (correct)"
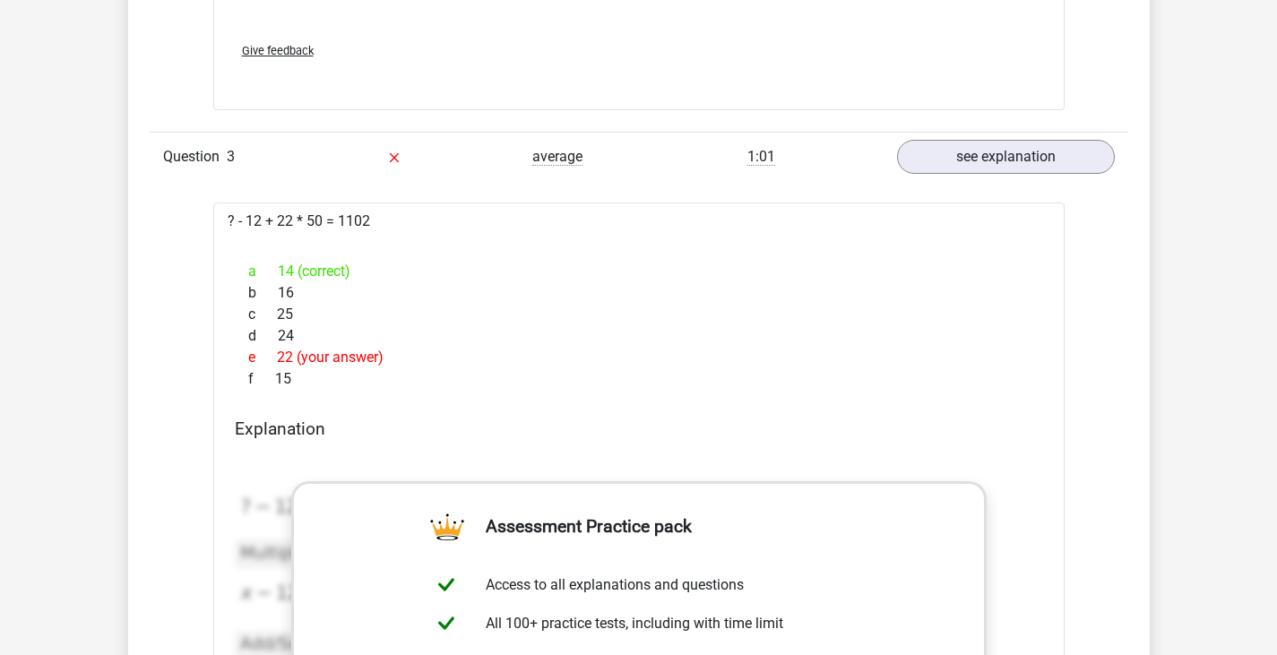
scroll to position [2778, 0]
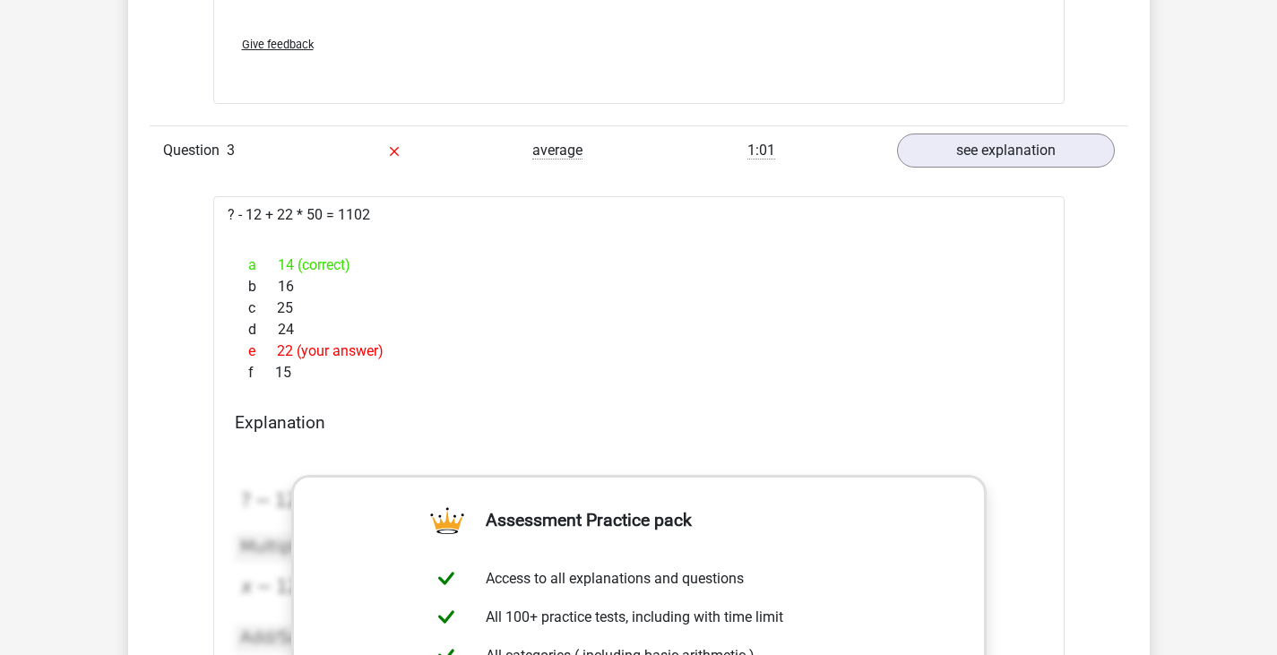
drag, startPoint x: 280, startPoint y: 262, endPoint x: 376, endPoint y: 263, distance: 96.8
click at [376, 263] on div "a 14 (correct)" at bounding box center [639, 265] width 808 height 22
copy div "14 (correct)"
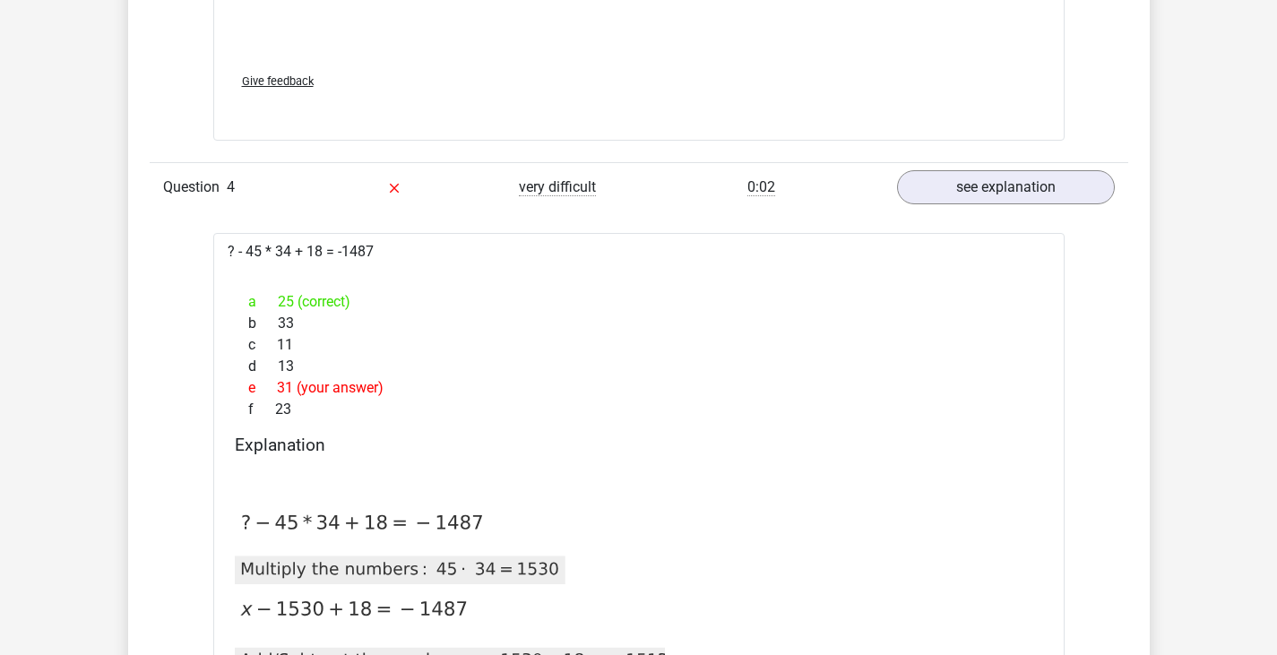
scroll to position [3853, 0]
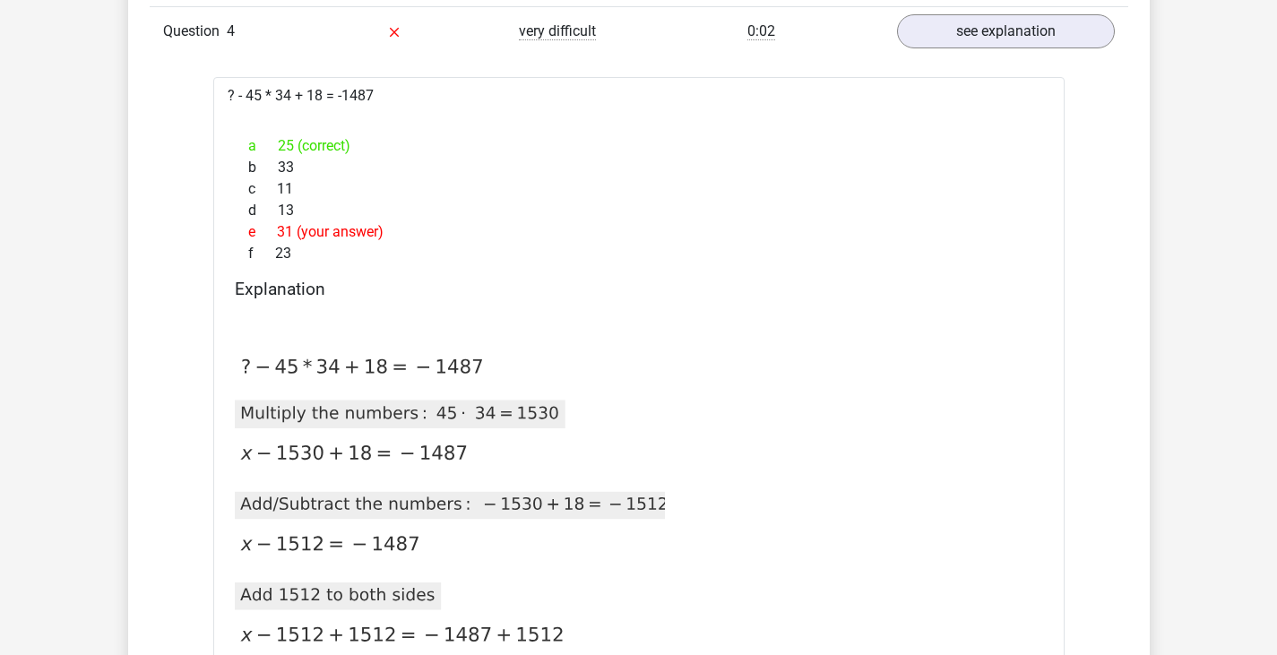
drag, startPoint x: 246, startPoint y: 143, endPoint x: 414, endPoint y: 148, distance: 167.6
click at [414, 148] on div "a 25 (correct)" at bounding box center [639, 146] width 808 height 22
copy div "25 (correct)"
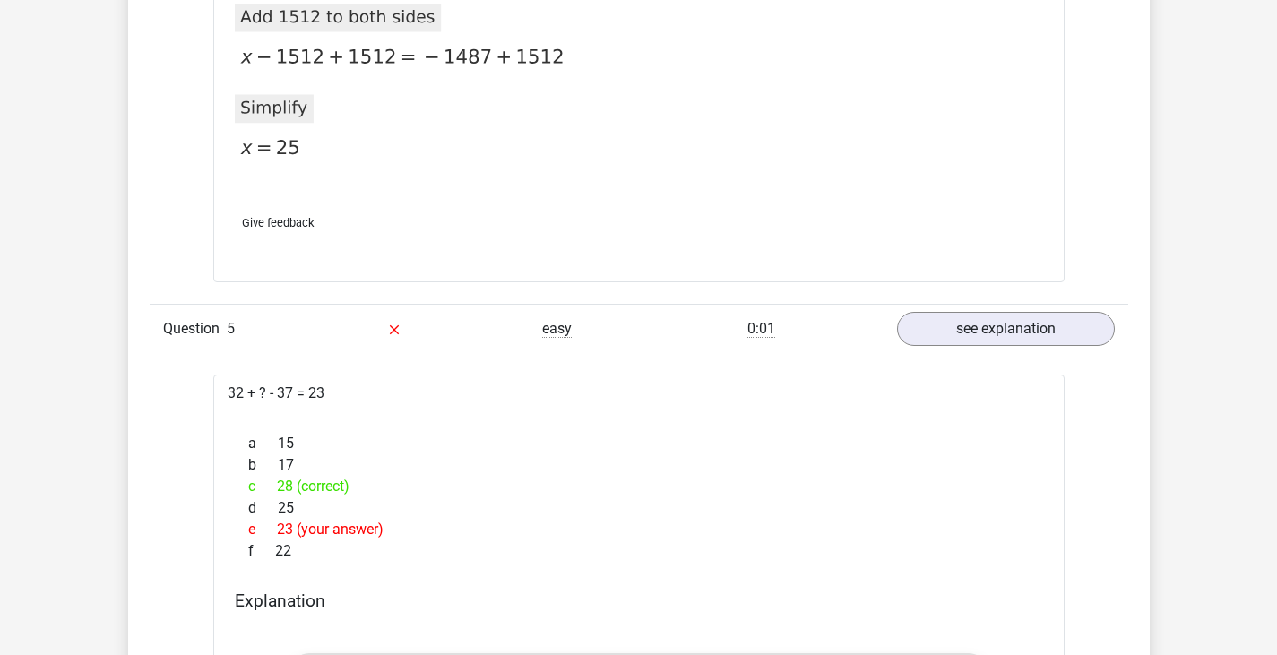
scroll to position [4570, 0]
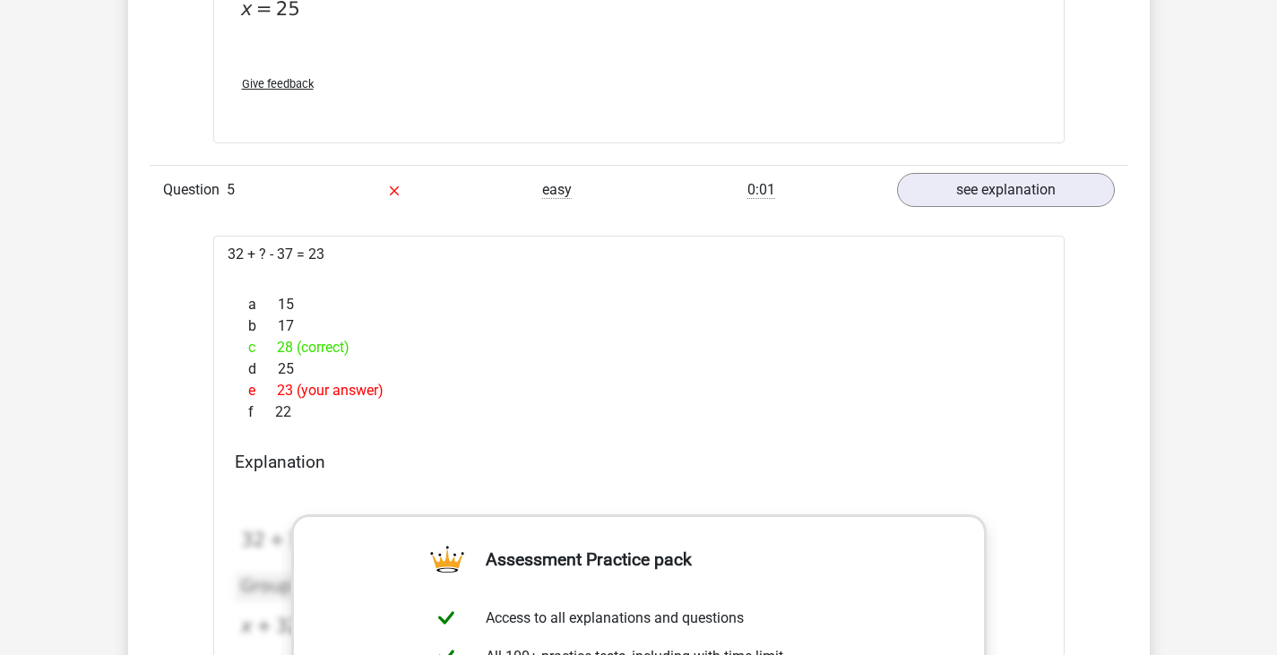
drag, startPoint x: 351, startPoint y: 348, endPoint x: 266, endPoint y: 341, distance: 85.4
click at [266, 341] on div "c 28 (correct)" at bounding box center [639, 348] width 808 height 22
copy div "28 (correct)"
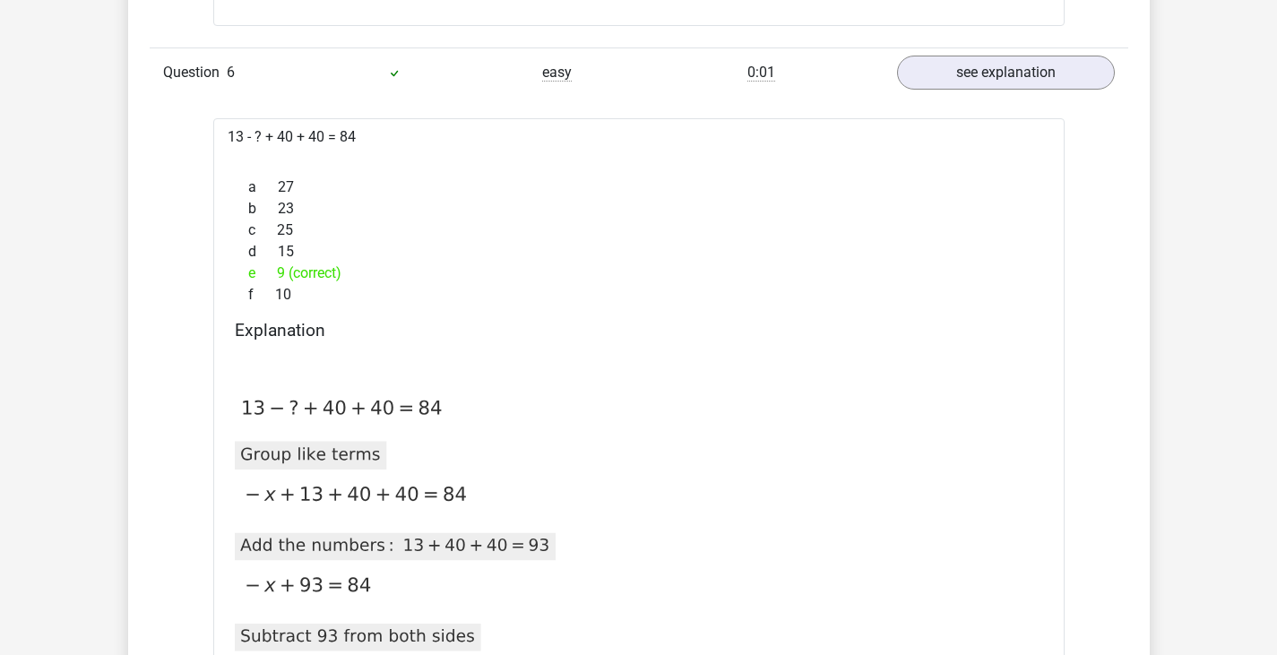
scroll to position [5645, 0]
drag, startPoint x: 341, startPoint y: 269, endPoint x: 241, endPoint y: 268, distance: 99.5
click at [241, 268] on div "e 9 (correct)" at bounding box center [639, 272] width 808 height 22
copy div "9 (correct)"
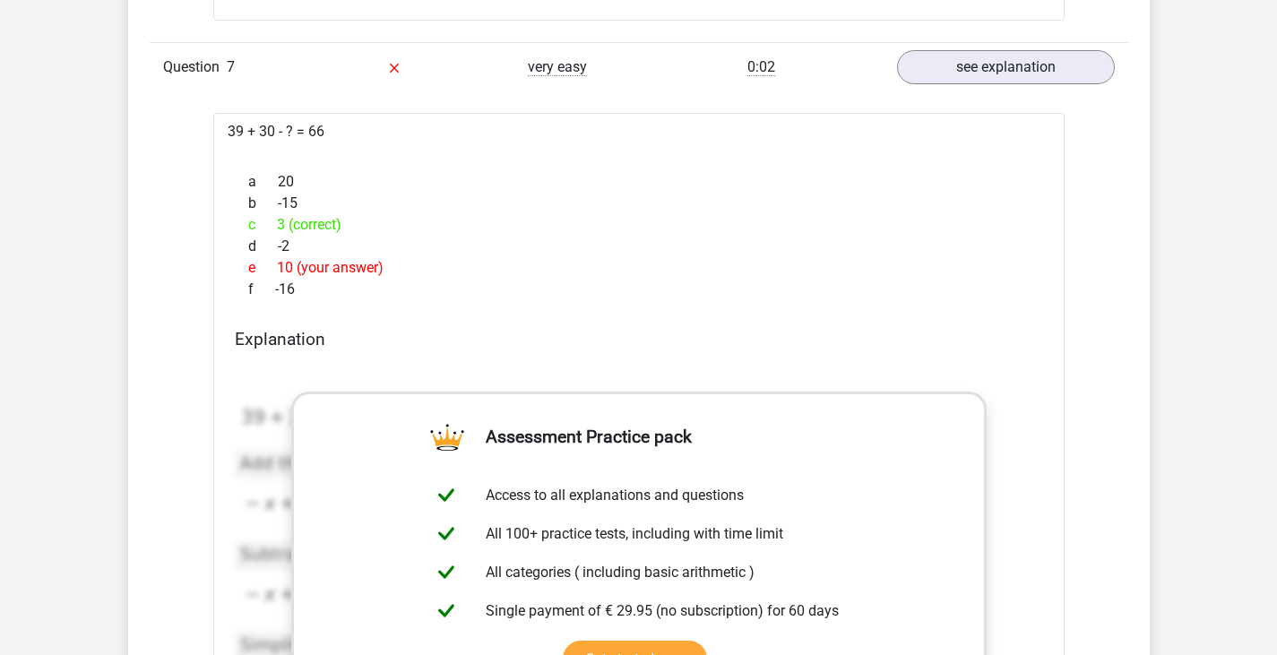
scroll to position [6721, 0]
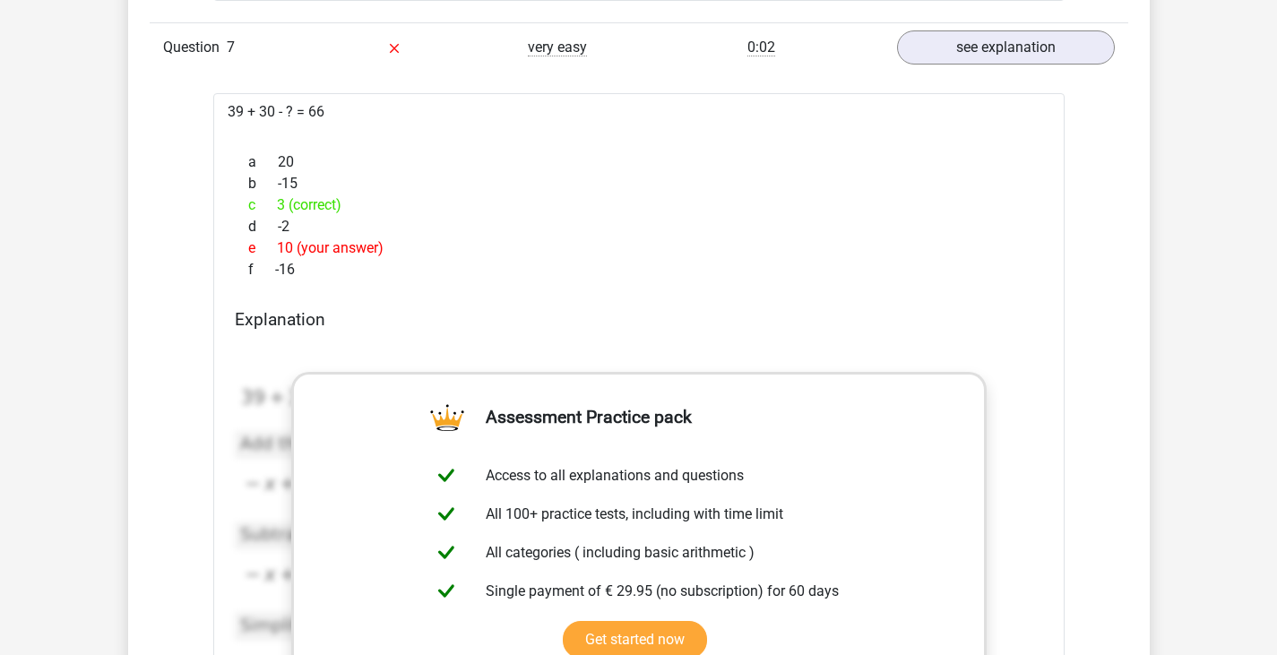
drag, startPoint x: 329, startPoint y: 207, endPoint x: 263, endPoint y: 200, distance: 65.8
click at [263, 200] on div "c 3 (correct)" at bounding box center [639, 205] width 808 height 22
copy div "3 (correct)"
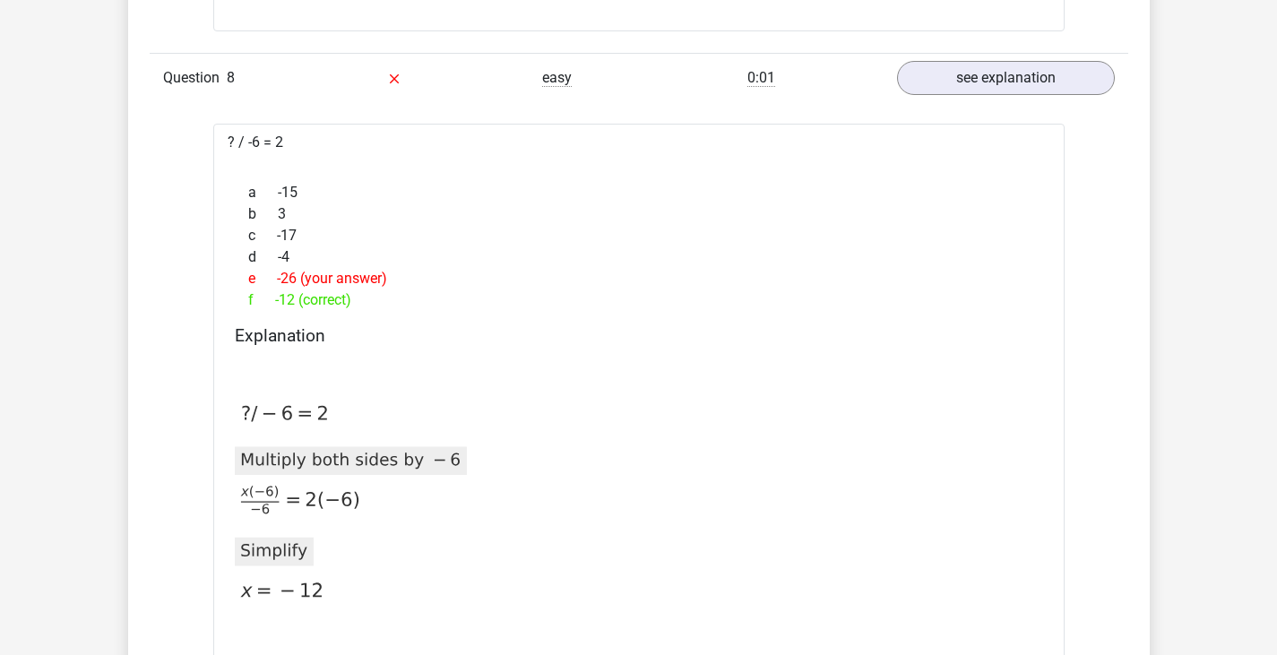
scroll to position [7706, 0]
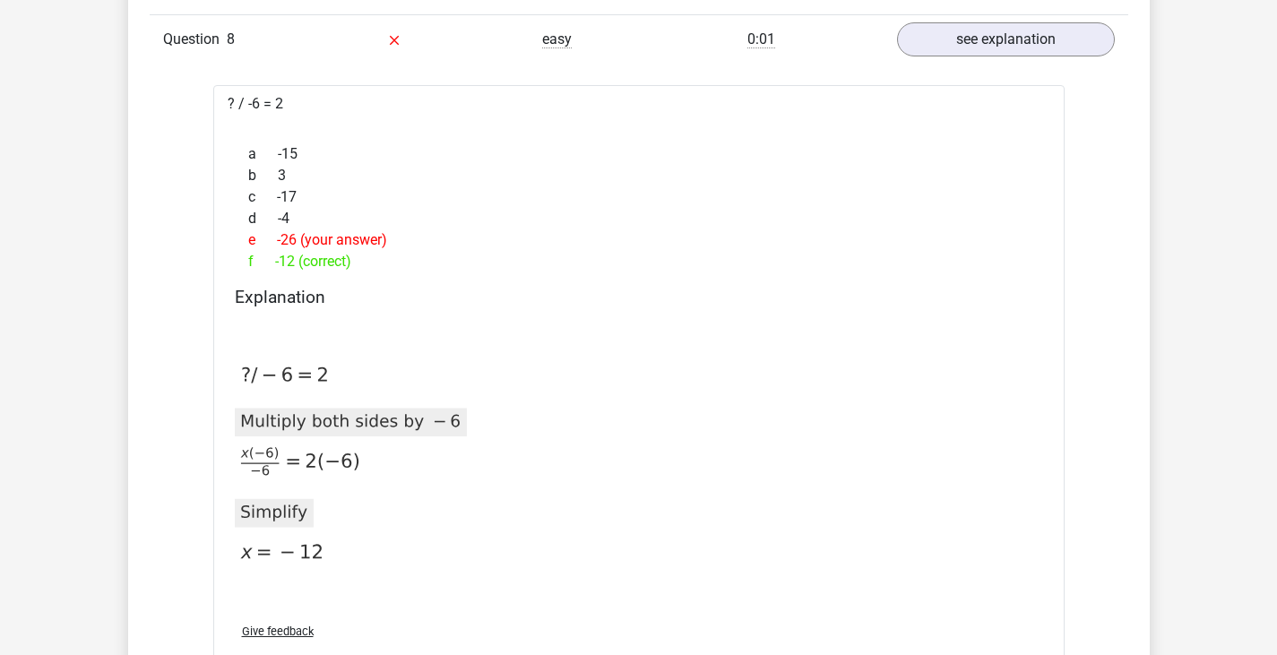
drag, startPoint x: 366, startPoint y: 258, endPoint x: 256, endPoint y: 254, distance: 109.4
click at [256, 254] on div "f -12 (correct)" at bounding box center [639, 262] width 808 height 22
copy div "-12 (correct)"
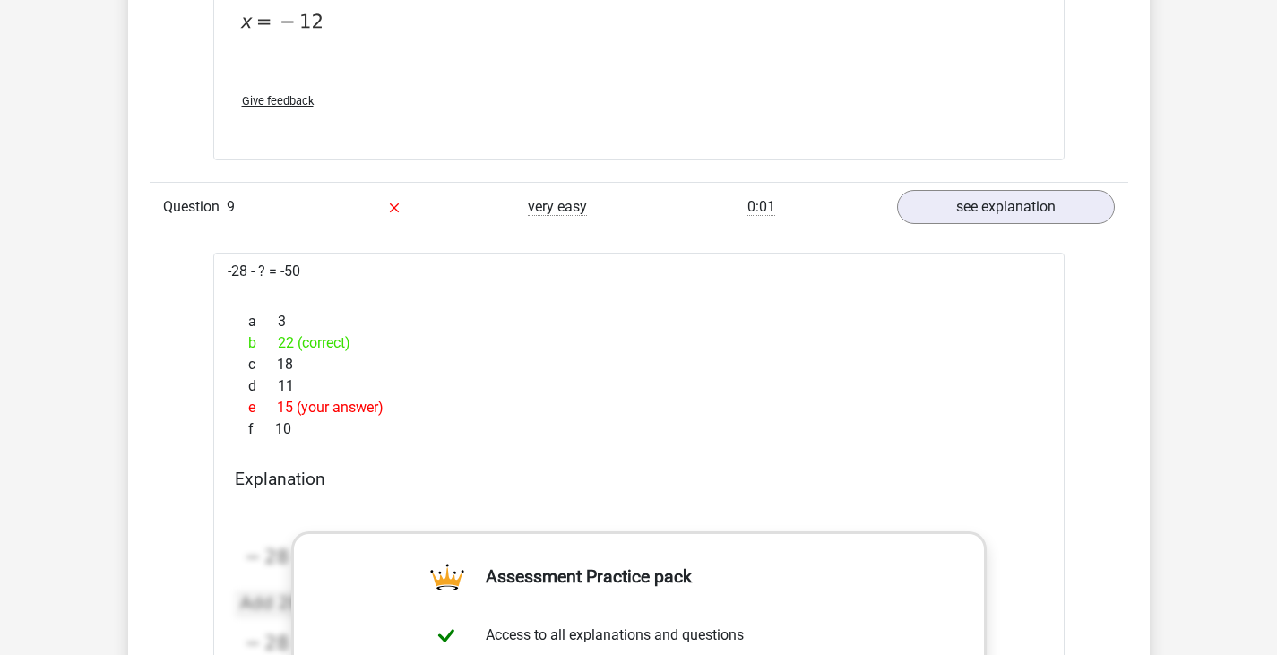
scroll to position [8244, 0]
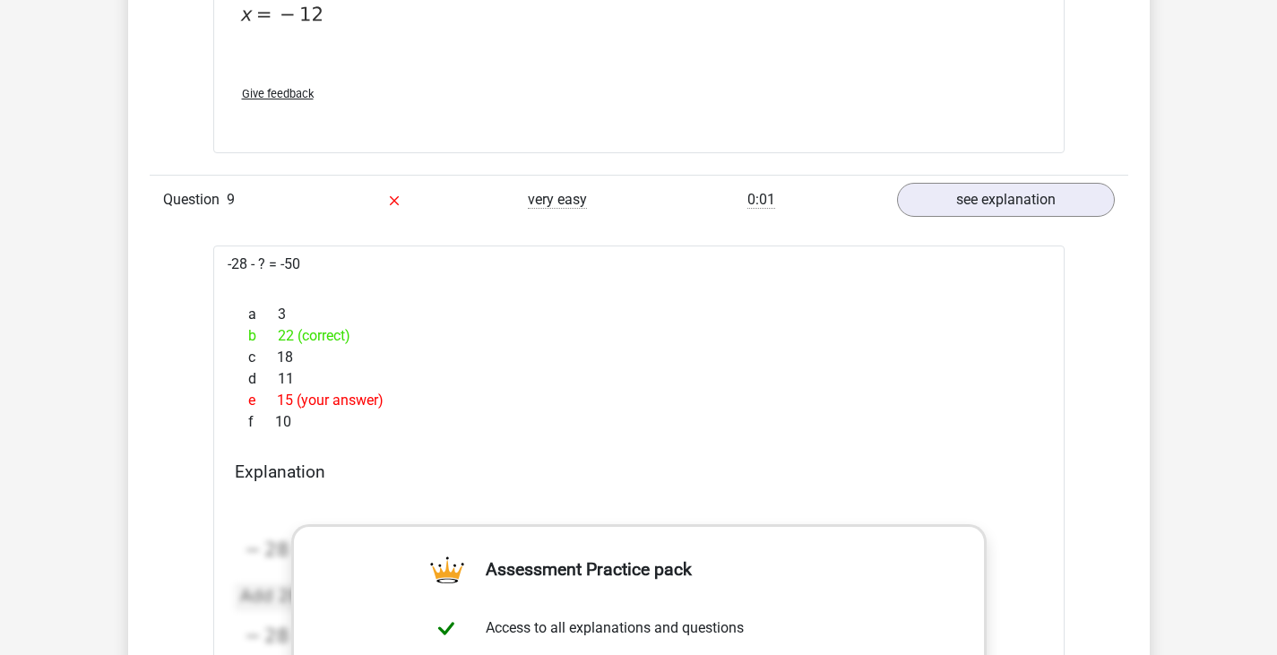
drag, startPoint x: 363, startPoint y: 326, endPoint x: 273, endPoint y: 332, distance: 89.8
click at [273, 332] on div "b 22 (correct)" at bounding box center [639, 336] width 808 height 22
copy div "22 (correct)"
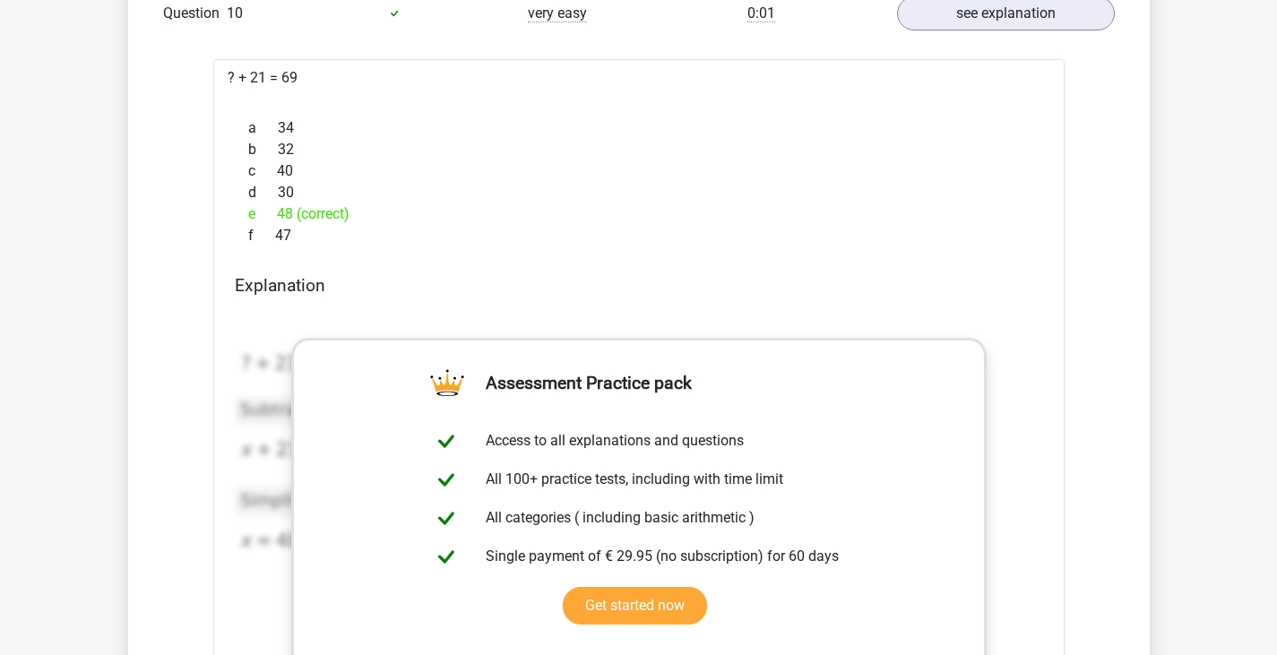
scroll to position [9409, 0]
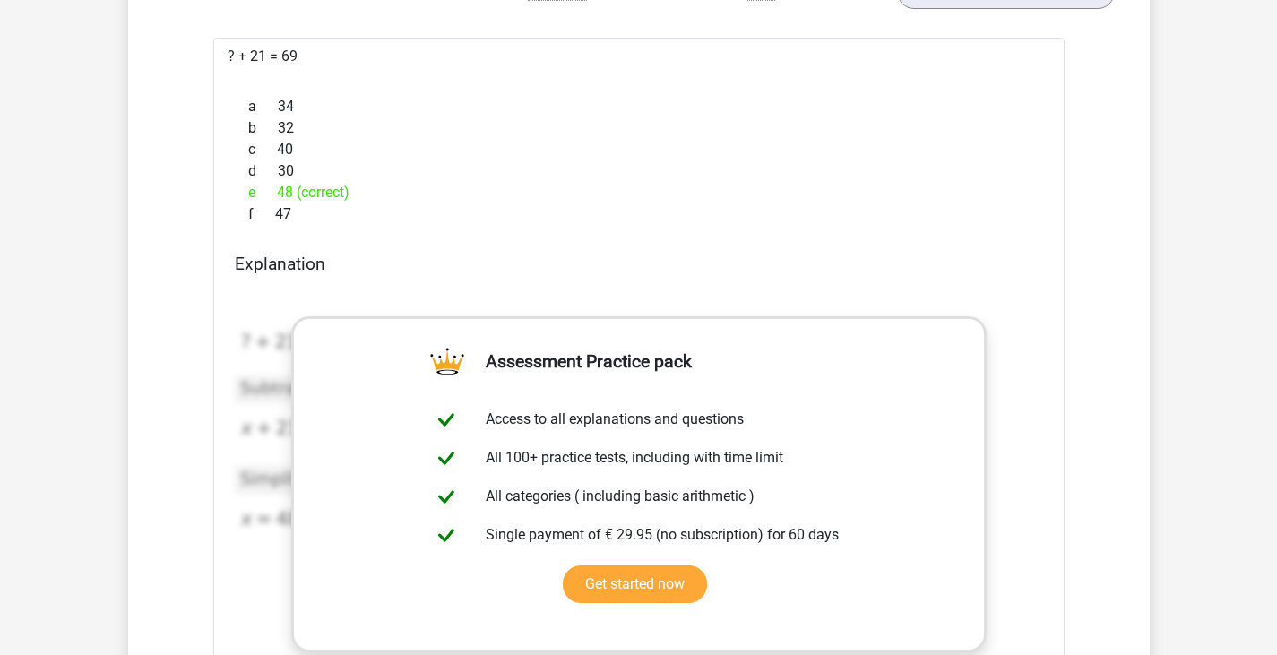
drag, startPoint x: 354, startPoint y: 192, endPoint x: 272, endPoint y: 182, distance: 83.0
click at [272, 182] on div "e 48 (correct)" at bounding box center [639, 193] width 808 height 22
copy div "48 (correct)"
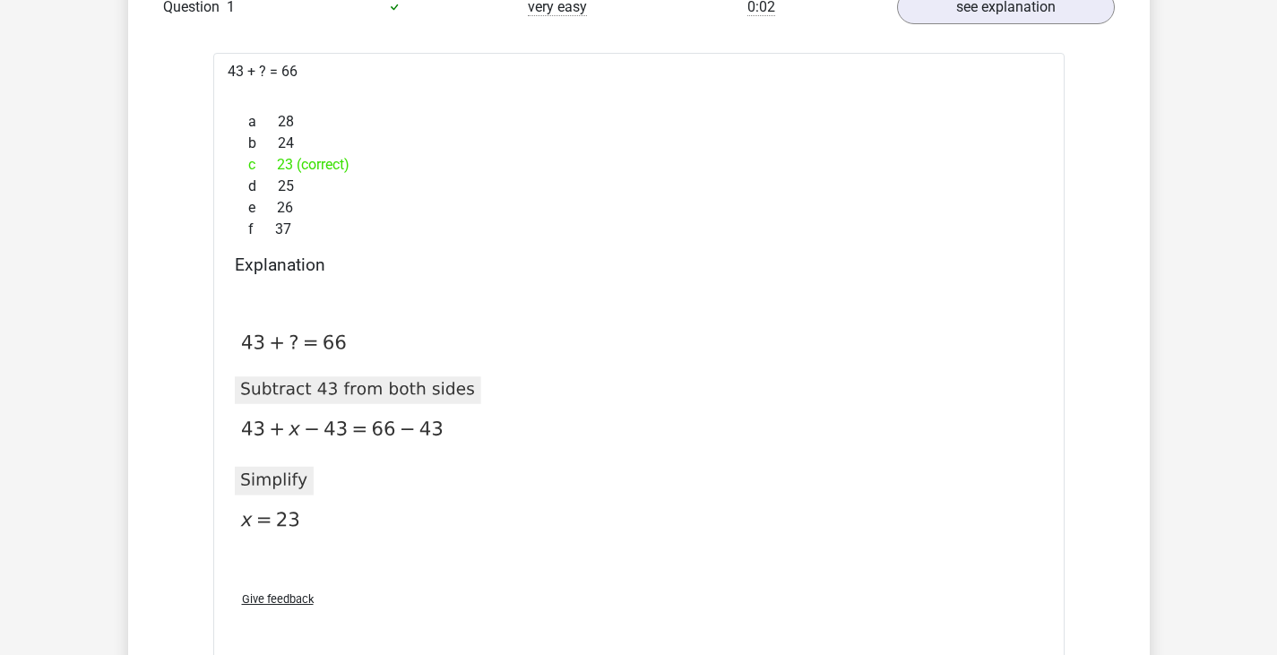
scroll to position [1523, 0]
click at [594, 156] on div "a 28 b 24 c 23 (correct) d 25 e 26 f 37" at bounding box center [639, 177] width 808 height 143
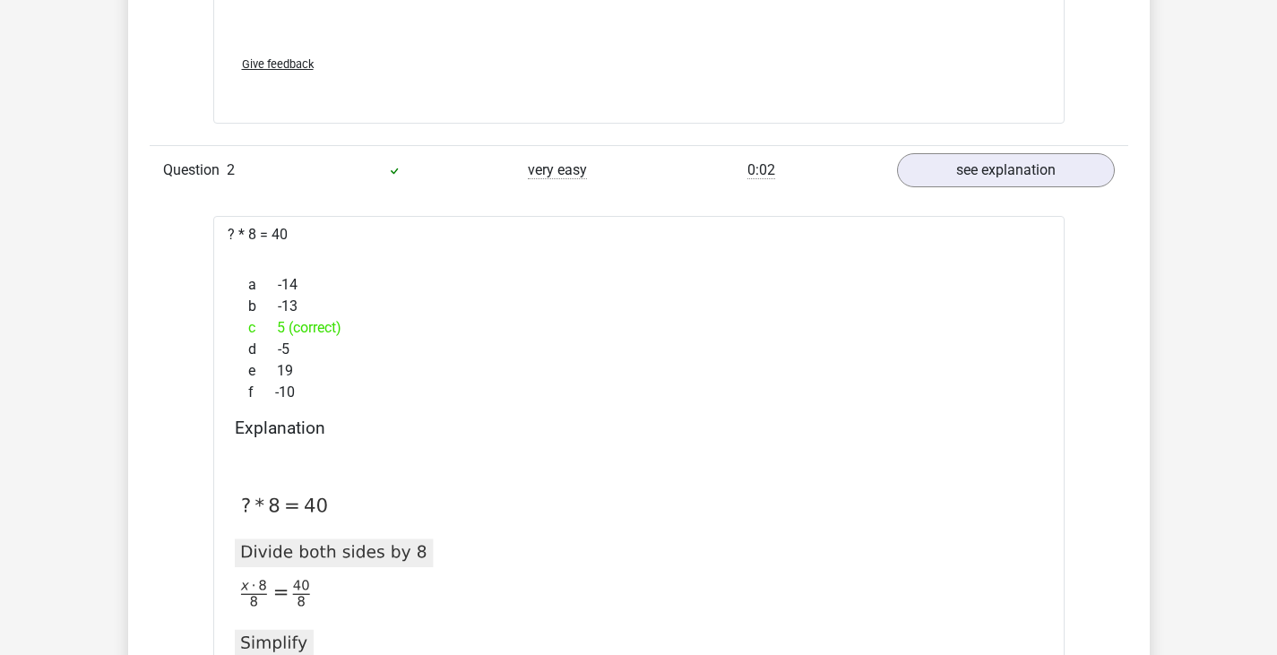
scroll to position [2061, 0]
click at [499, 317] on div "c 5 (correct)" at bounding box center [639, 327] width 808 height 22
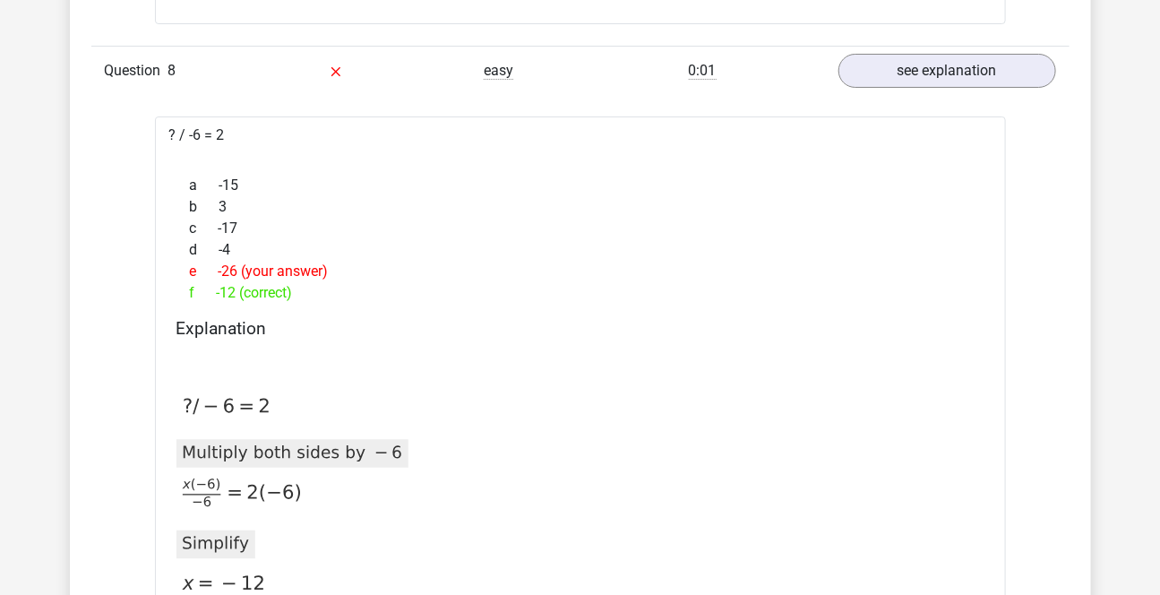
scroll to position [7673, 0]
click at [185, 134] on div "? / -6 = 2 a -15 b 3 c -17 d -4 e -26 (your answer) f -12 (correct) Explanation" at bounding box center [580, 420] width 851 height 606
click at [387, 221] on div "c -17" at bounding box center [581, 230] width 808 height 22
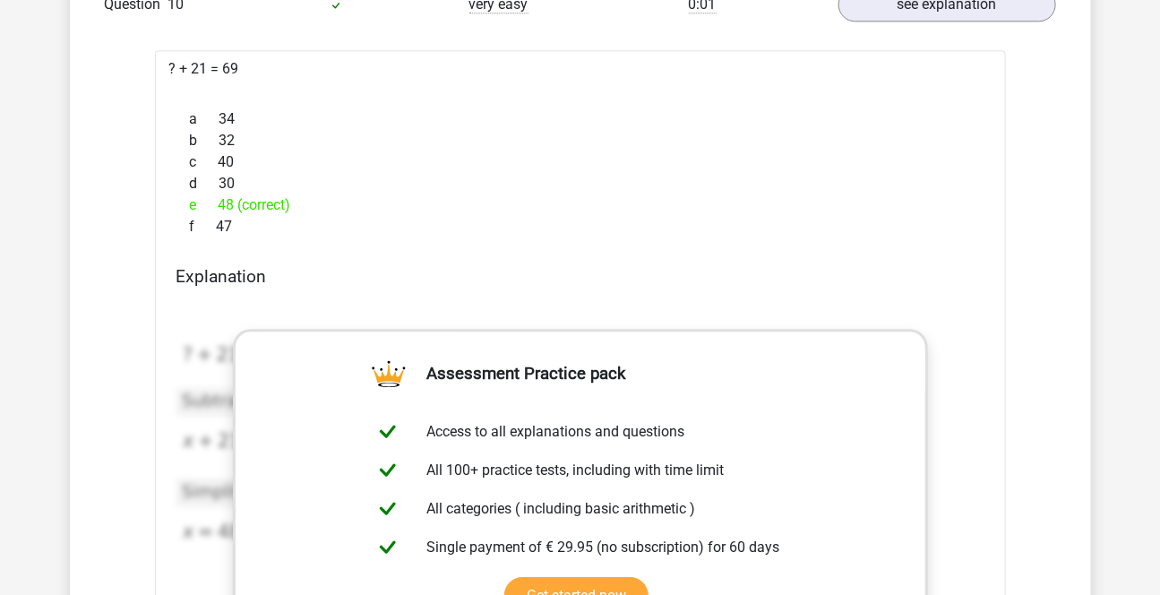
scroll to position [9384, 0]
